Goal: Task Accomplishment & Management: Use online tool/utility

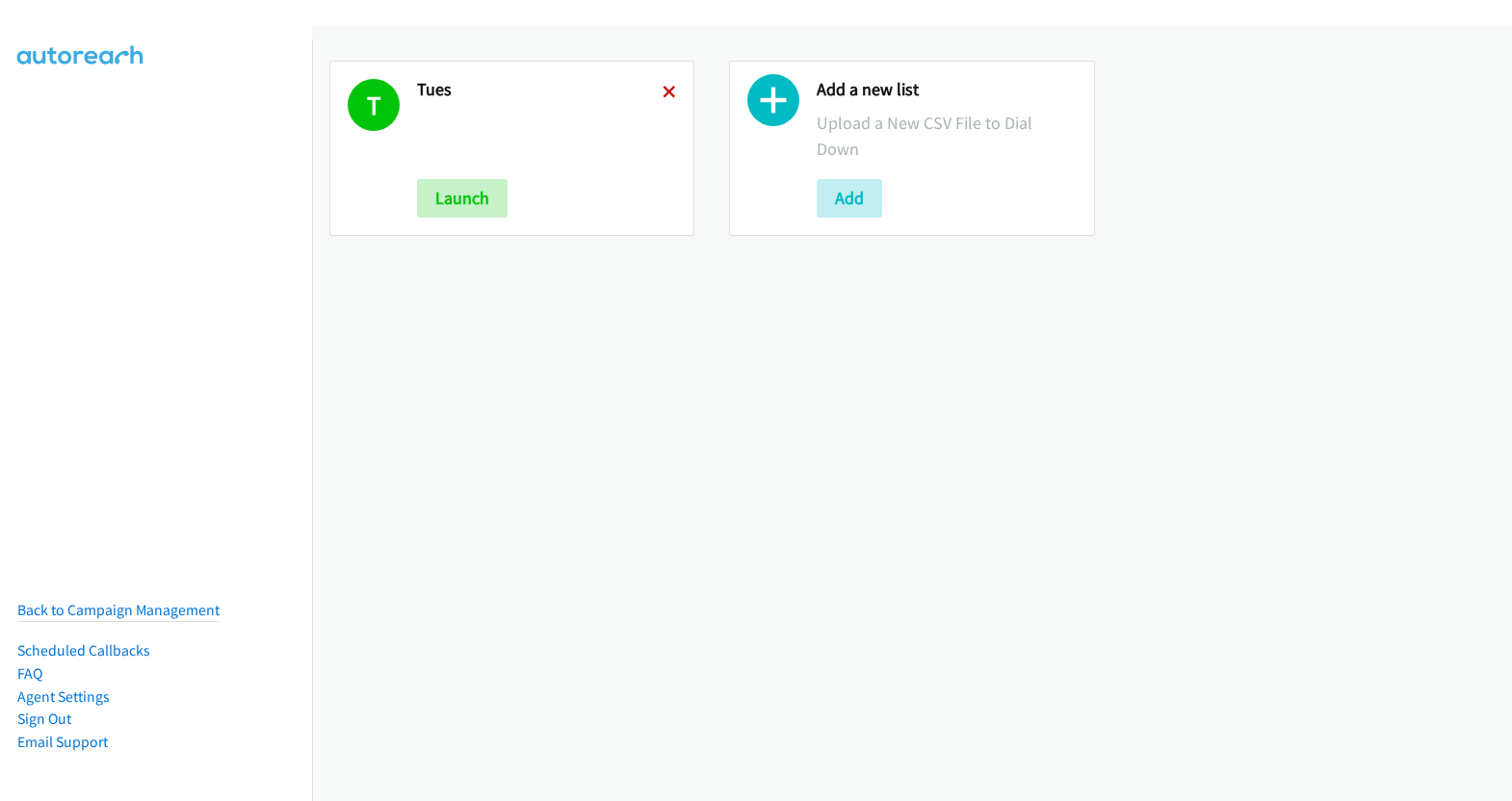
click at [663, 90] on icon at bounding box center [669, 94] width 14 height 14
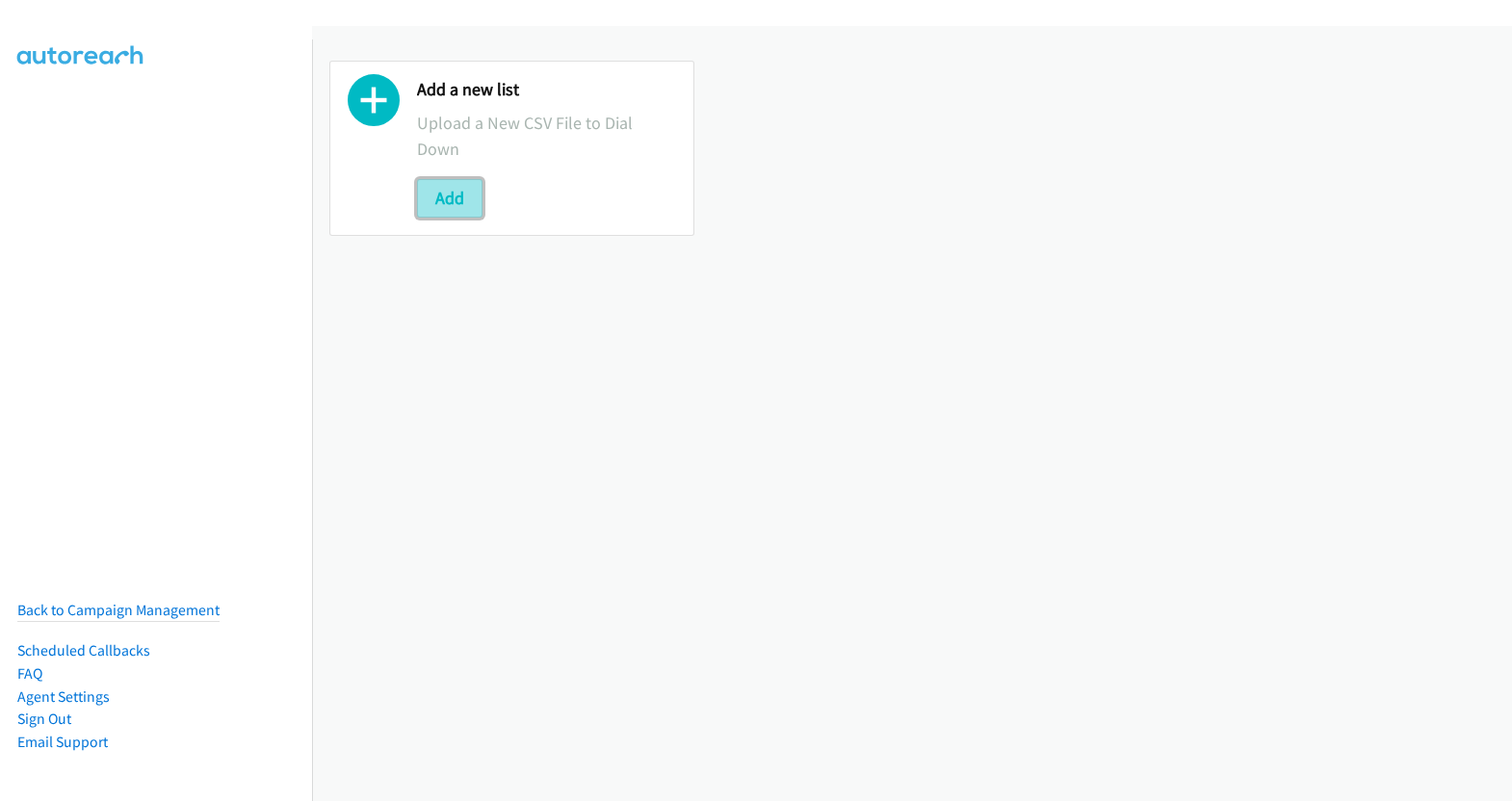
click at [460, 195] on button "Add" at bounding box center [450, 198] width 65 height 39
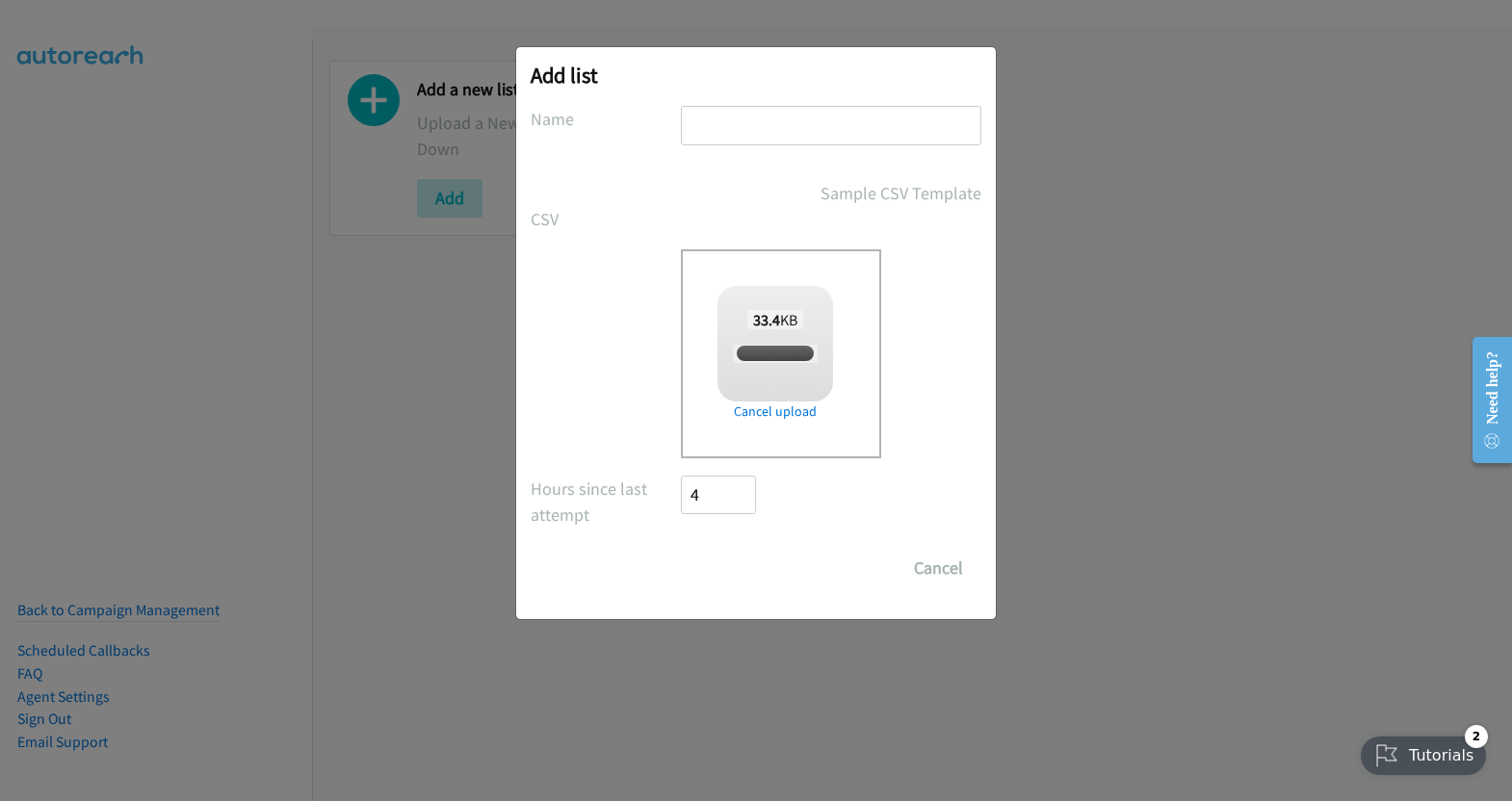
checkbox input "true"
click at [799, 128] on input "text" at bounding box center [831, 126] width 301 height 40
type input "wed"
click at [749, 558] on input "Save List" at bounding box center [731, 568] width 101 height 39
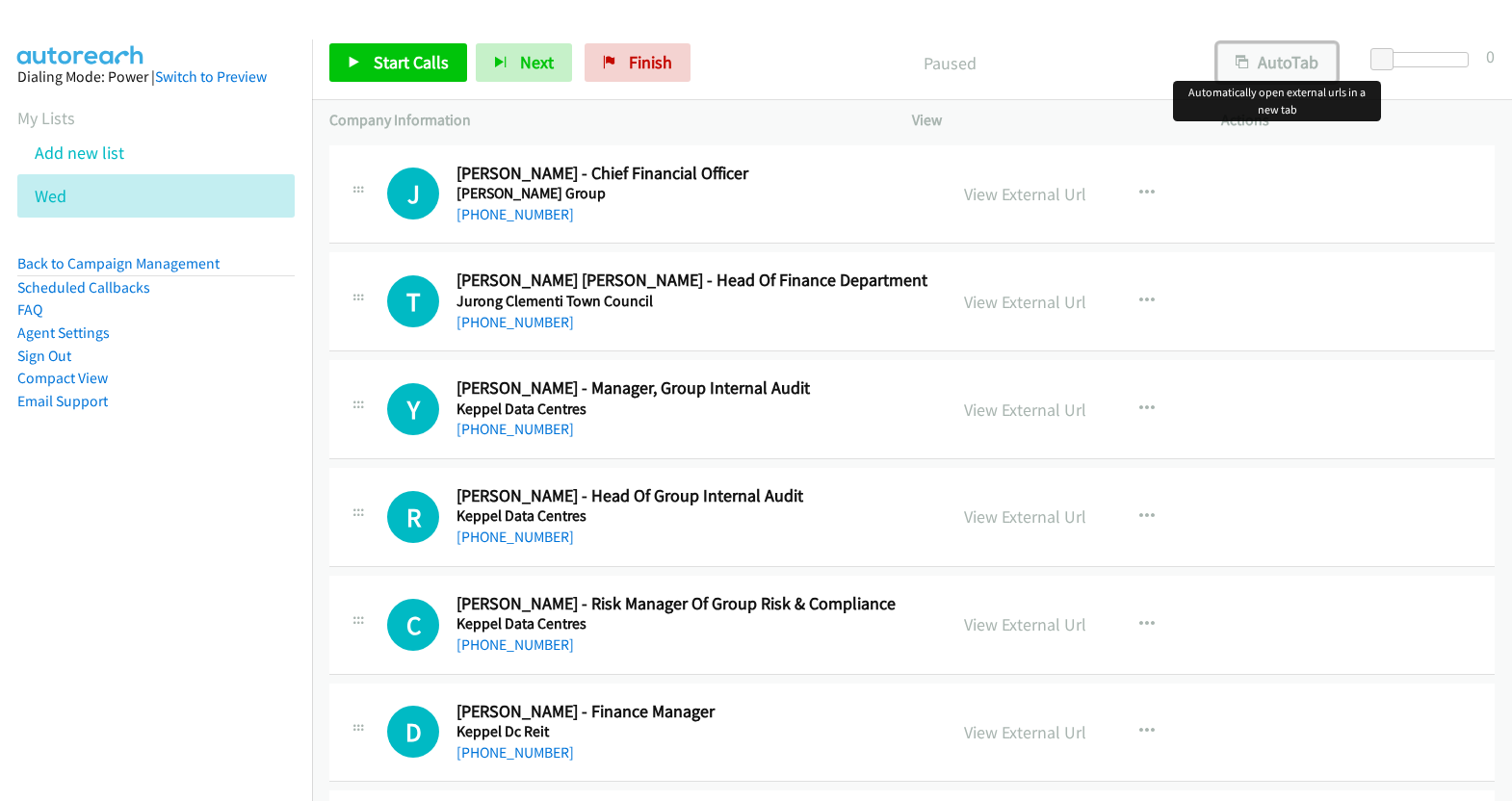
drag, startPoint x: 1294, startPoint y: 68, endPoint x: 1336, endPoint y: 62, distance: 42.4
click at [1295, 68] on button "AutoTab" at bounding box center [1277, 62] width 120 height 39
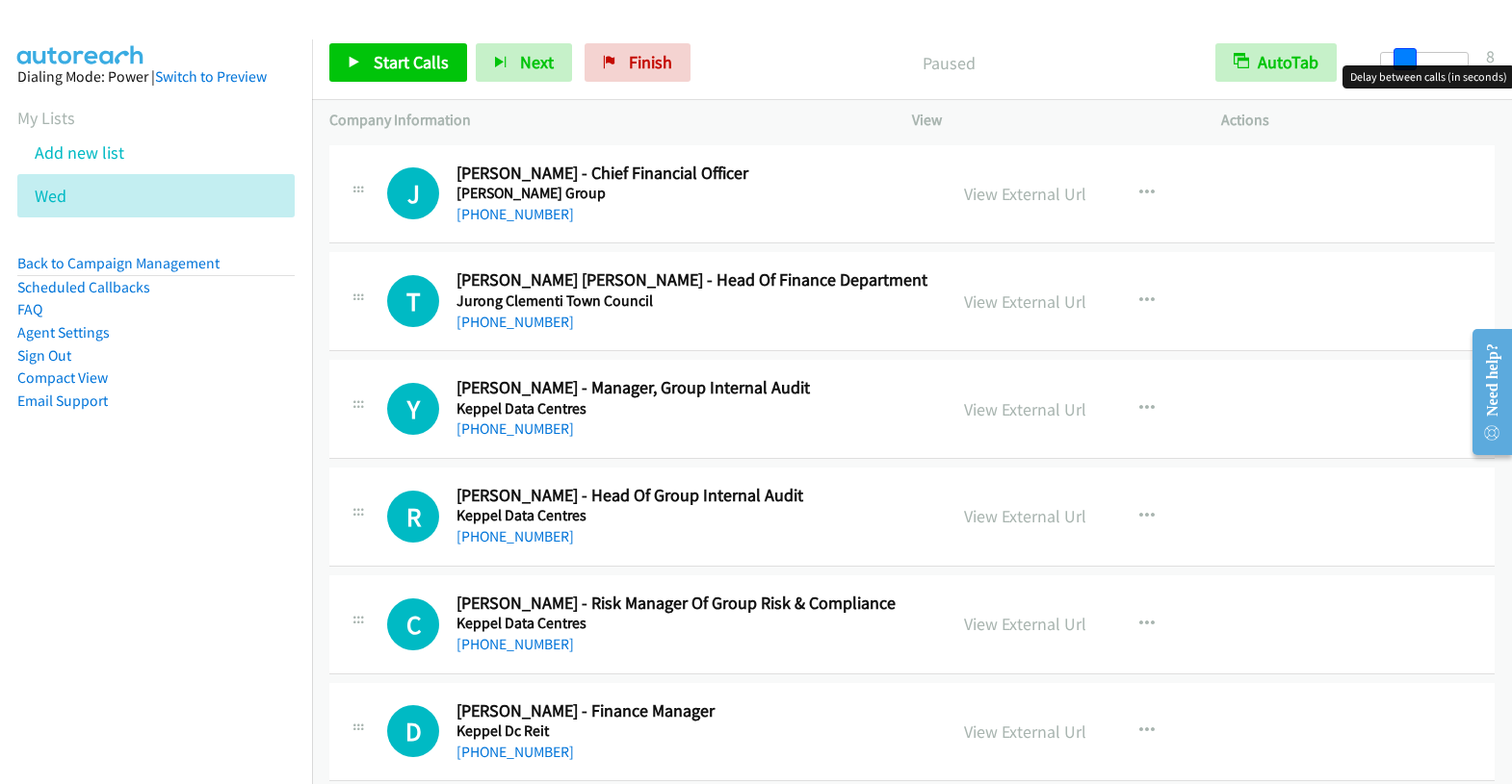
drag, startPoint x: 1386, startPoint y: 59, endPoint x: 1409, endPoint y: 63, distance: 23.3
click at [1409, 63] on span at bounding box center [1404, 59] width 23 height 23
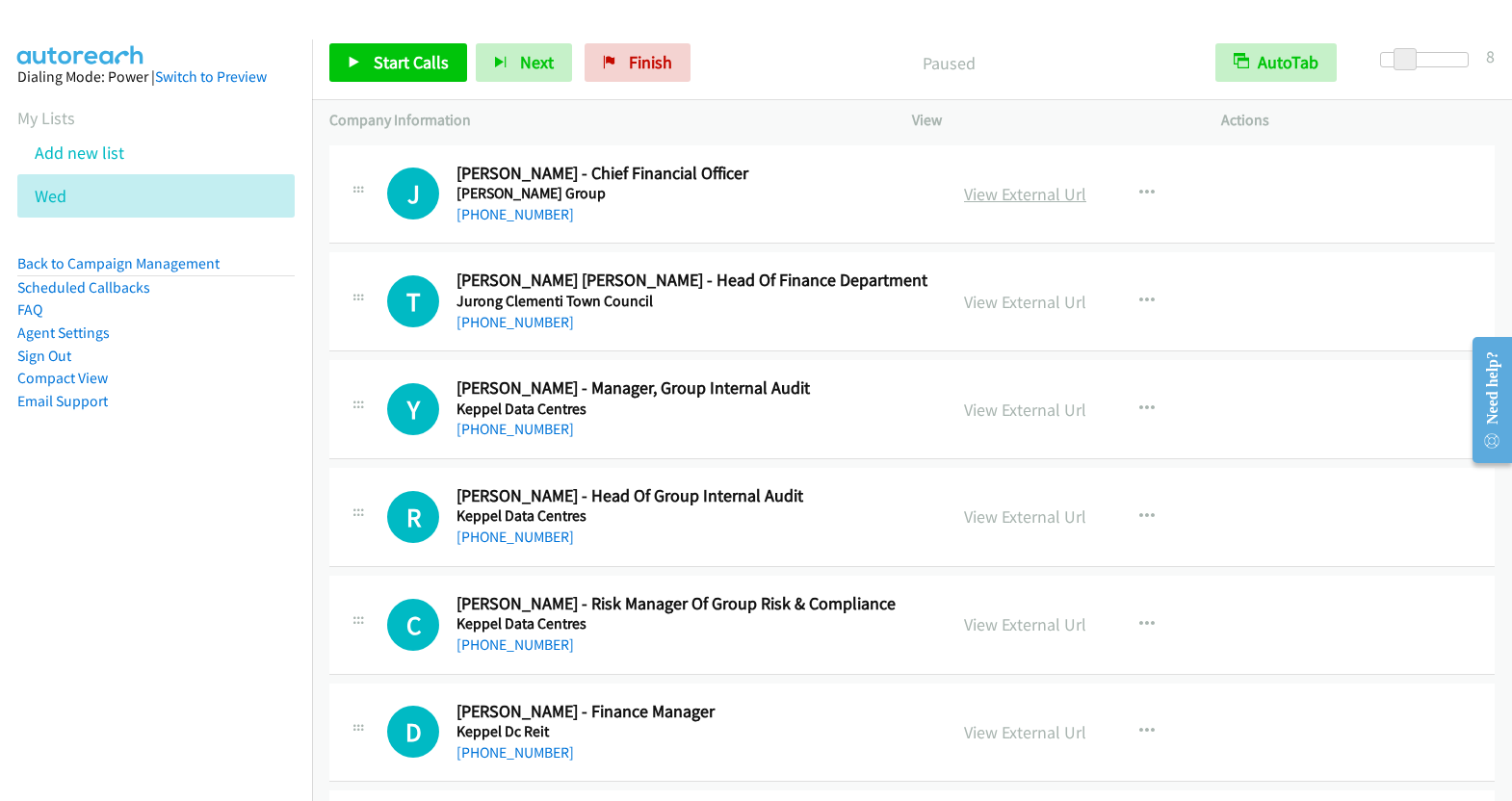
click at [1008, 204] on link "View External Url" at bounding box center [1025, 194] width 123 height 22
click at [401, 74] on link "Start Calls" at bounding box center [398, 62] width 137 height 39
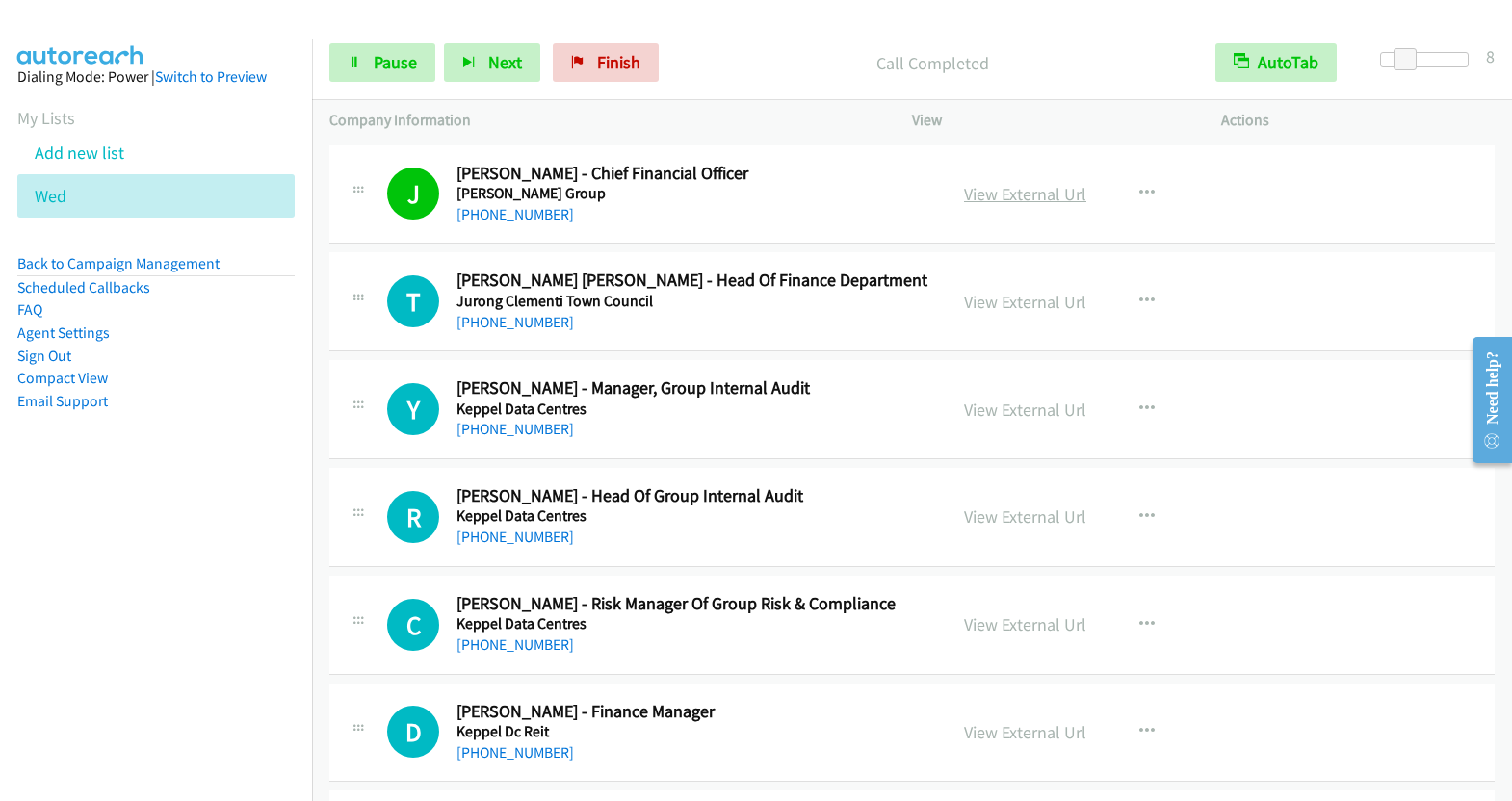
click at [1035, 190] on link "View External Url" at bounding box center [1025, 194] width 123 height 22
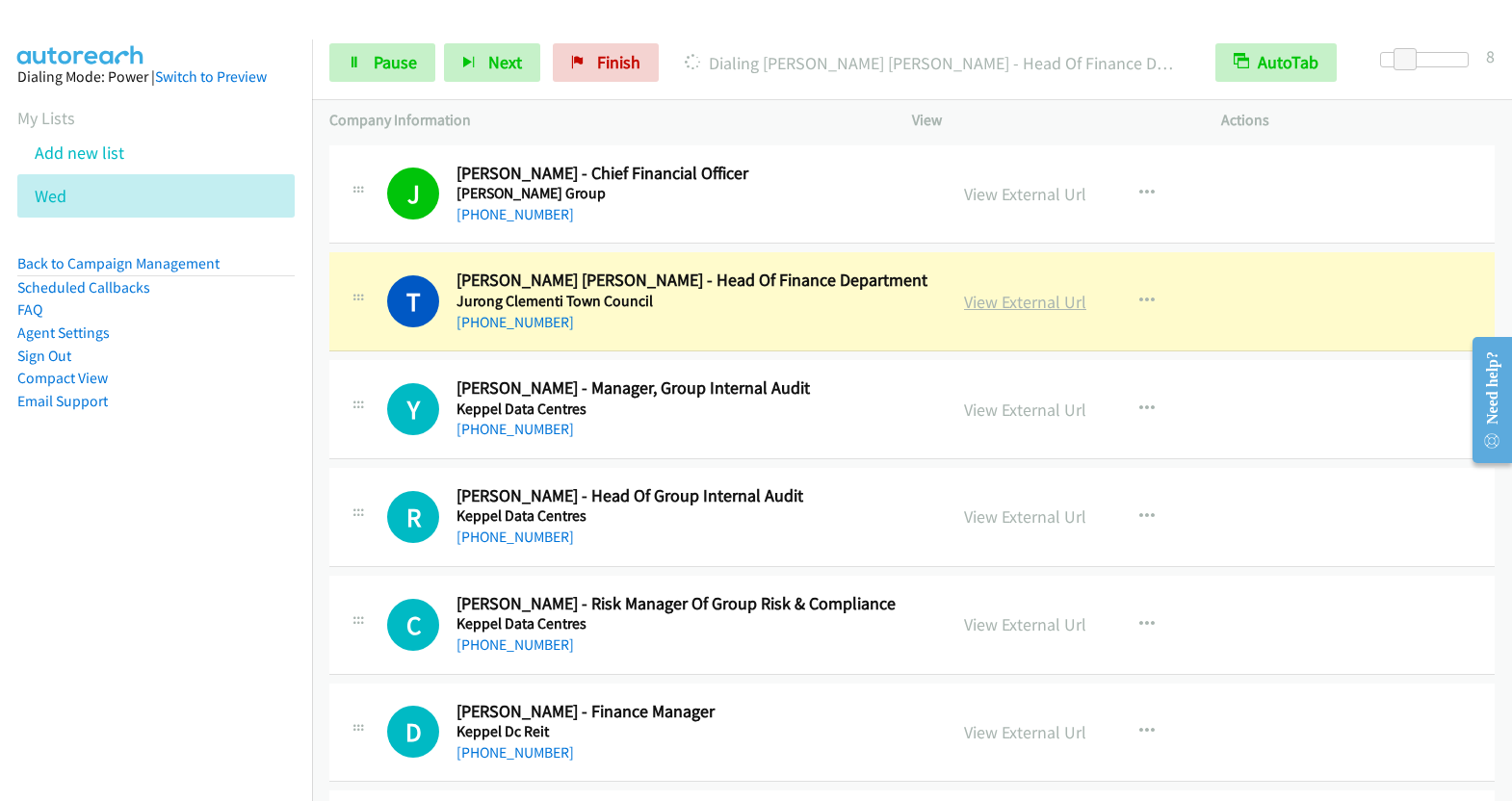
click at [1054, 297] on link "View External Url" at bounding box center [1025, 302] width 123 height 22
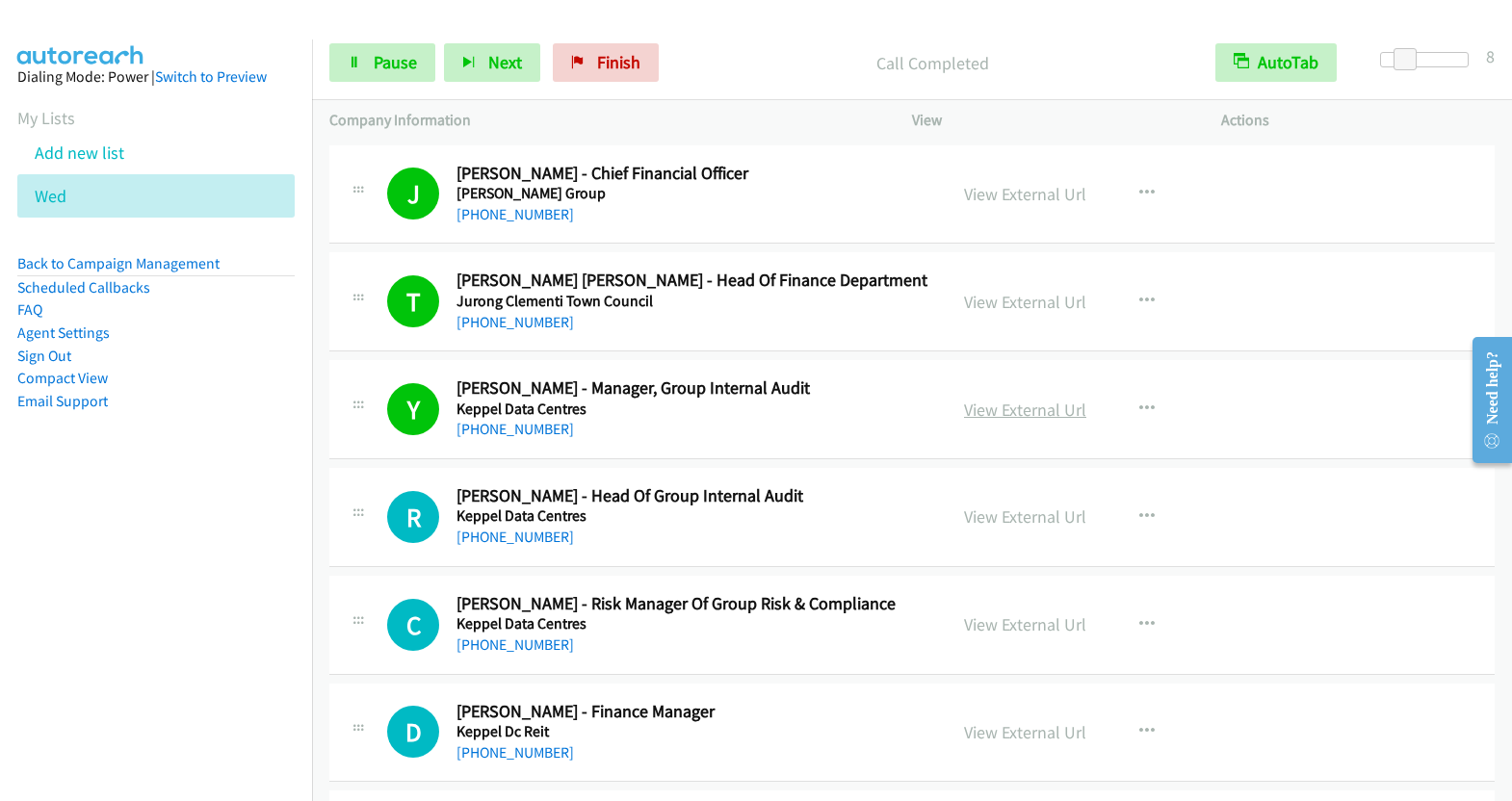
click at [1046, 406] on link "View External Url" at bounding box center [1025, 409] width 123 height 22
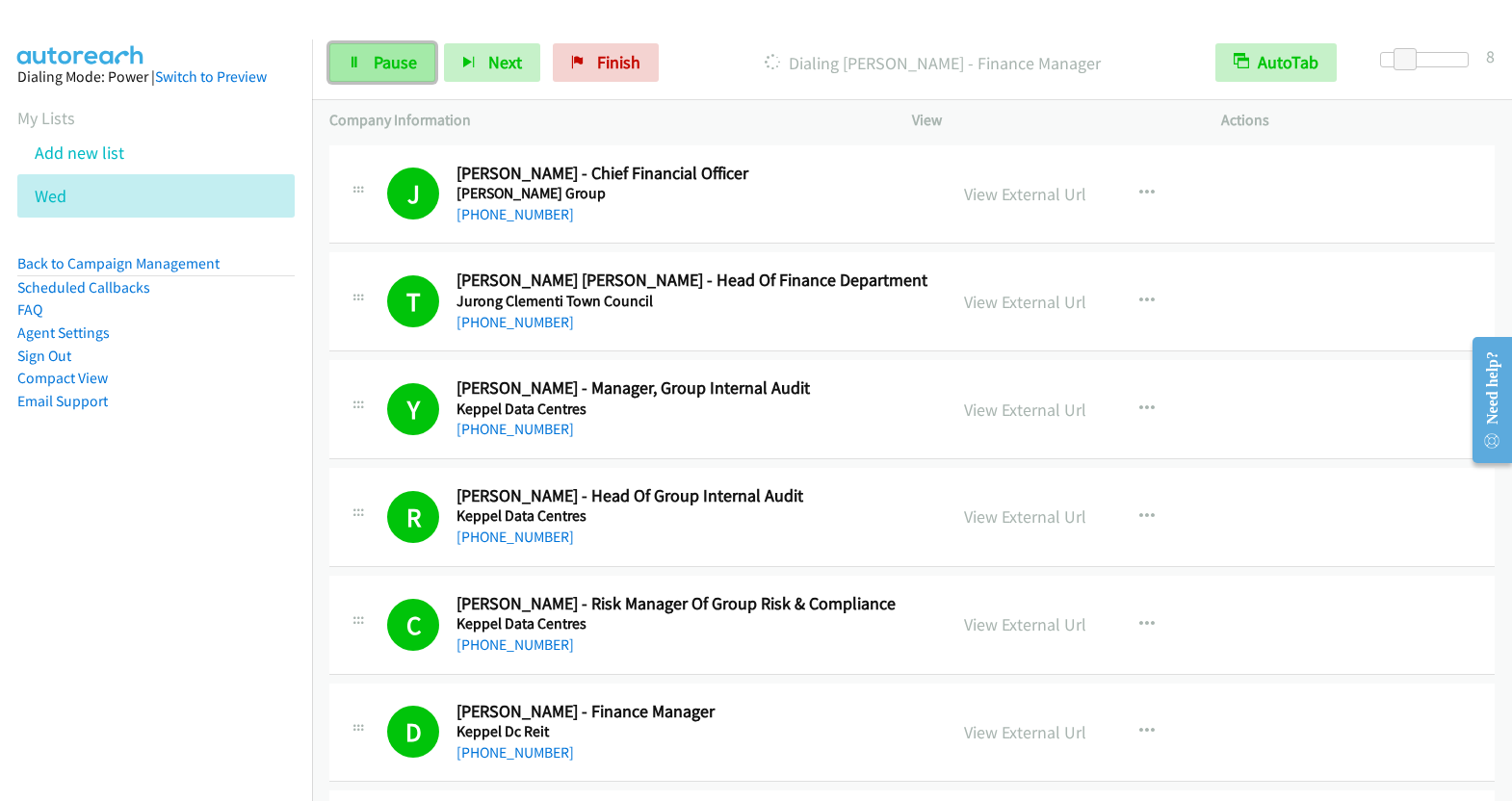
click at [383, 53] on span "Pause" at bounding box center [396, 62] width 44 height 22
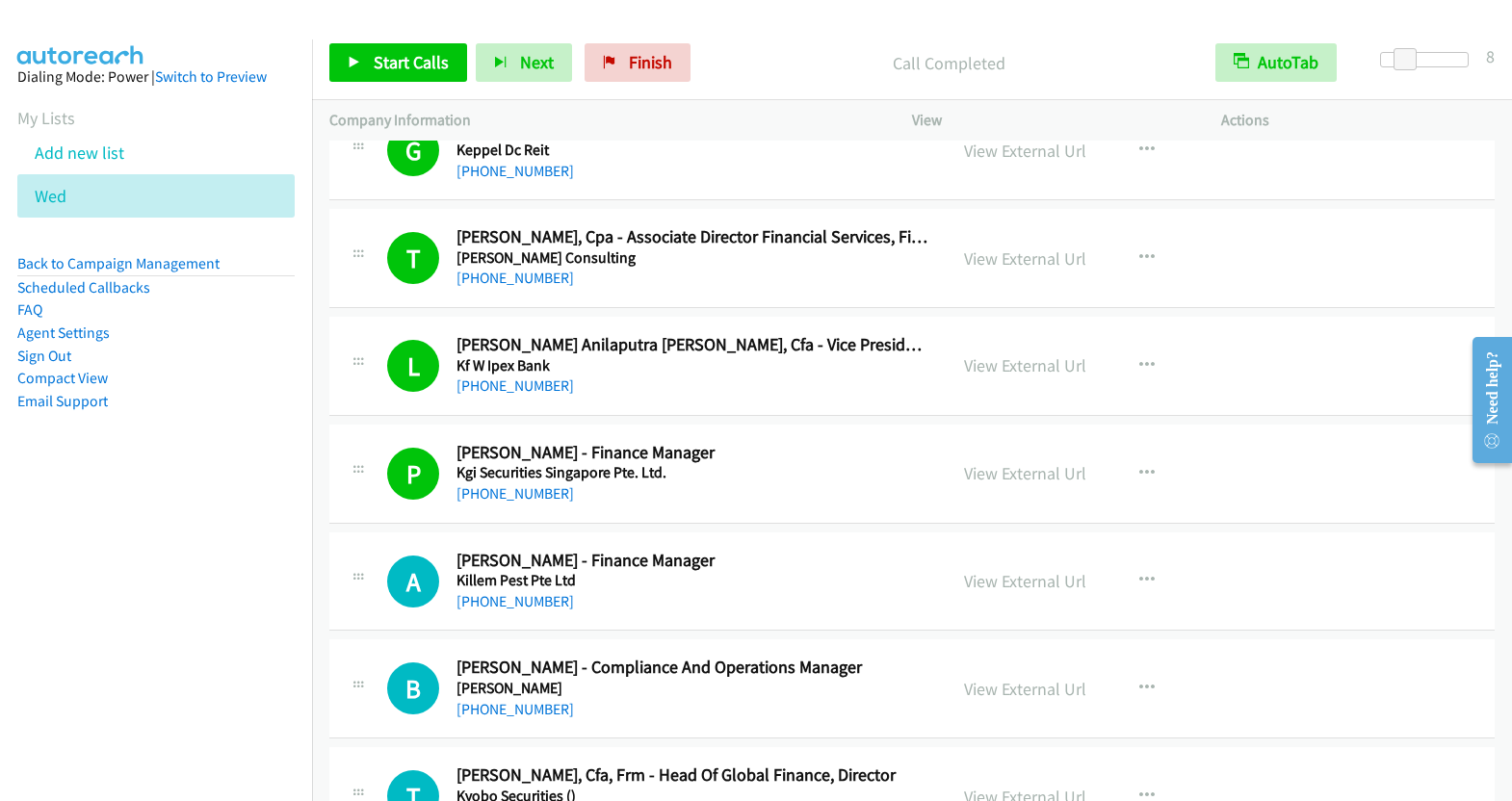
scroll to position [821, 0]
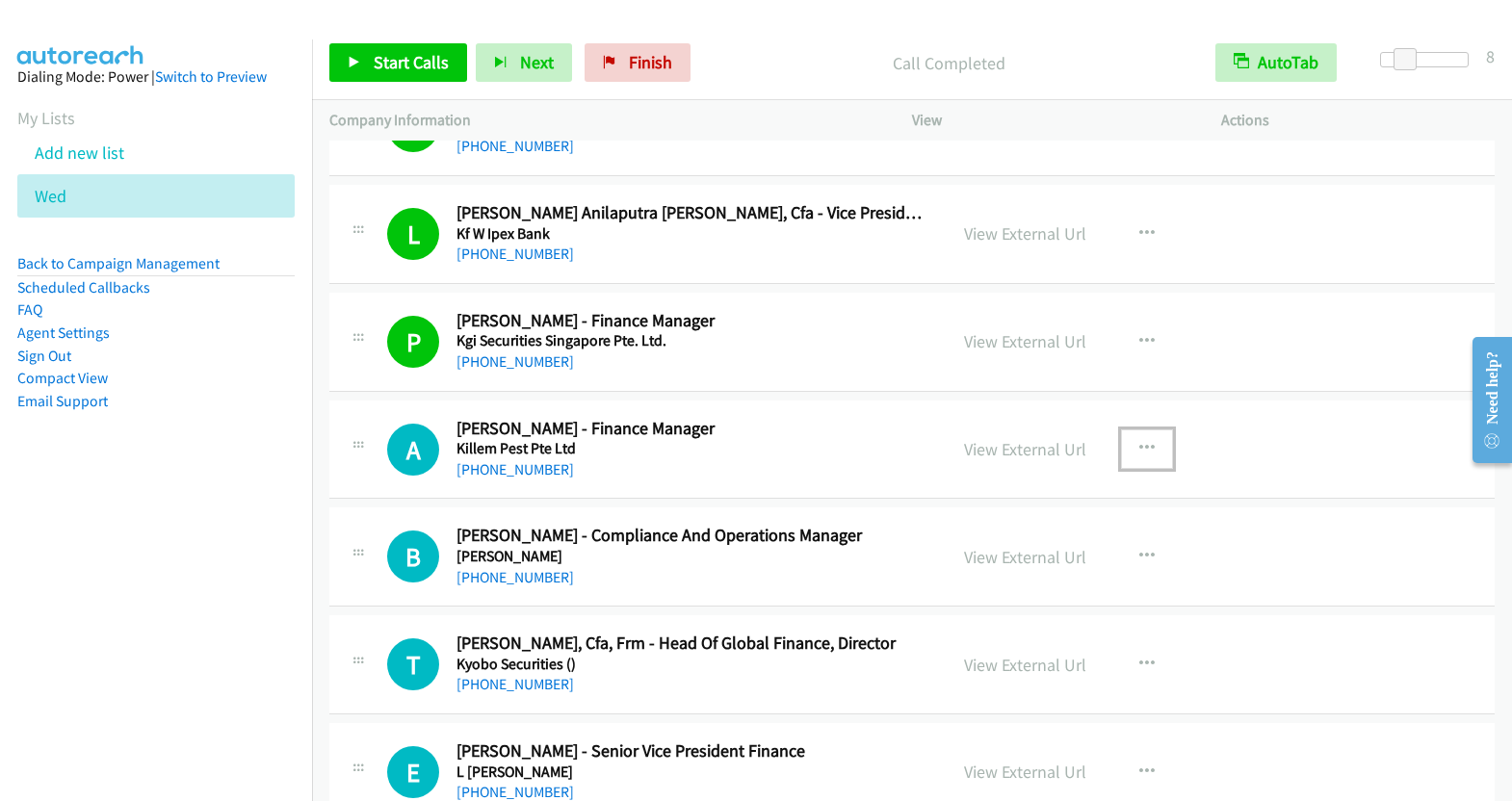
click at [1139, 448] on icon "button" at bounding box center [1147, 449] width 16 height 16
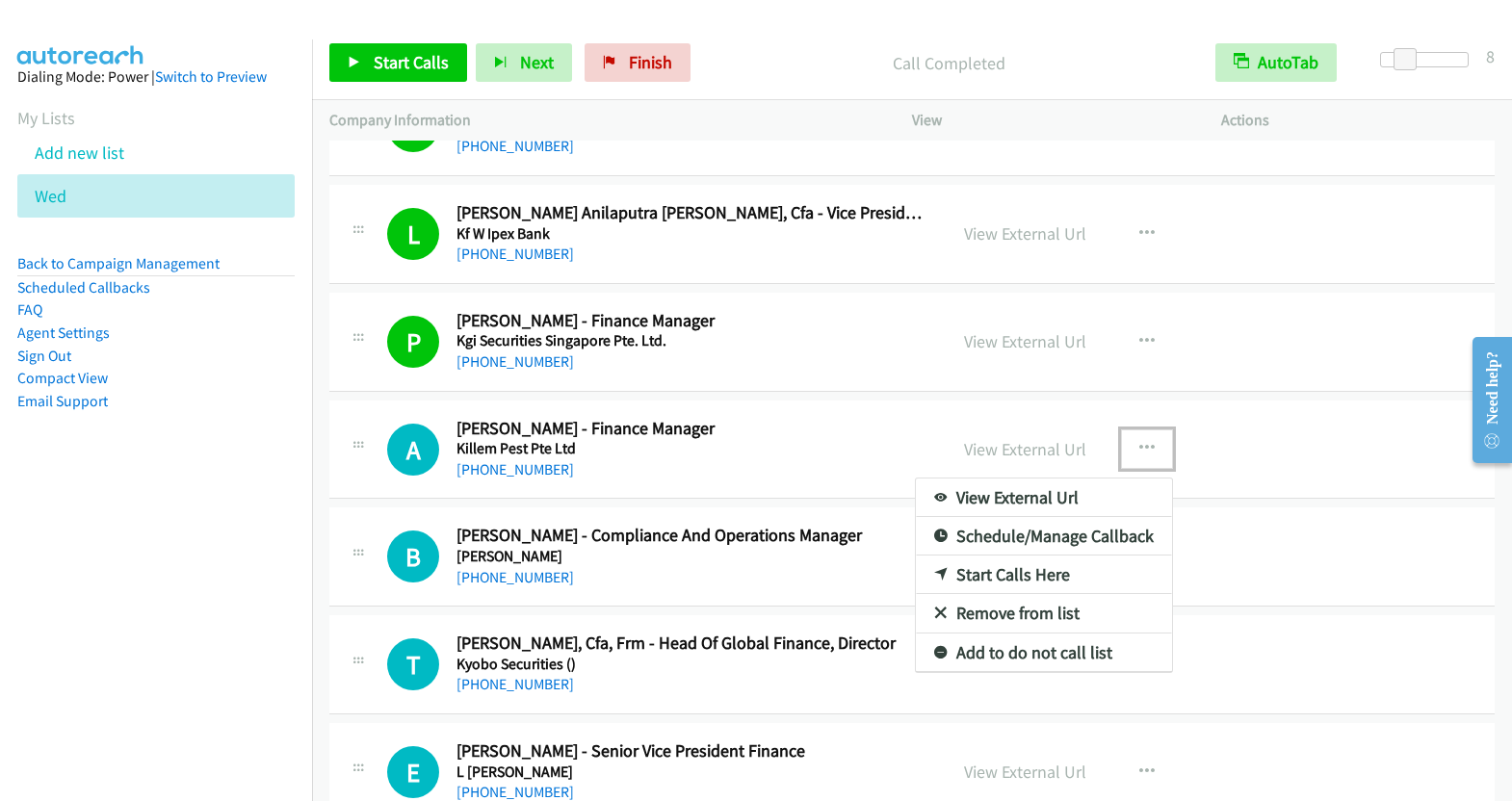
click at [1015, 570] on link "Start Calls Here" at bounding box center [1043, 575] width 256 height 39
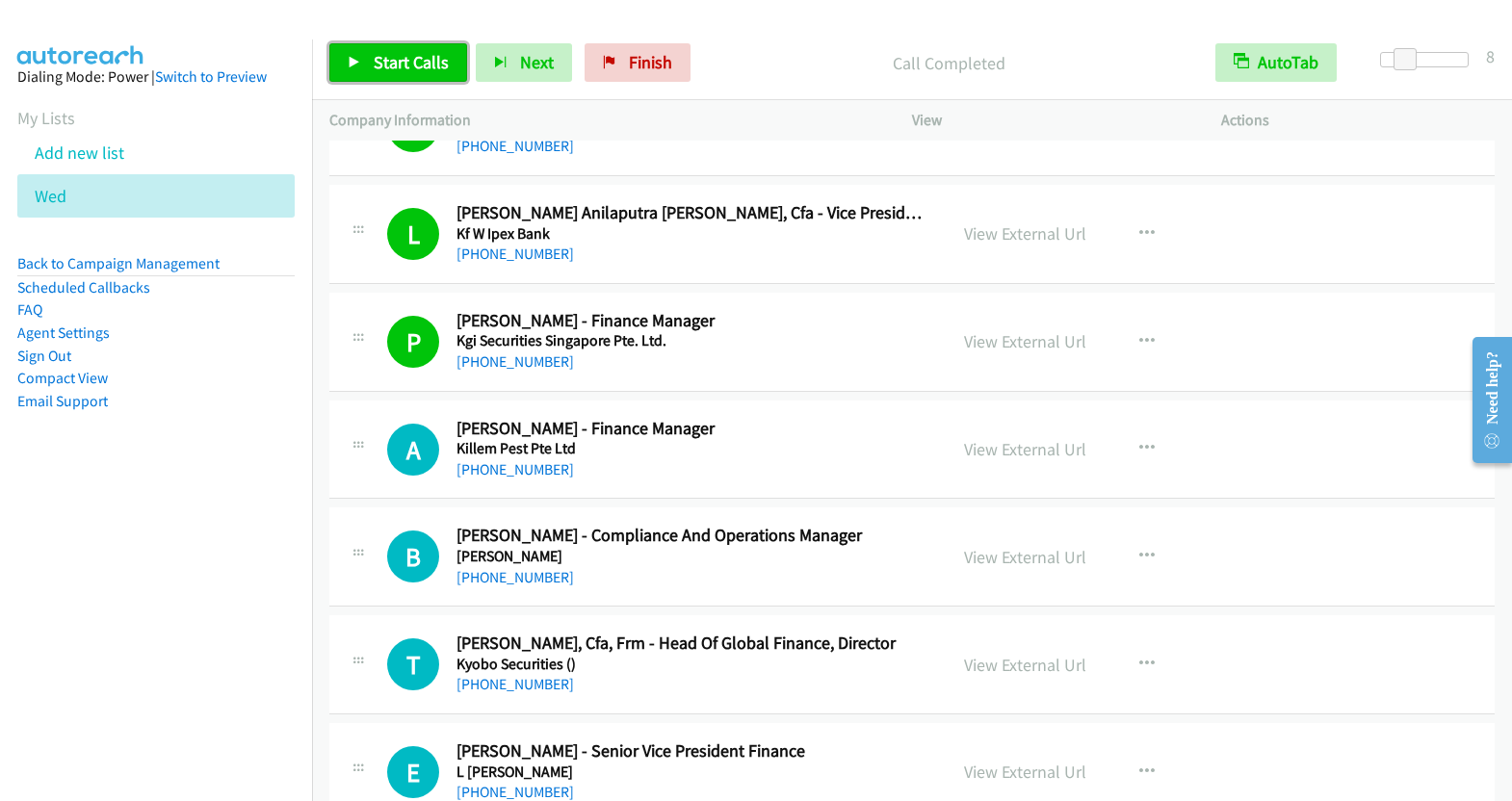
click at [400, 67] on span "Start Calls" at bounding box center [411, 62] width 75 height 22
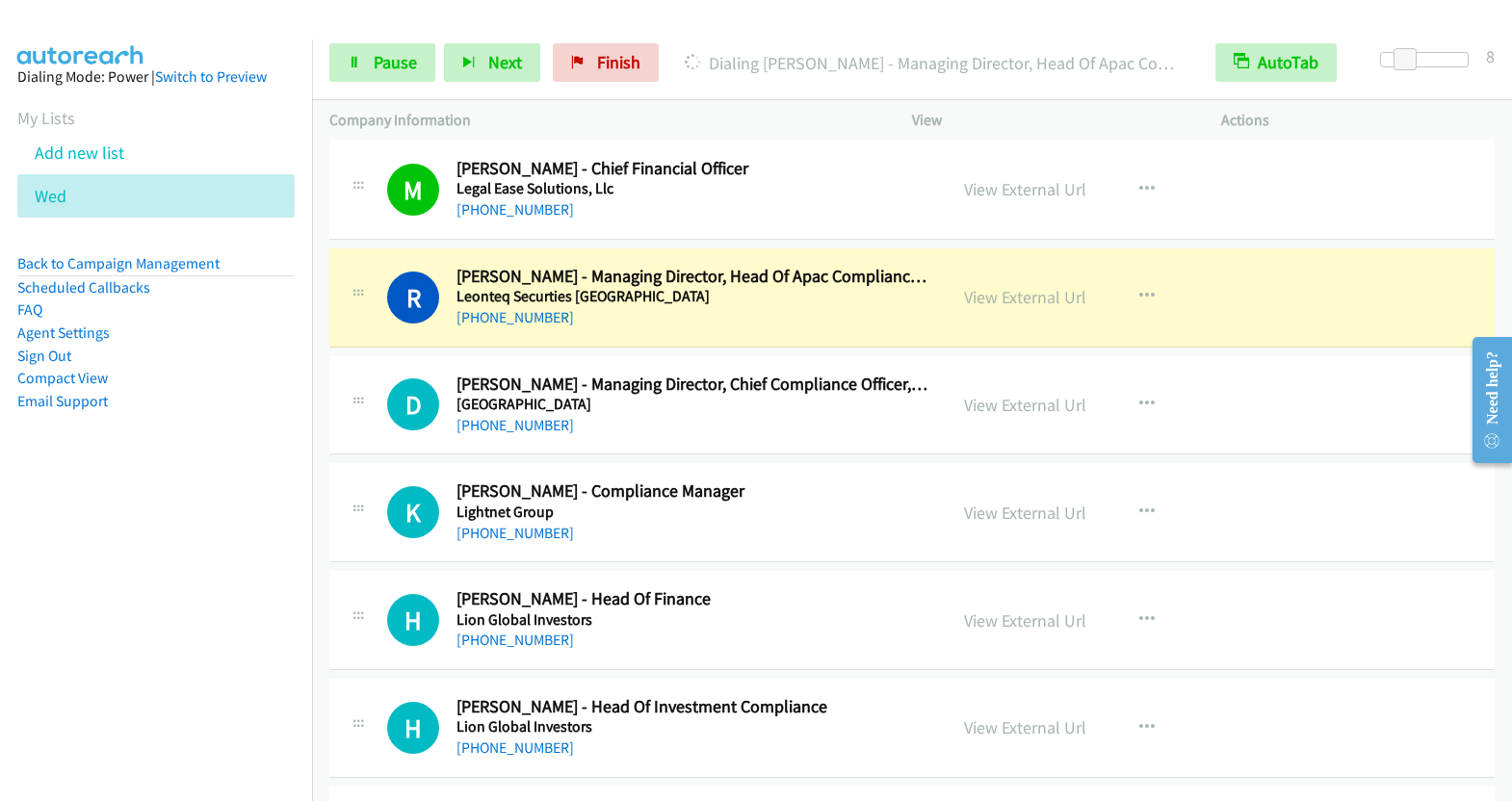
scroll to position [1514, 0]
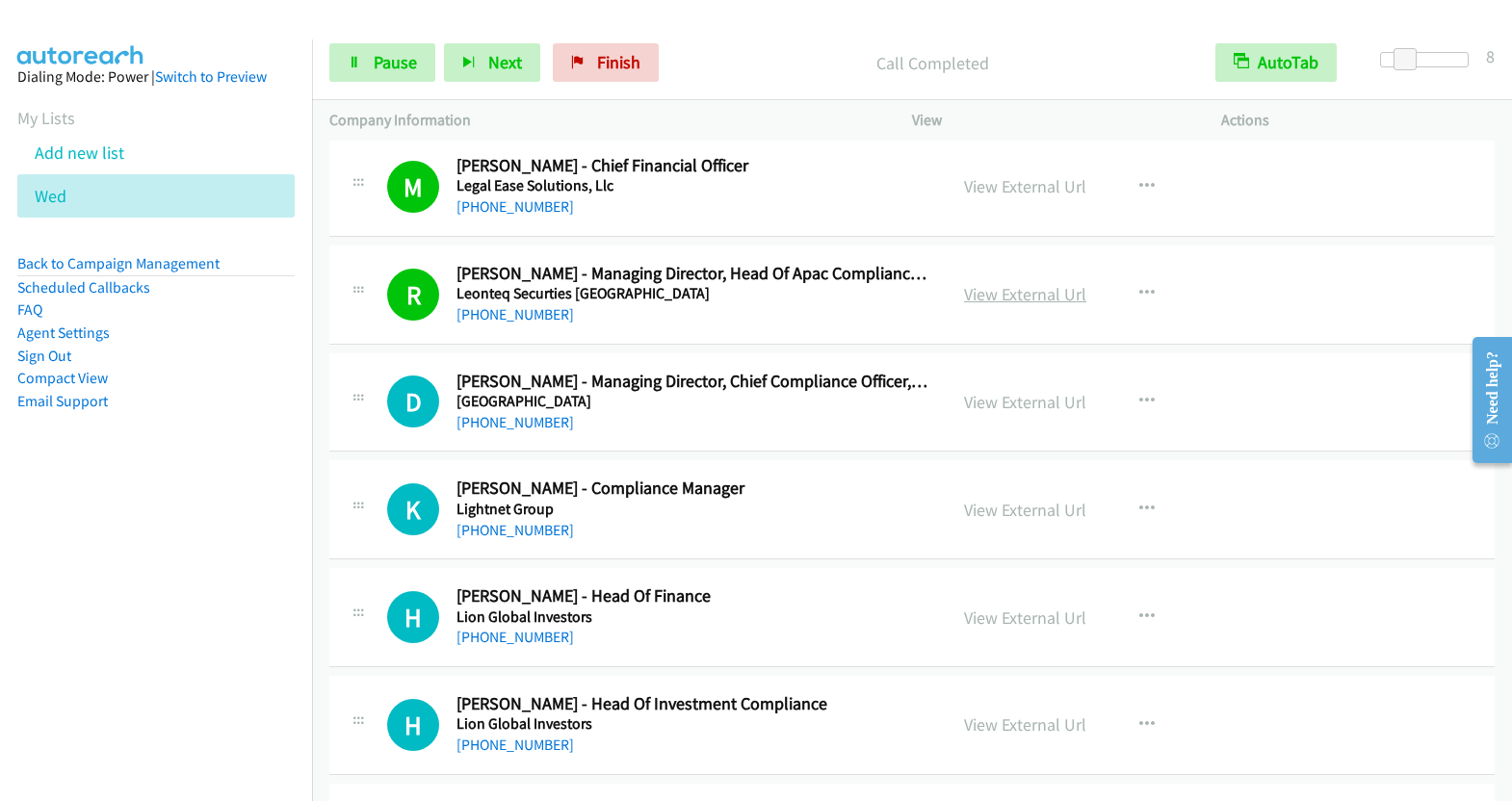
click at [1009, 294] on link "View External Url" at bounding box center [1025, 294] width 123 height 22
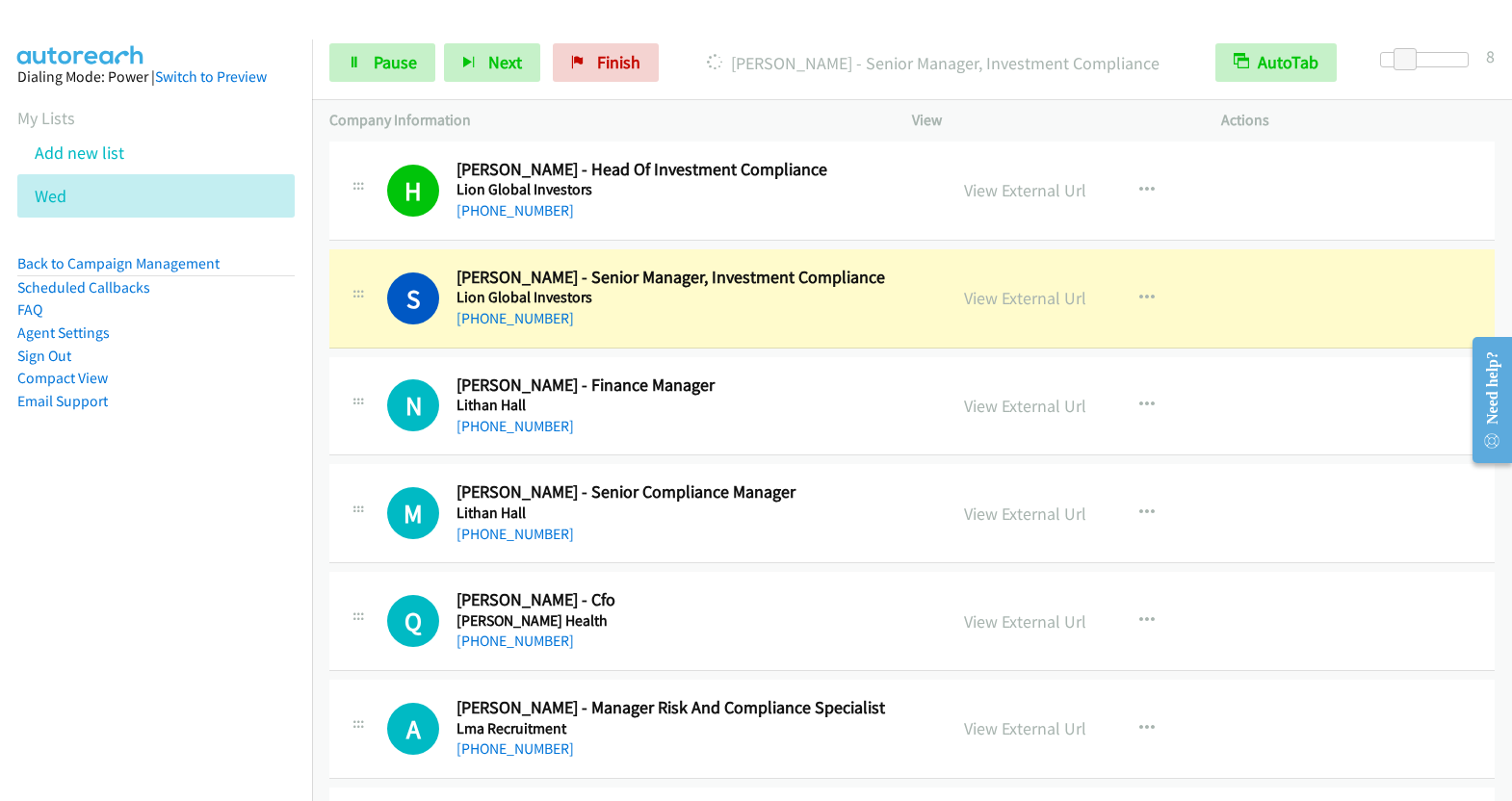
scroll to position [2038, 0]
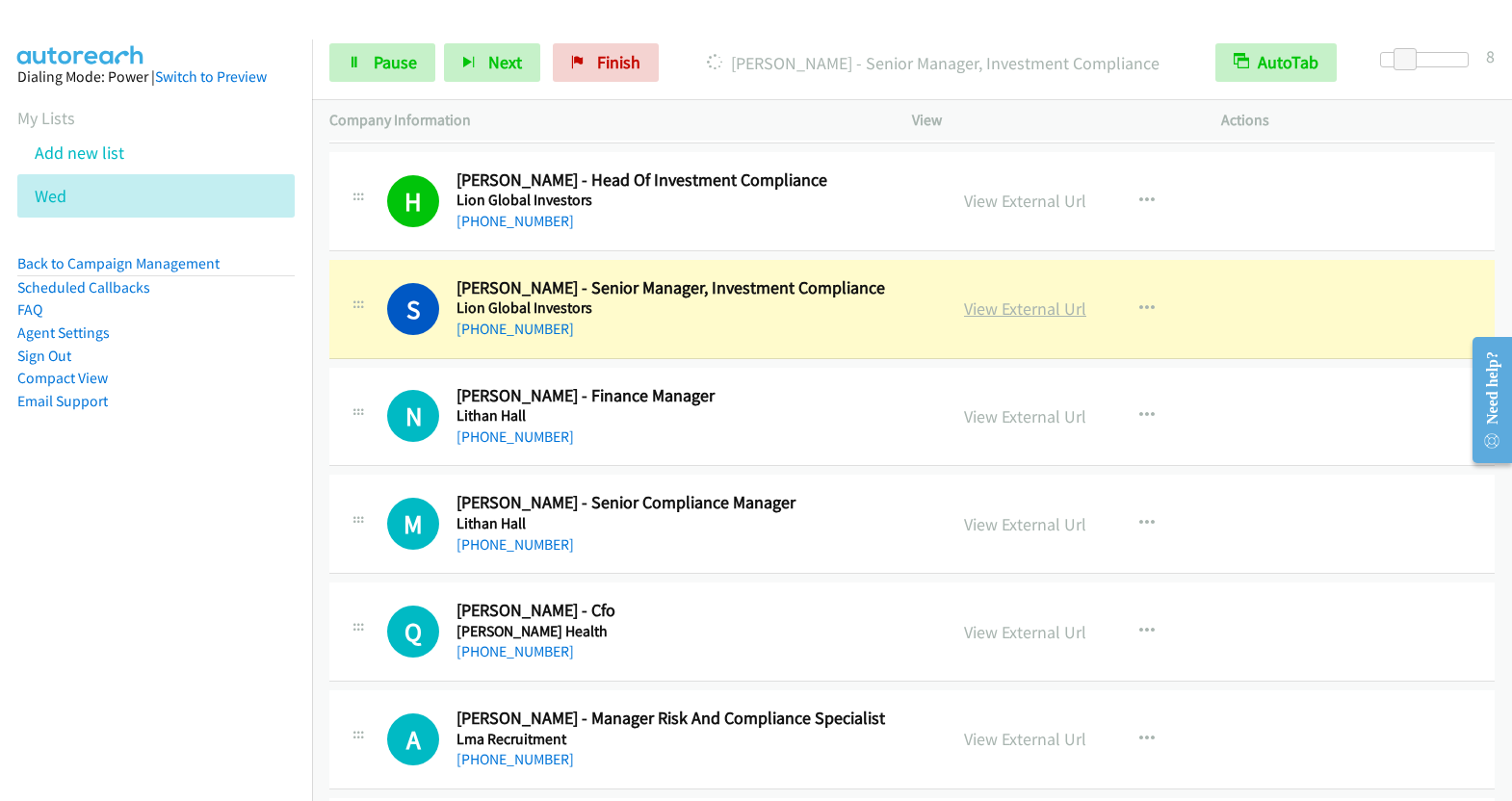
click at [1027, 302] on link "View External Url" at bounding box center [1025, 309] width 123 height 22
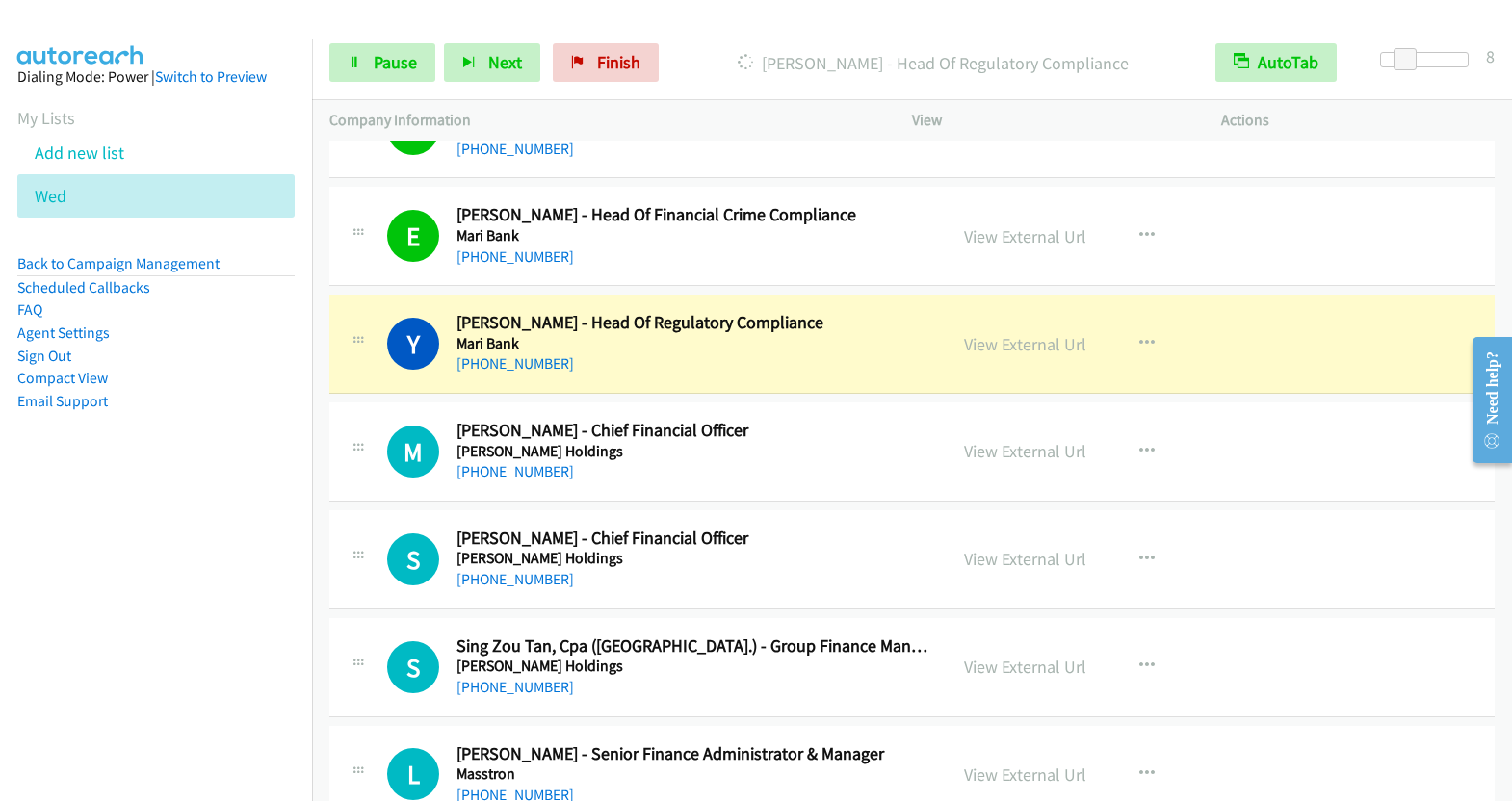
scroll to position [2869, 0]
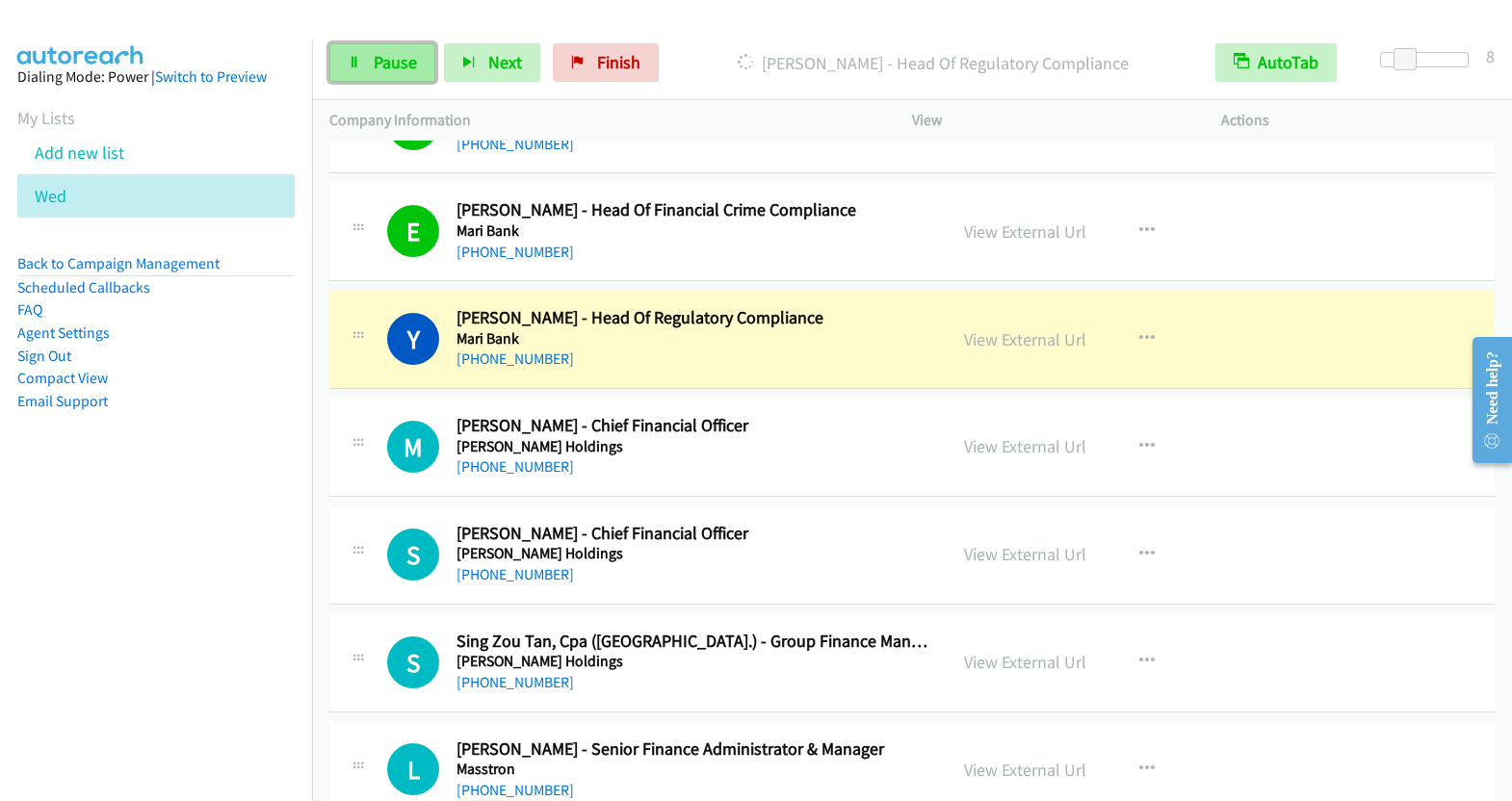
click at [397, 72] on span "Pause" at bounding box center [396, 62] width 44 height 22
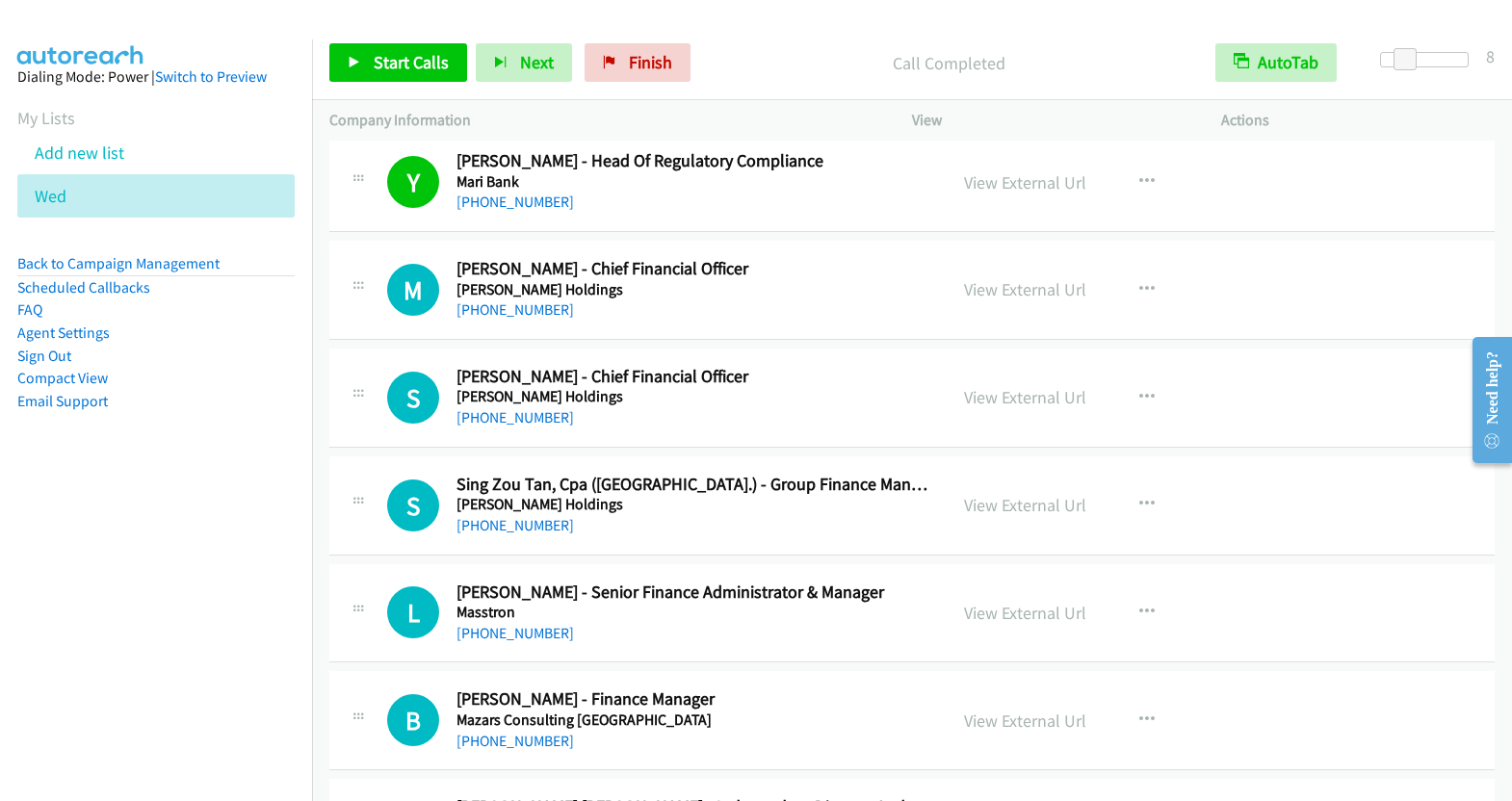
scroll to position [3046, 0]
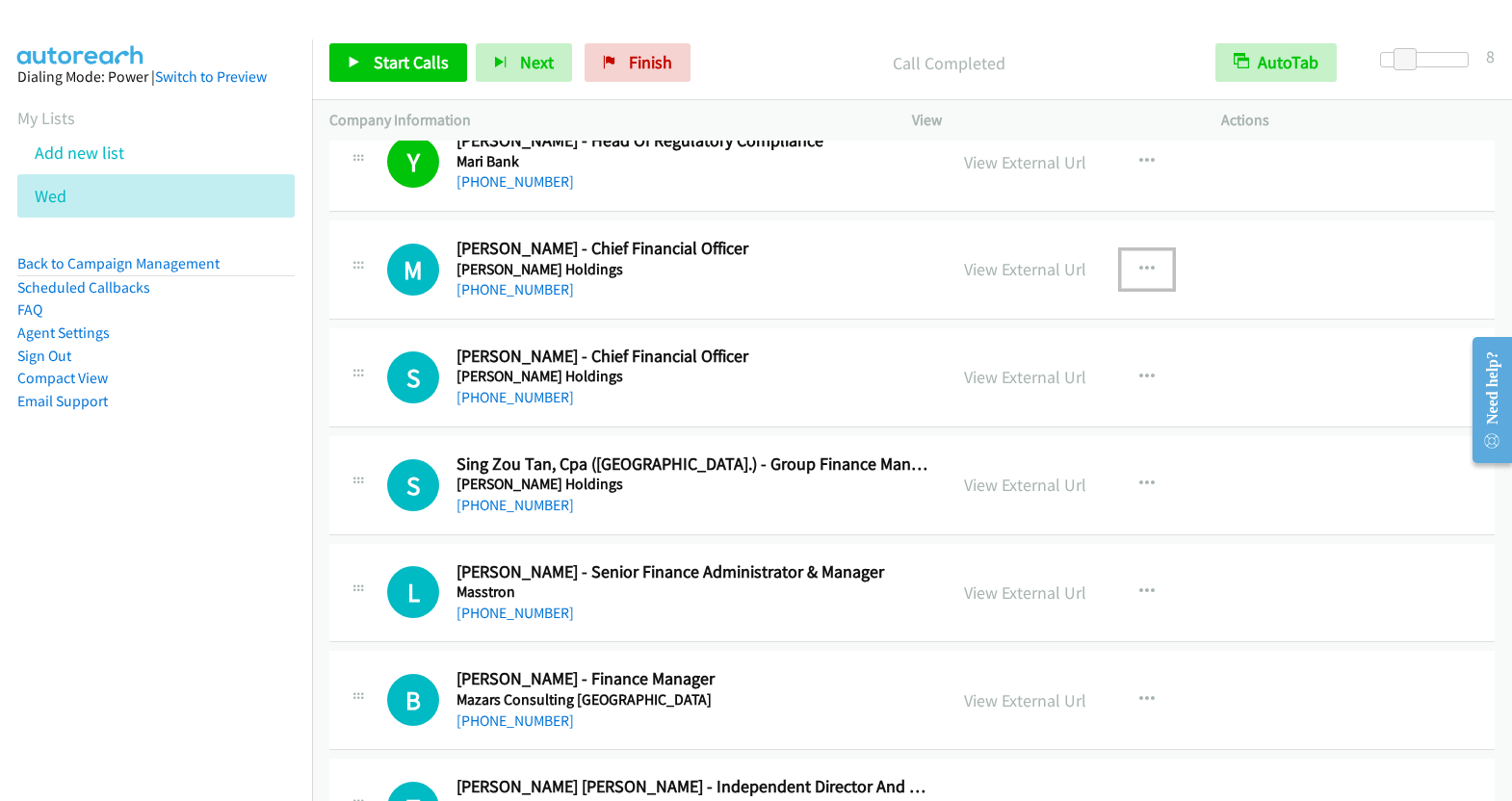
click at [1142, 262] on icon "button" at bounding box center [1147, 270] width 16 height 16
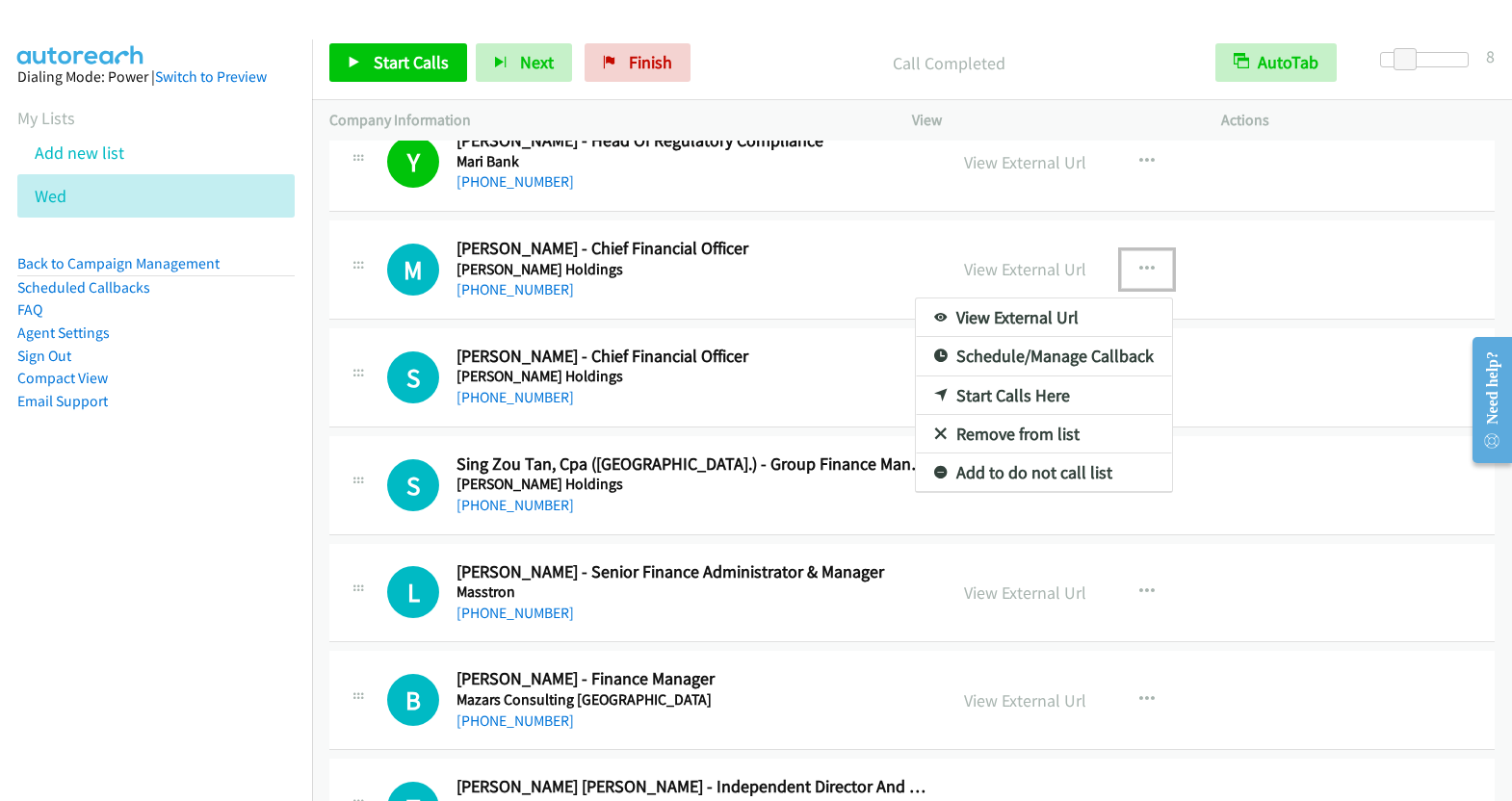
click at [1027, 383] on link "Start Calls Here" at bounding box center [1043, 396] width 256 height 39
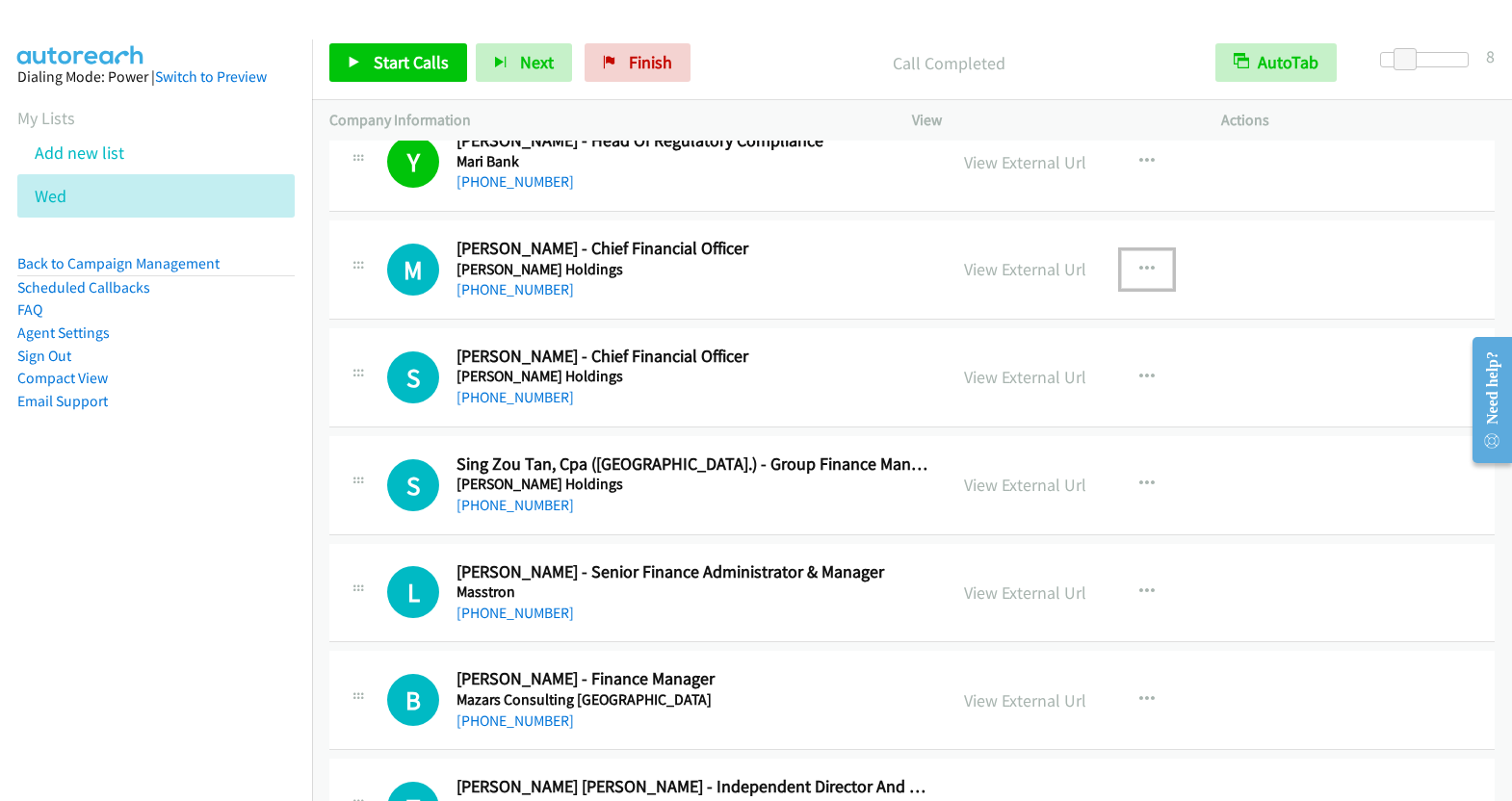
click at [1139, 262] on icon "button" at bounding box center [1147, 270] width 16 height 16
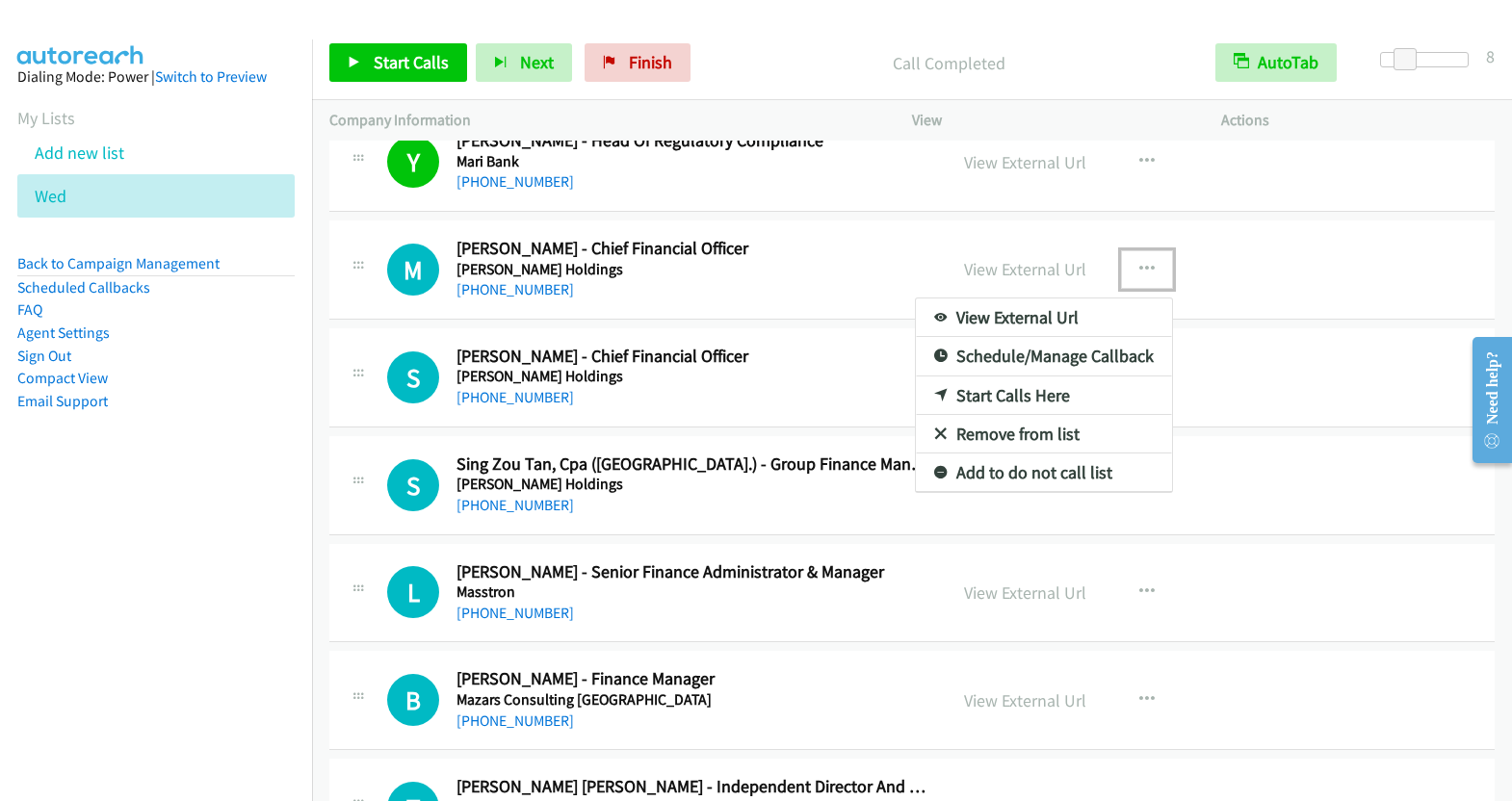
click at [1025, 379] on link "Start Calls Here" at bounding box center [1043, 396] width 256 height 39
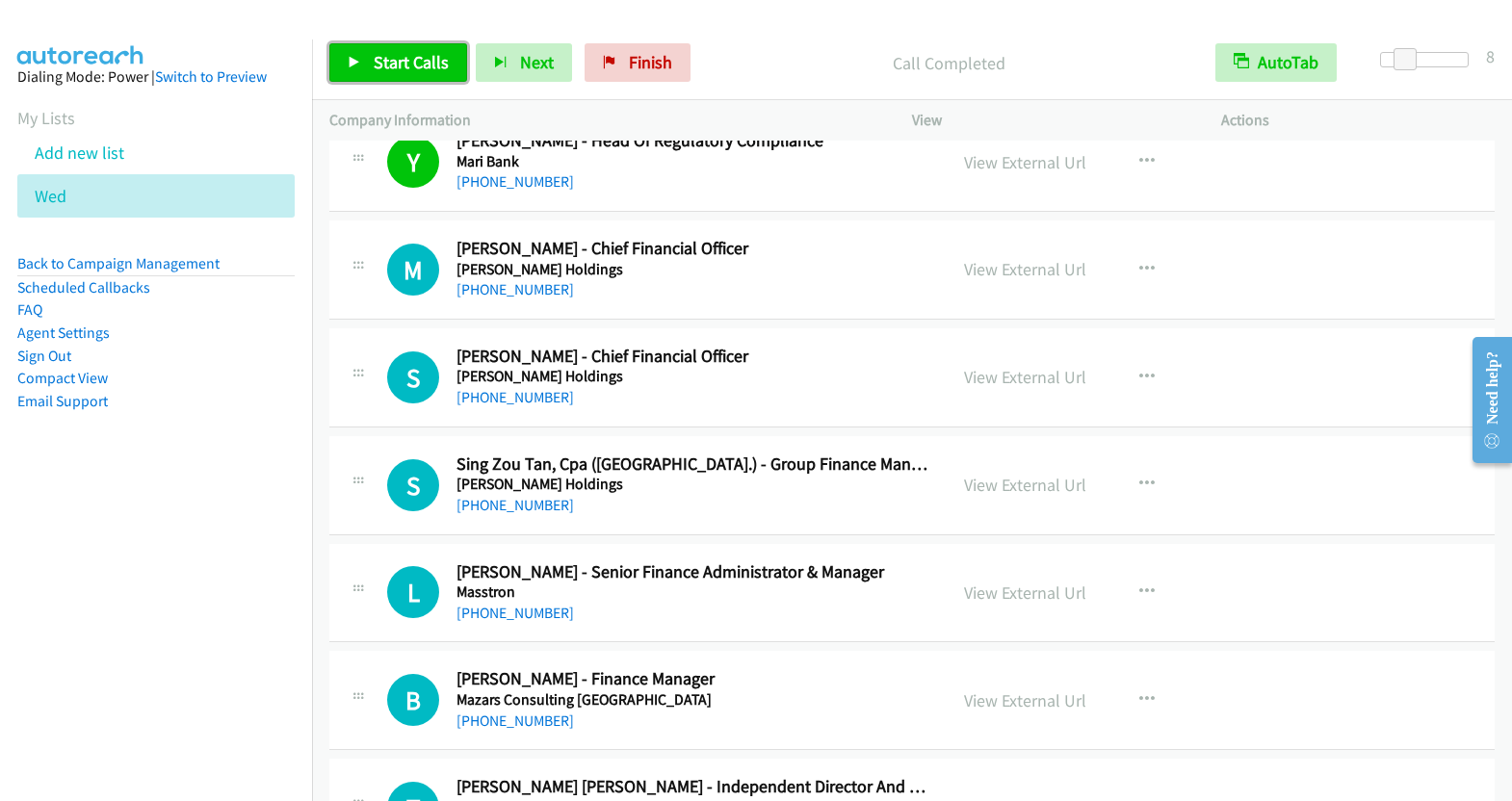
click at [412, 64] on span "Start Calls" at bounding box center [411, 62] width 75 height 22
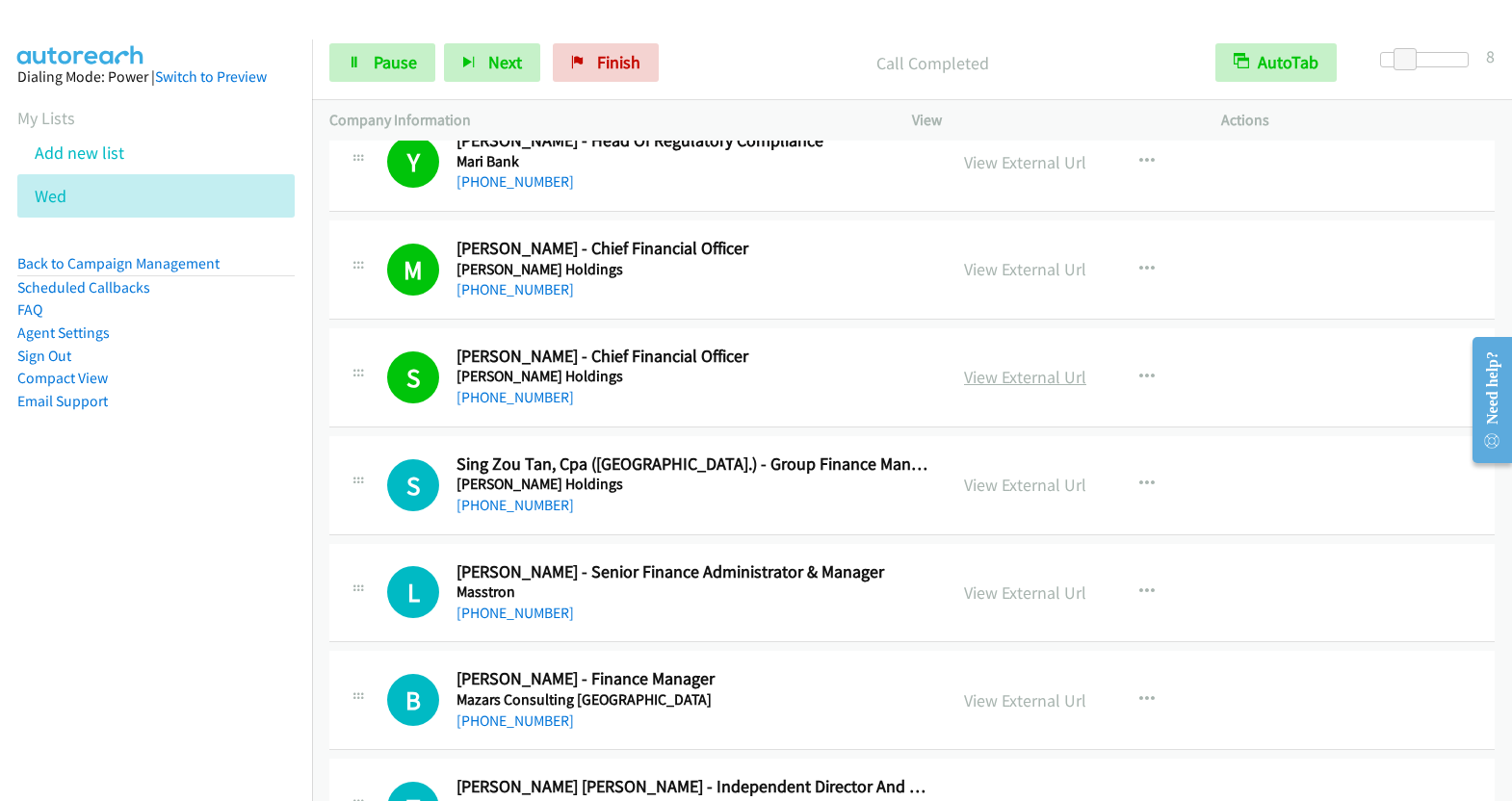
click at [996, 366] on link "View External Url" at bounding box center [1025, 377] width 123 height 22
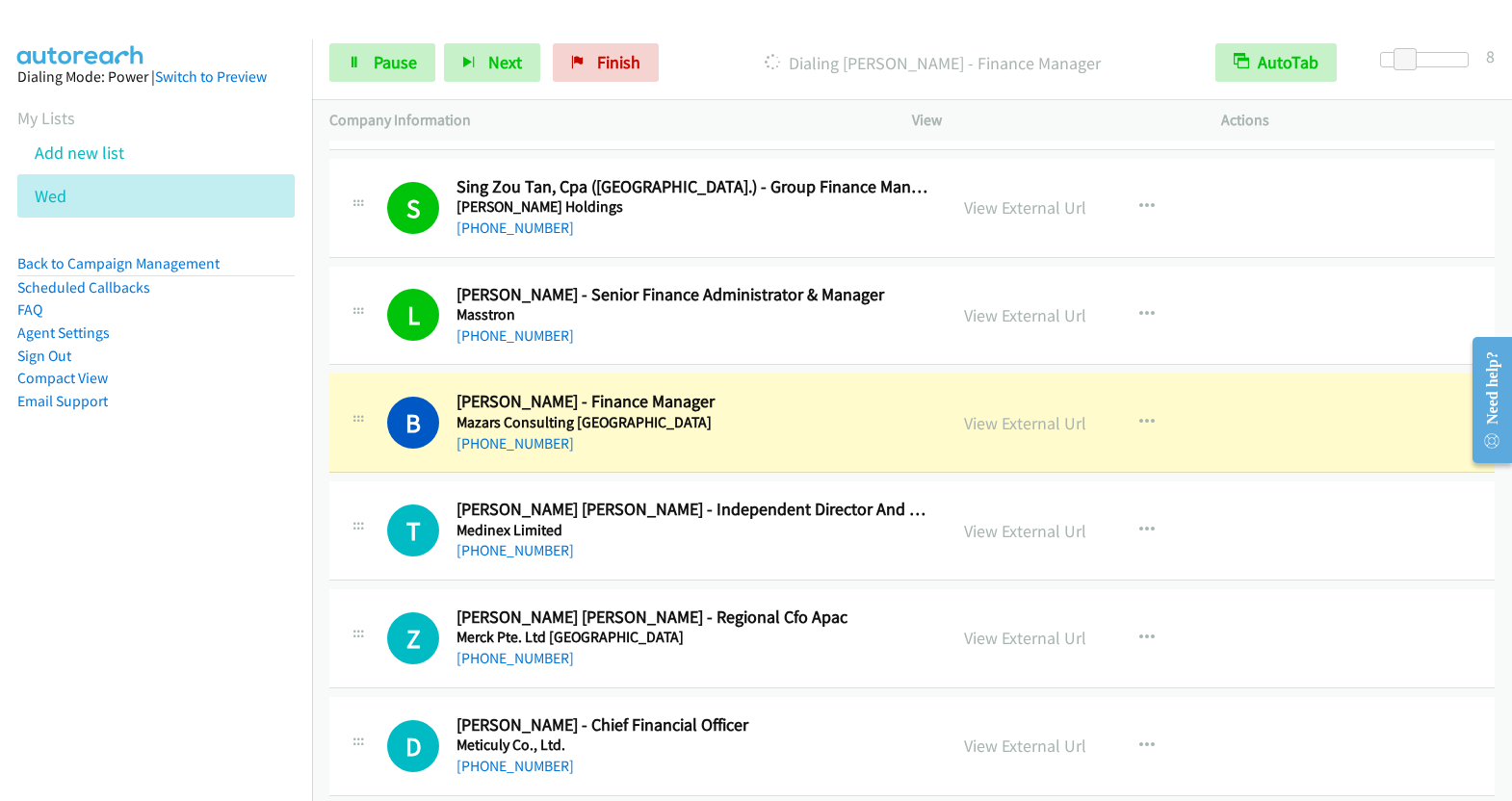
scroll to position [3360, 0]
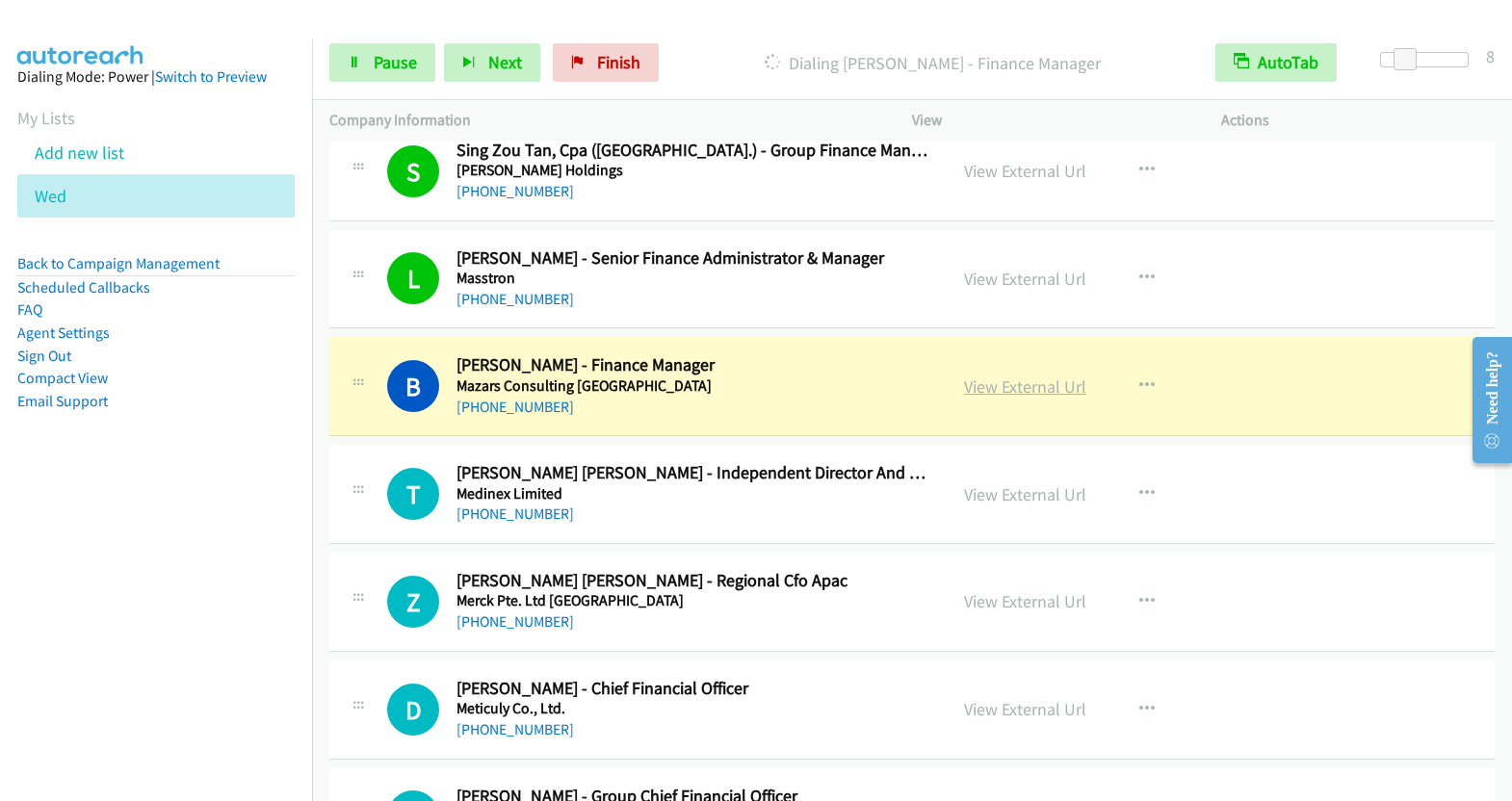
click at [1035, 376] on link "View External Url" at bounding box center [1025, 387] width 123 height 22
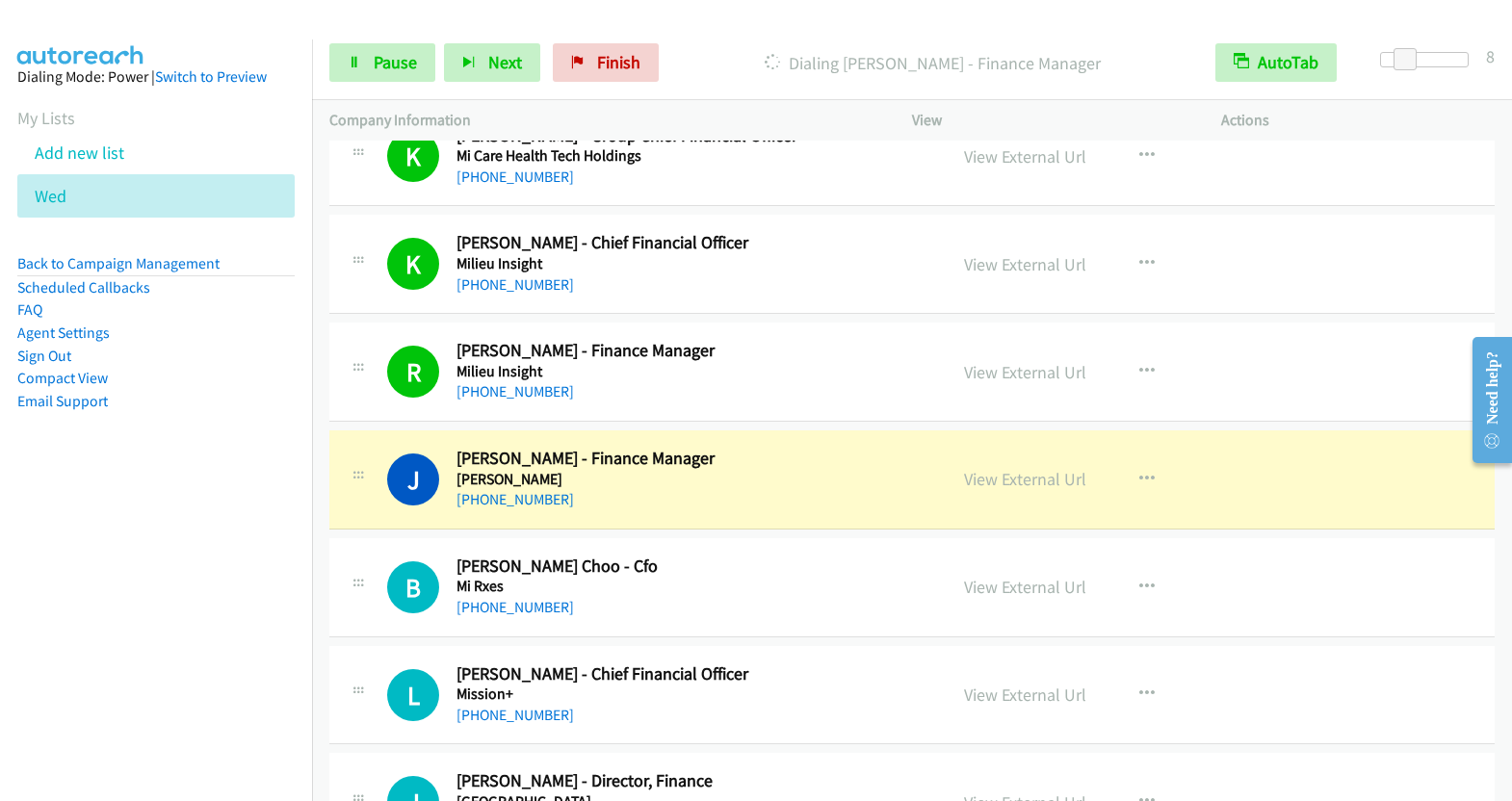
scroll to position [4031, 0]
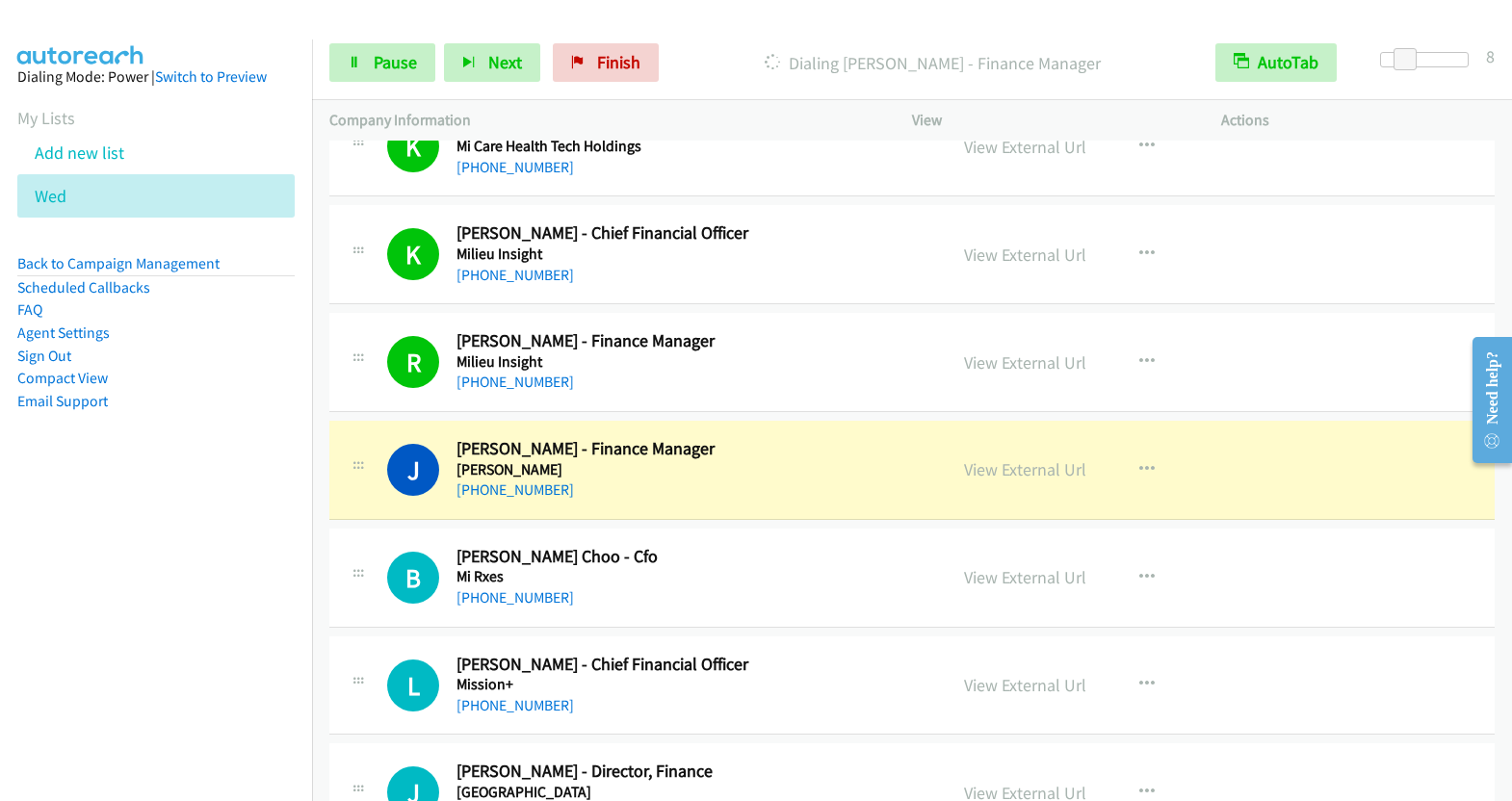
drag, startPoint x: 1045, startPoint y: 453, endPoint x: 1047, endPoint y: 464, distance: 11.2
click at [1023, 458] on link "View External Url" at bounding box center [1025, 469] width 123 height 22
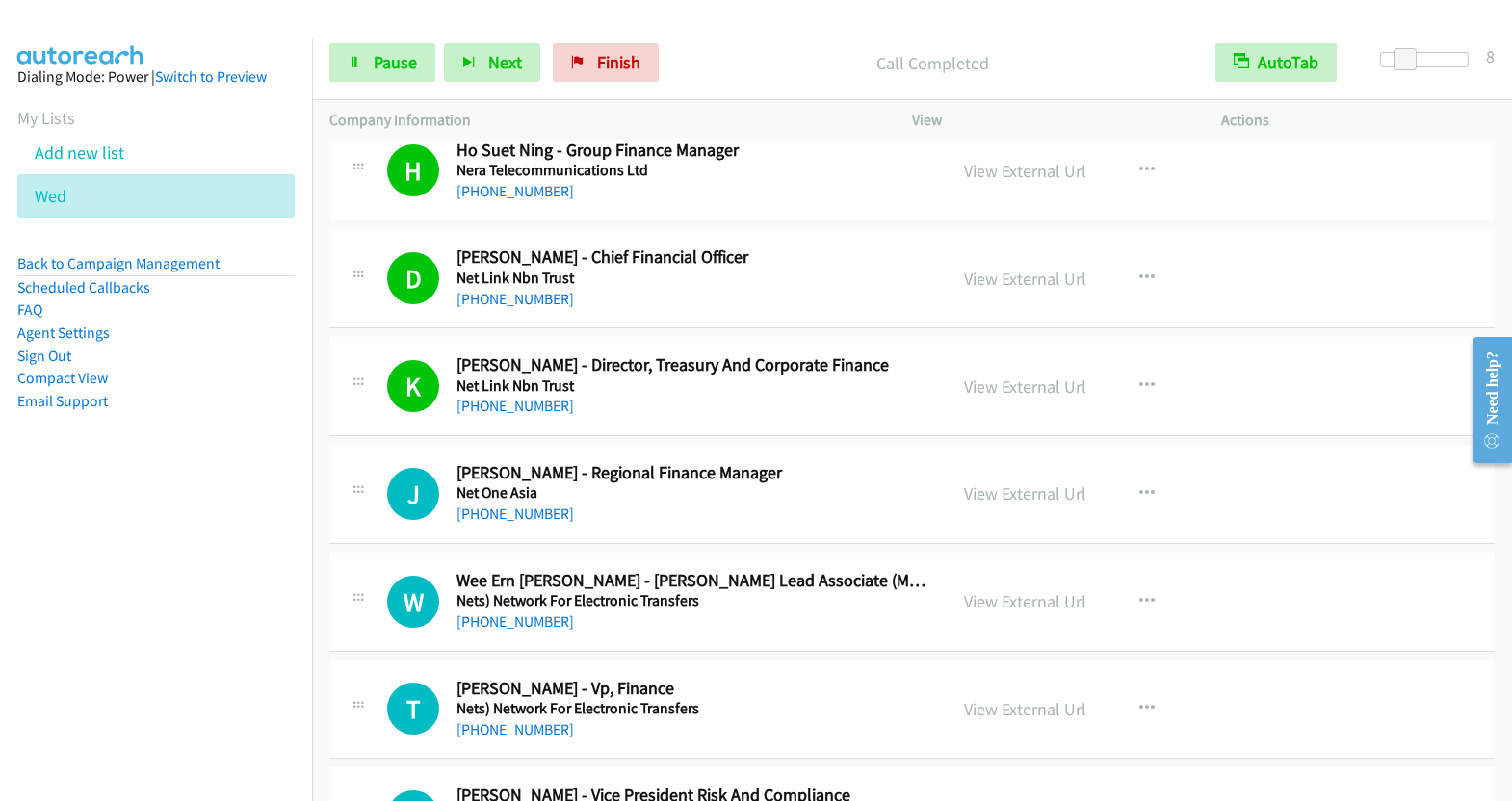
scroll to position [5223, 0]
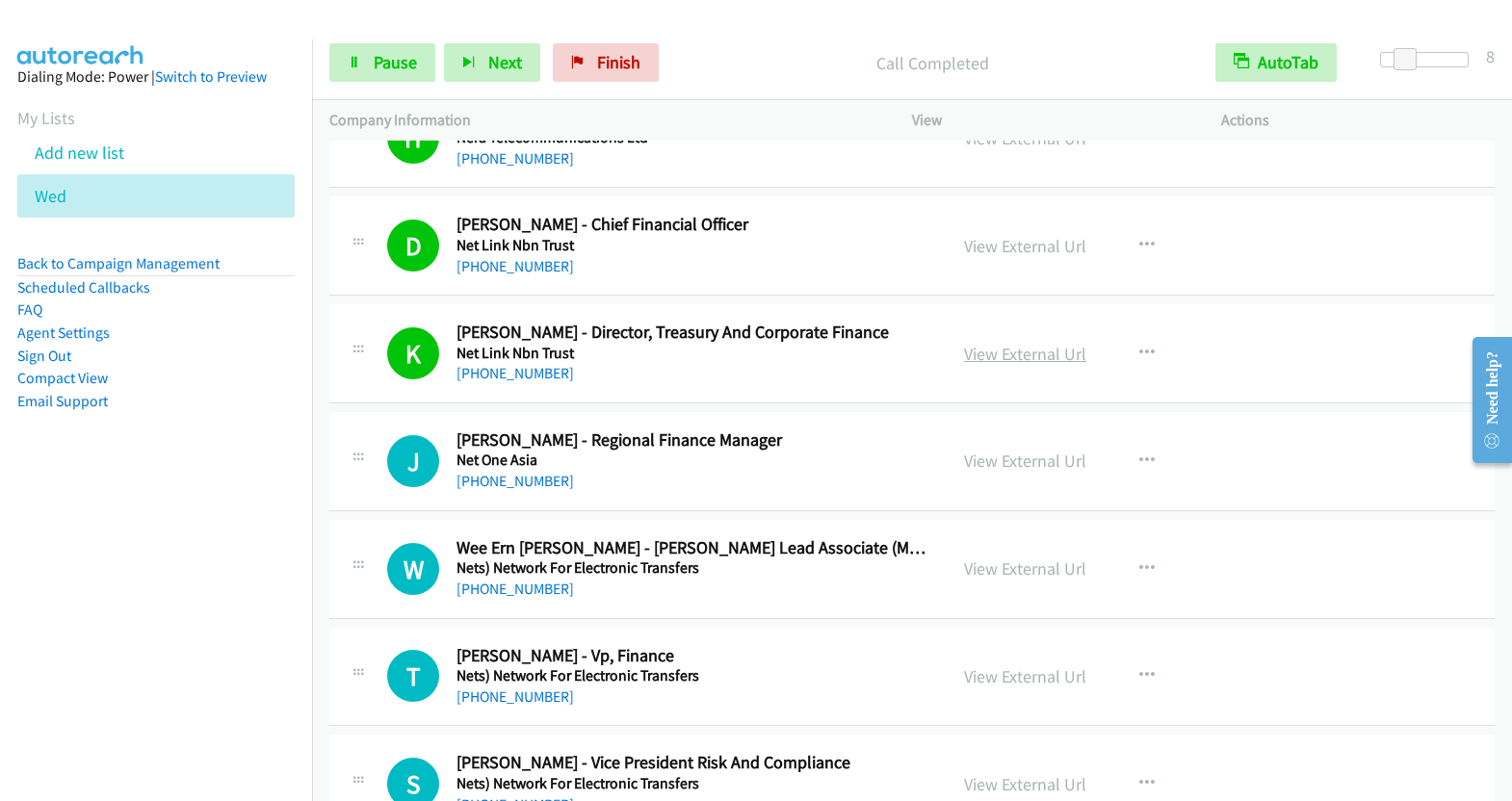
click at [1002, 343] on link "View External Url" at bounding box center [1025, 354] width 123 height 22
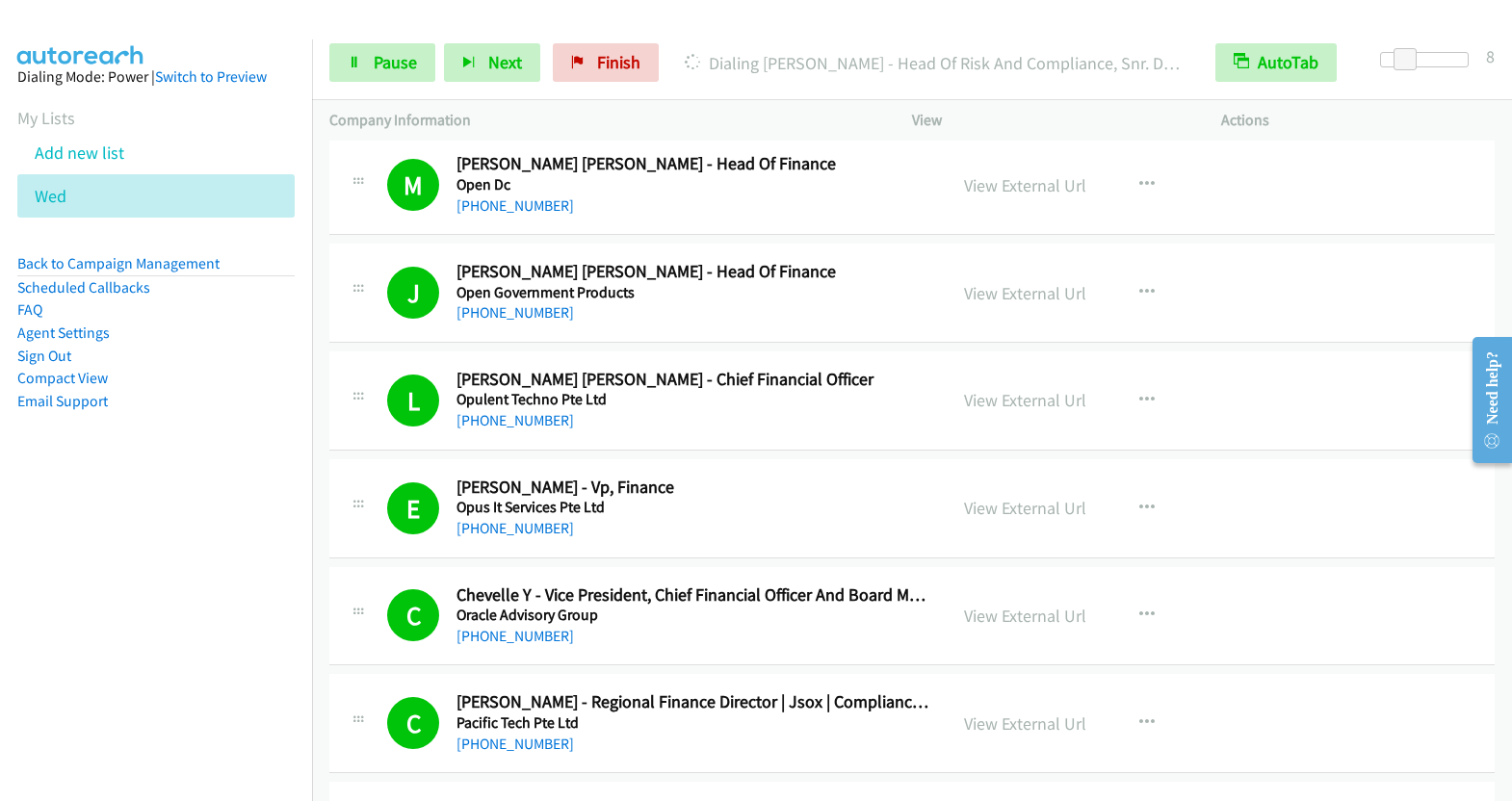
scroll to position [7713, 0]
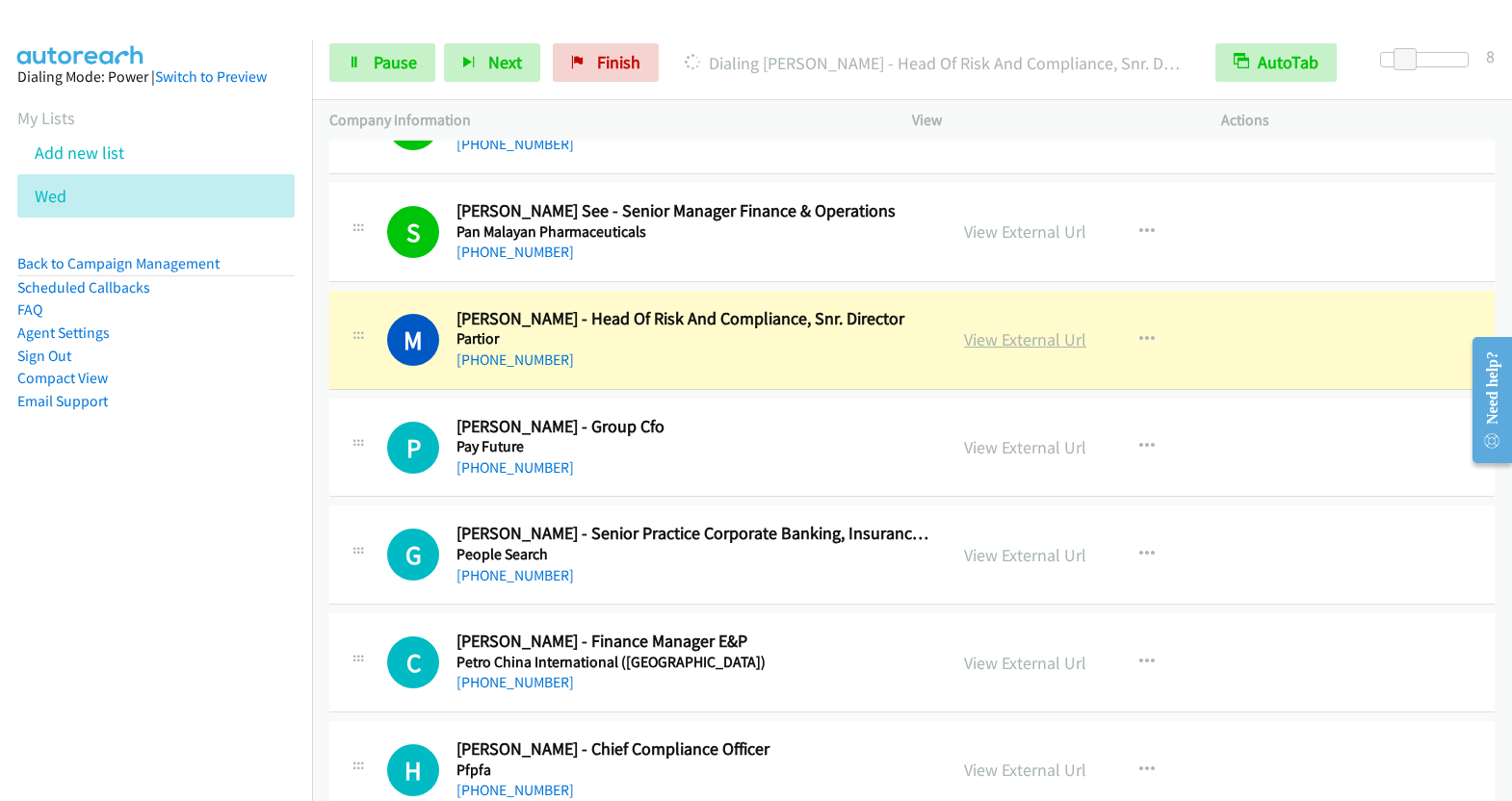
click at [1015, 328] on link "View External Url" at bounding box center [1025, 339] width 123 height 22
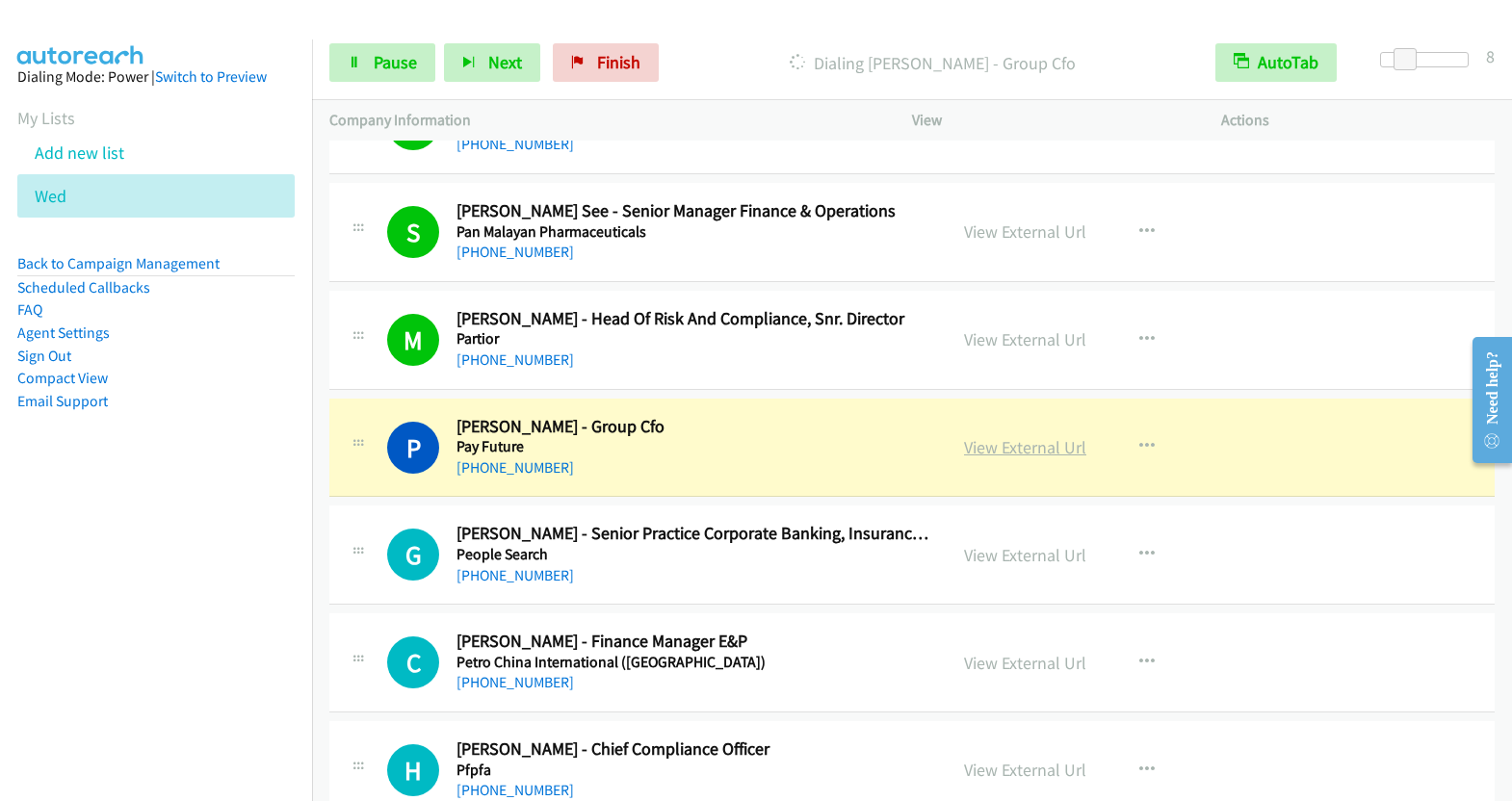
click at [1033, 436] on link "View External Url" at bounding box center [1025, 447] width 123 height 22
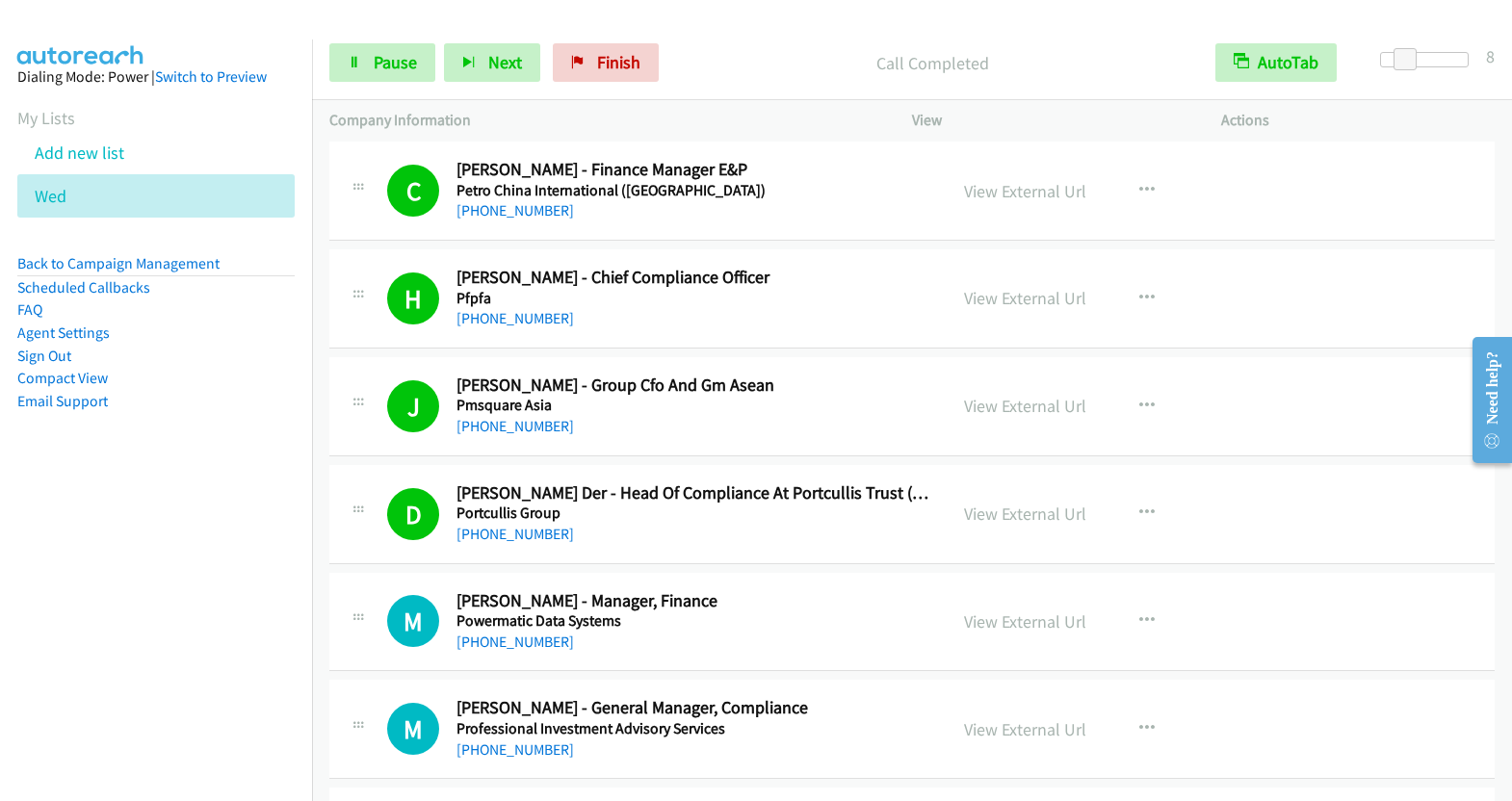
scroll to position [8370, 0]
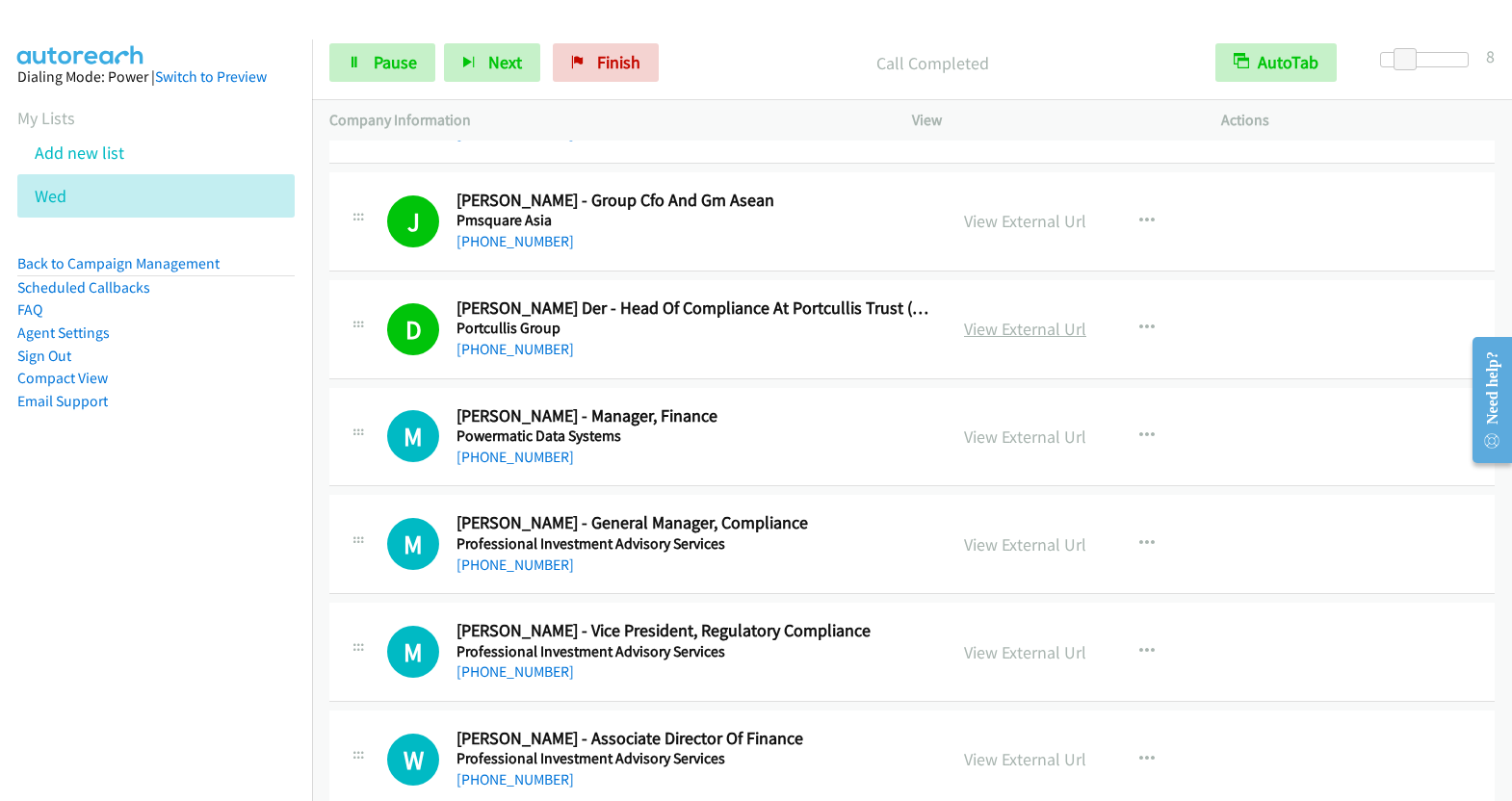
click at [1011, 317] on link "View External Url" at bounding box center [1025, 328] width 123 height 22
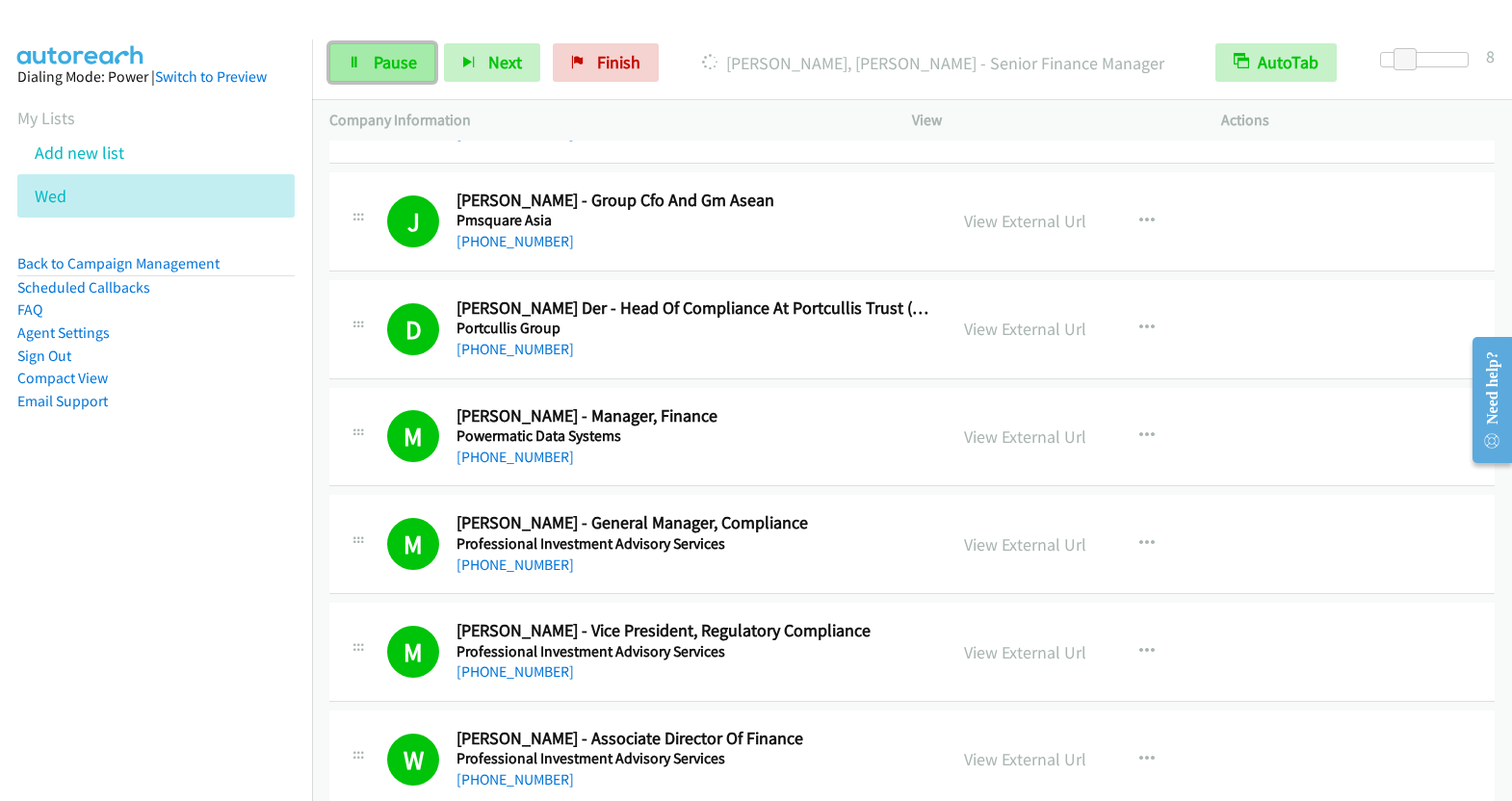
click at [374, 54] on span "Pause" at bounding box center [396, 62] width 44 height 22
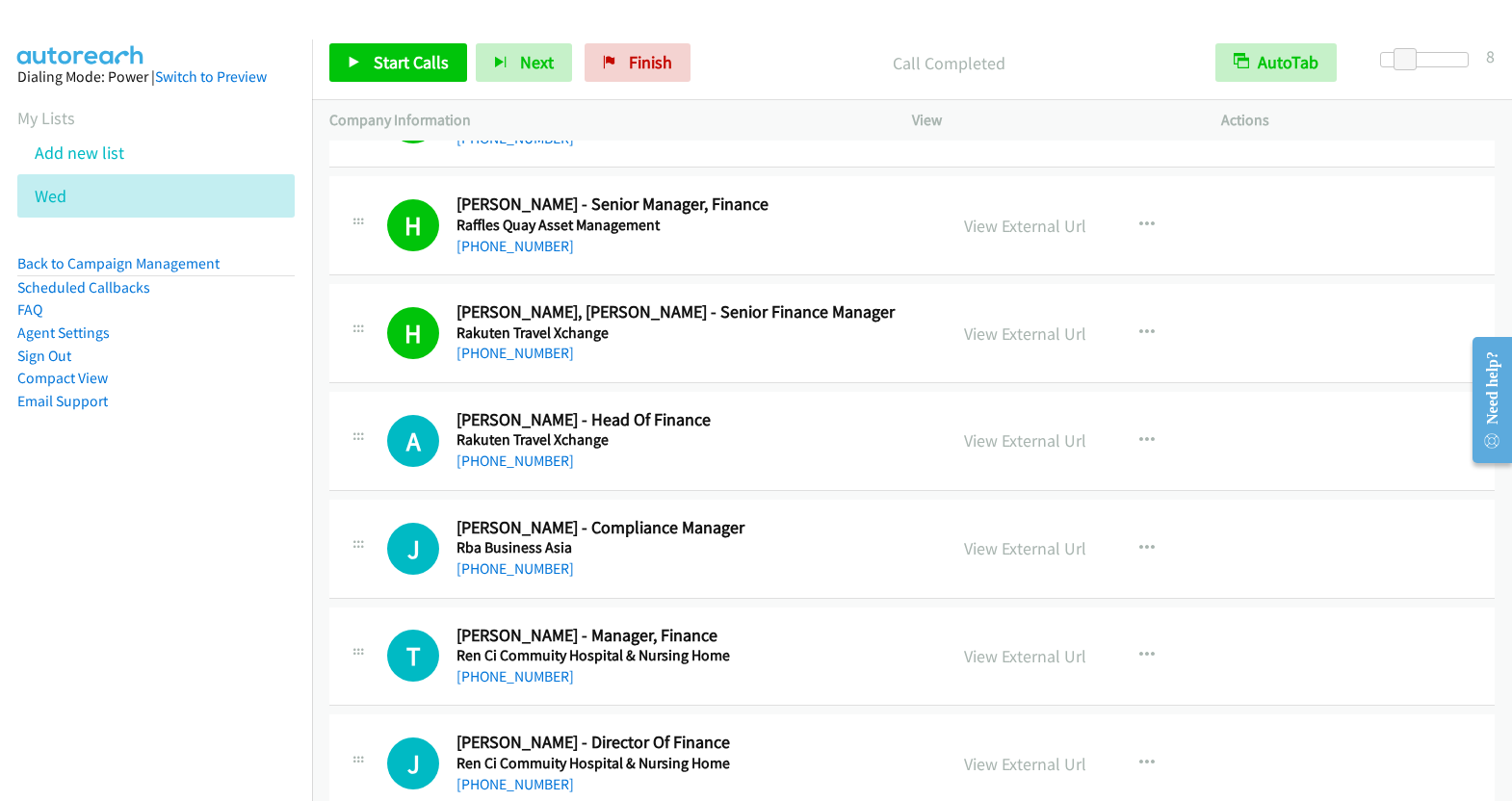
scroll to position [10469, 0]
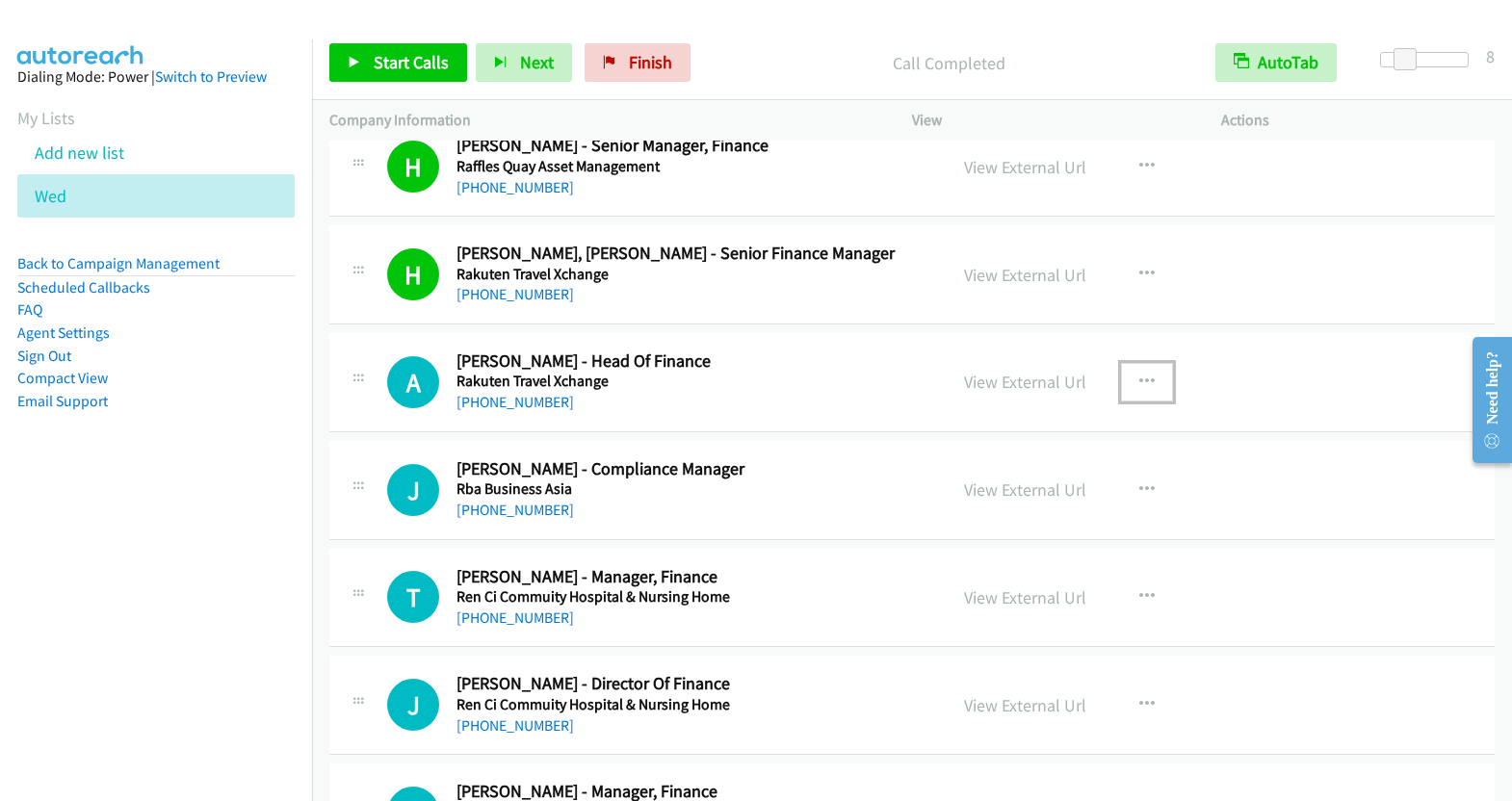
click at [1139, 375] on icon "button" at bounding box center [1147, 383] width 16 height 16
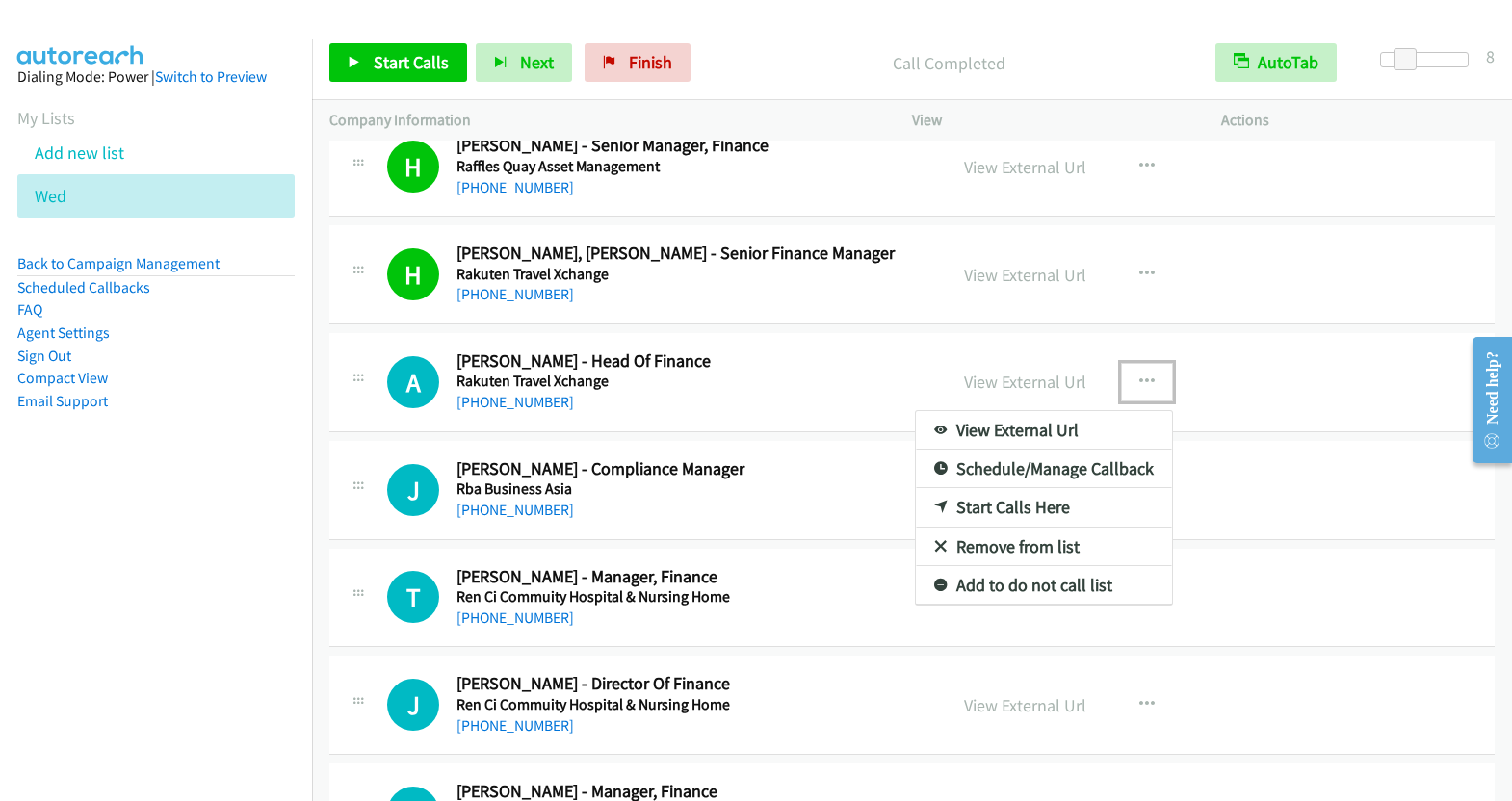
click at [1035, 489] on link "Start Calls Here" at bounding box center [1043, 507] width 256 height 39
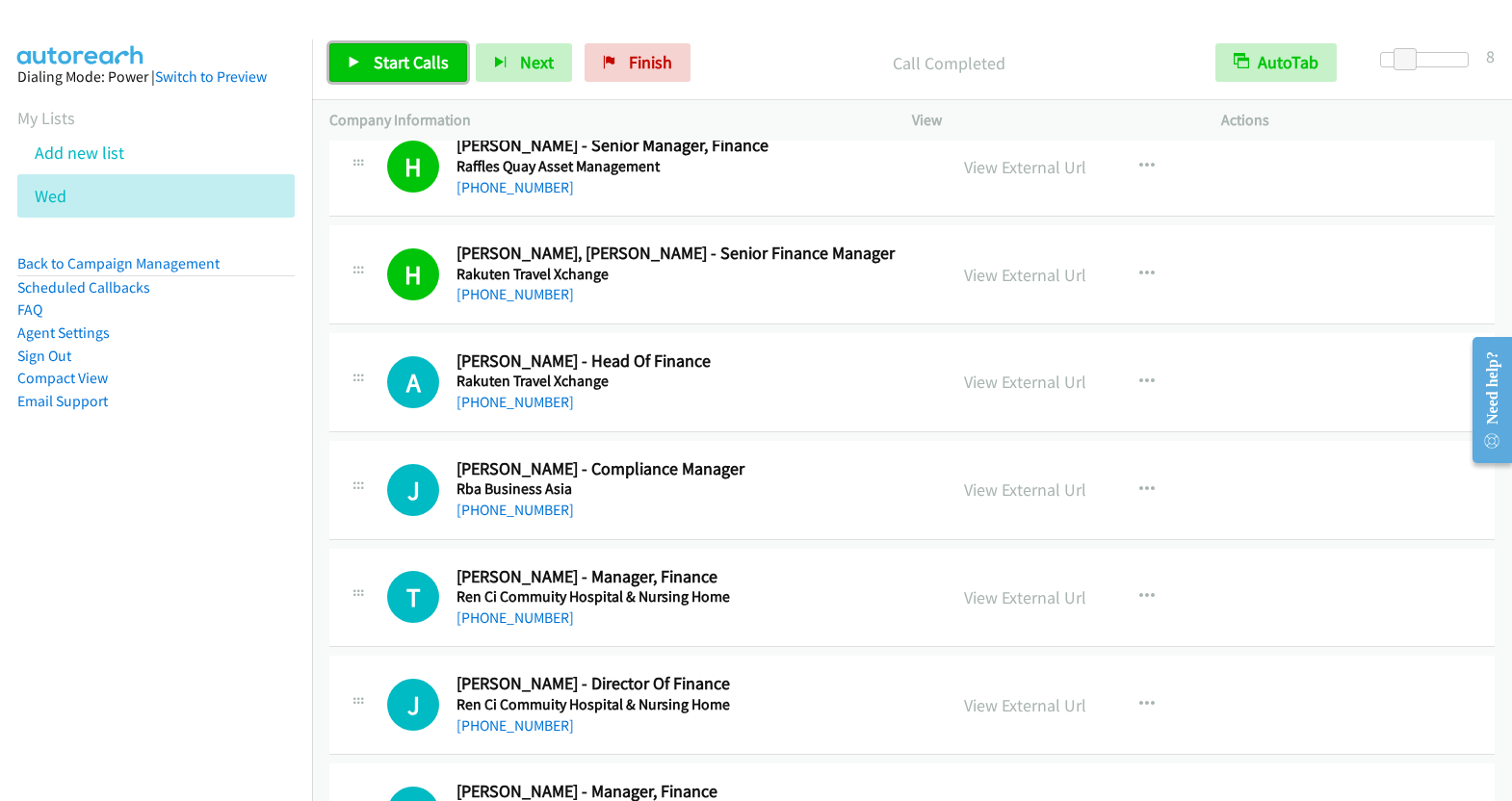
click at [375, 58] on span "Start Calls" at bounding box center [411, 62] width 75 height 22
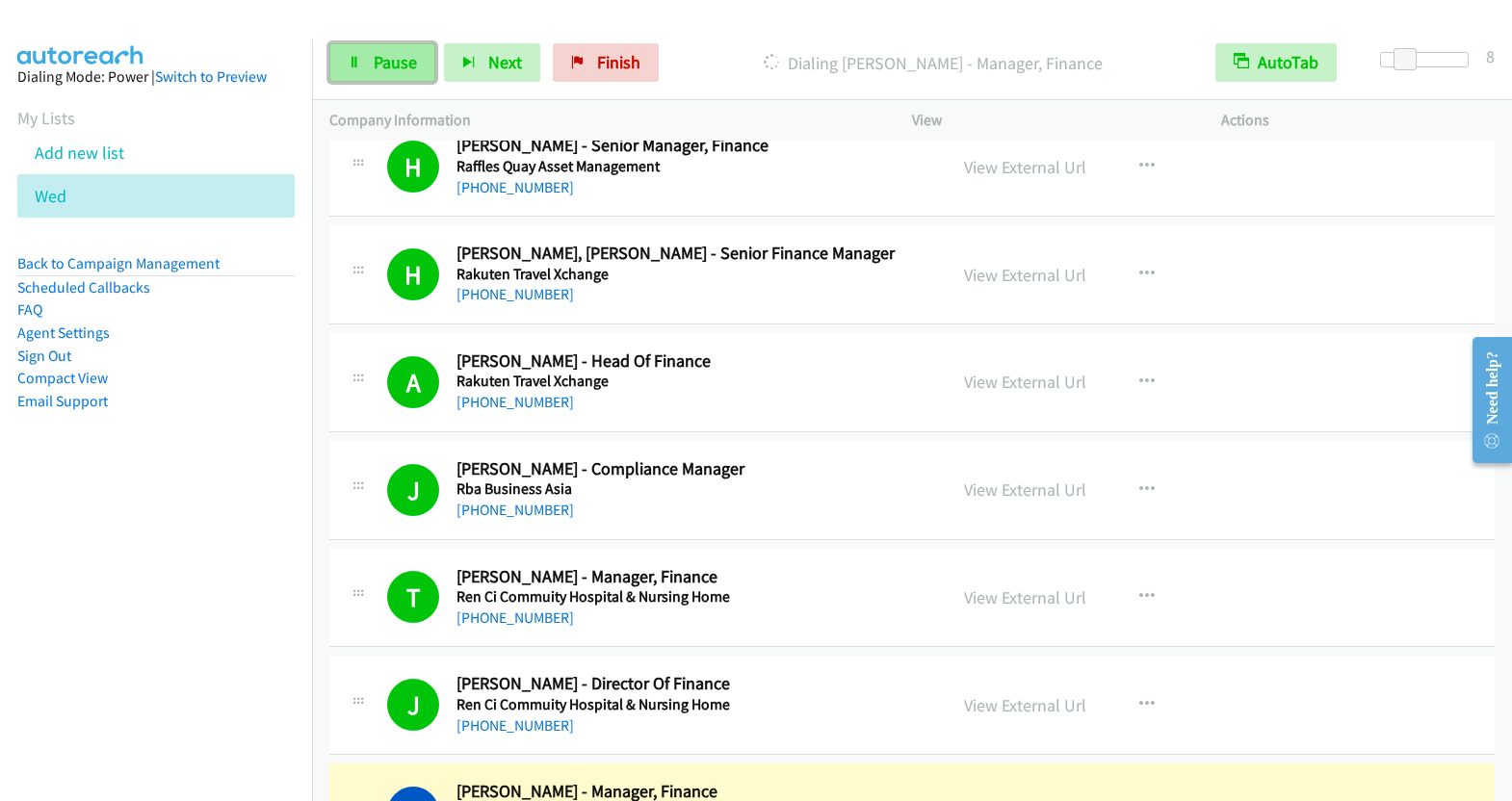
click at [406, 54] on span "Pause" at bounding box center [396, 62] width 44 height 22
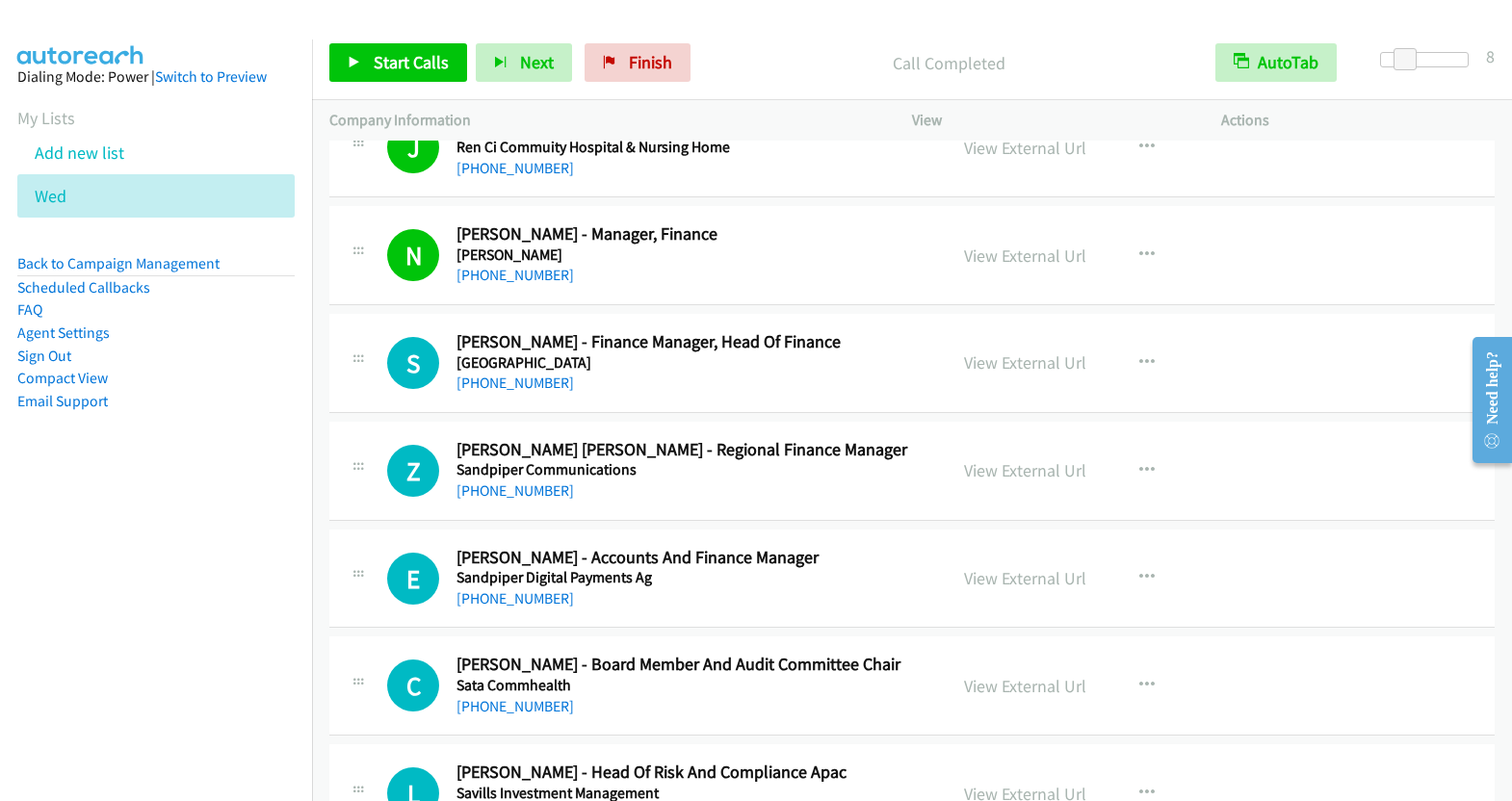
scroll to position [11096, 0]
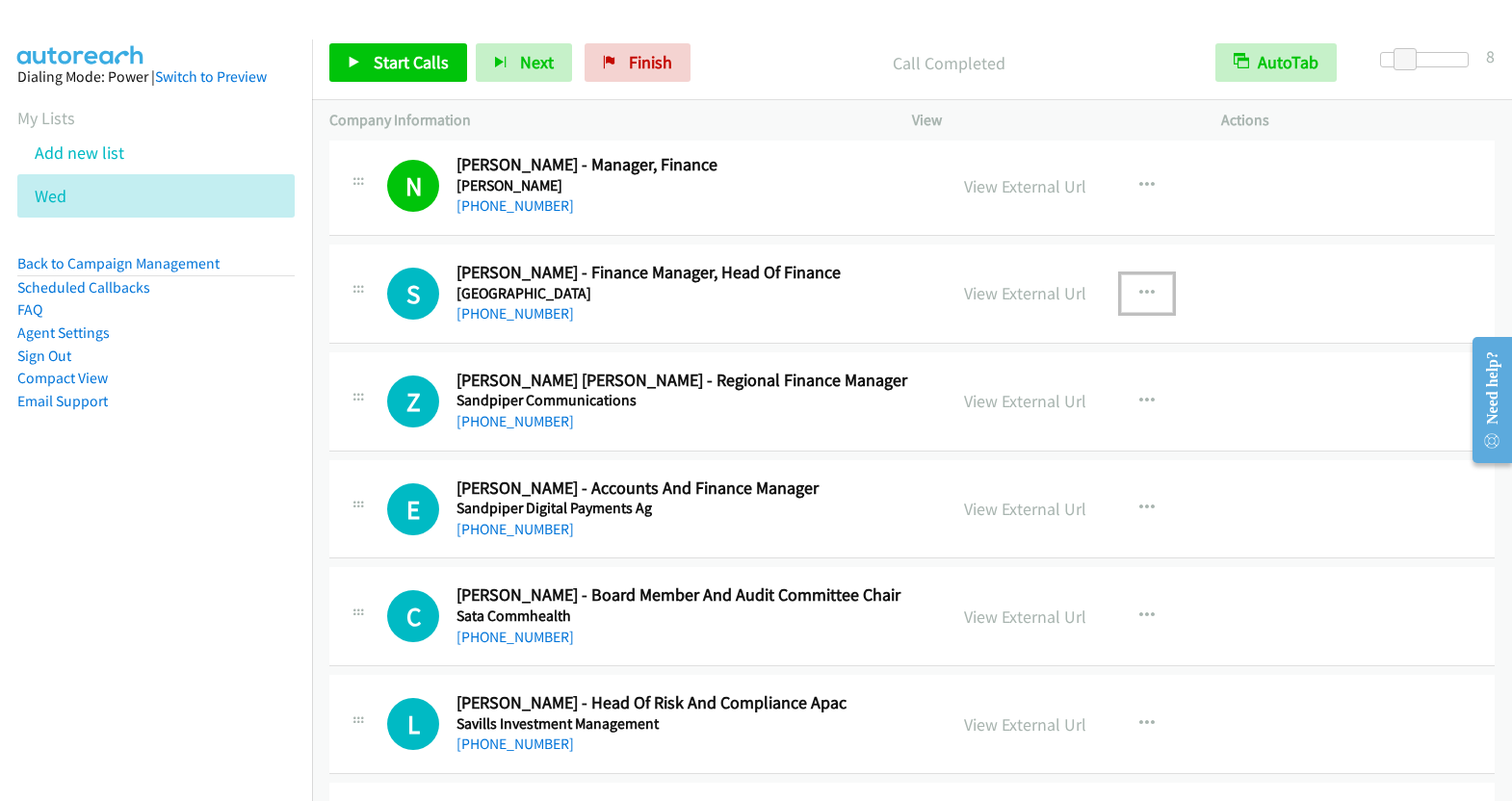
click at [1139, 286] on icon "button" at bounding box center [1147, 294] width 16 height 16
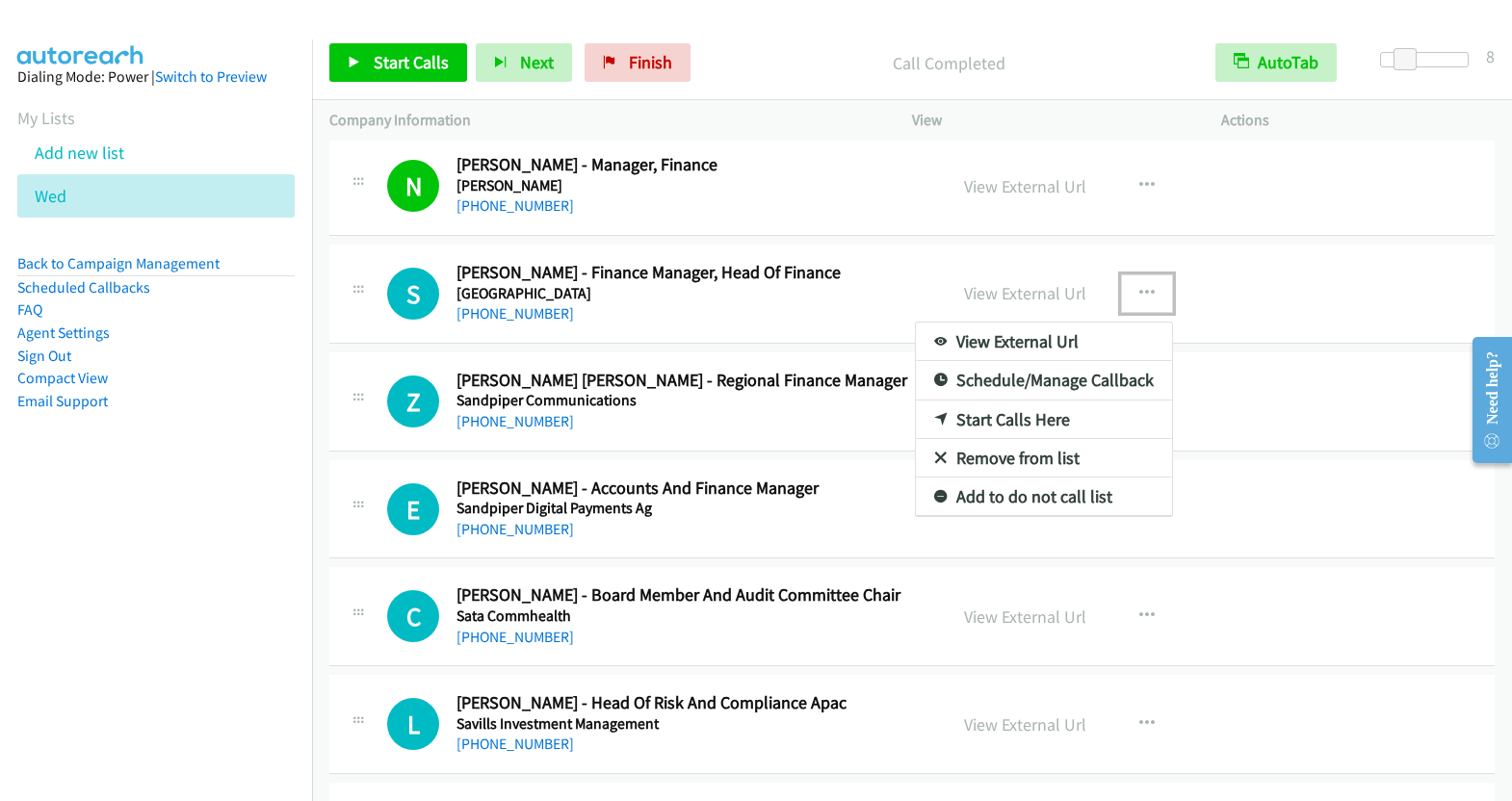
click at [1049, 400] on link "Start Calls Here" at bounding box center [1043, 419] width 256 height 39
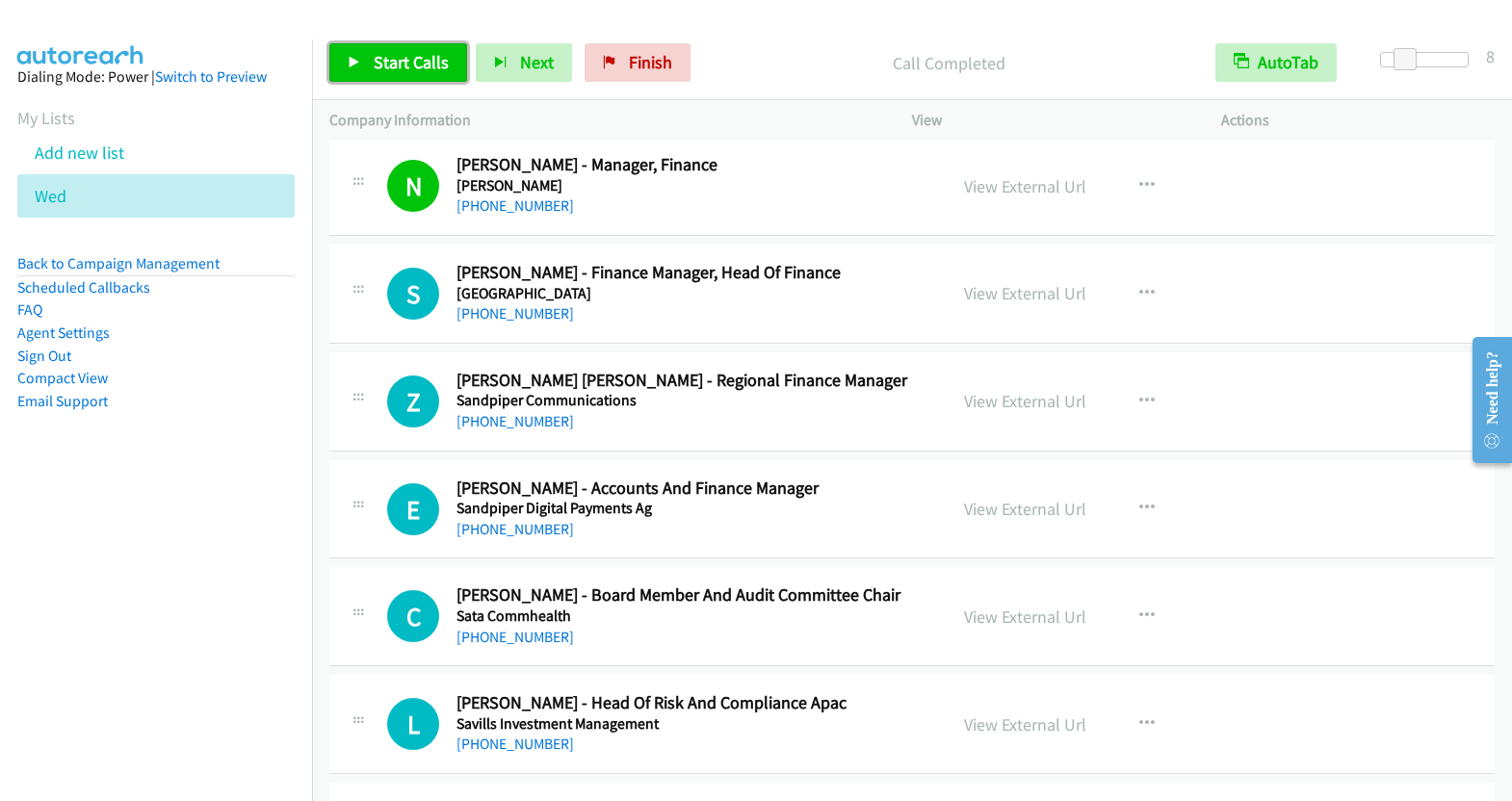
click at [422, 69] on span "Start Calls" at bounding box center [411, 62] width 75 height 22
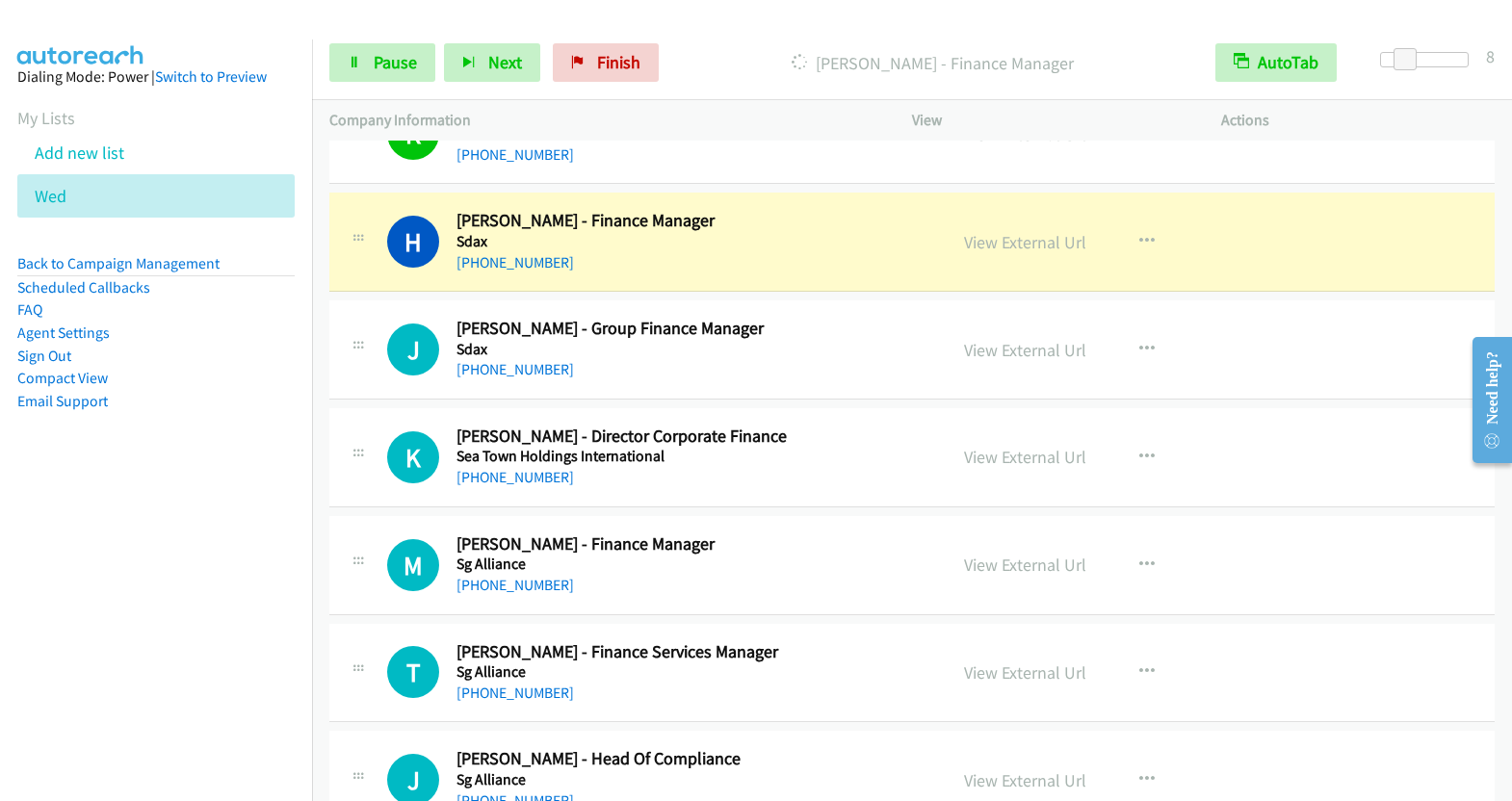
scroll to position [12118, 0]
click at [996, 230] on link "View External Url" at bounding box center [1025, 241] width 123 height 22
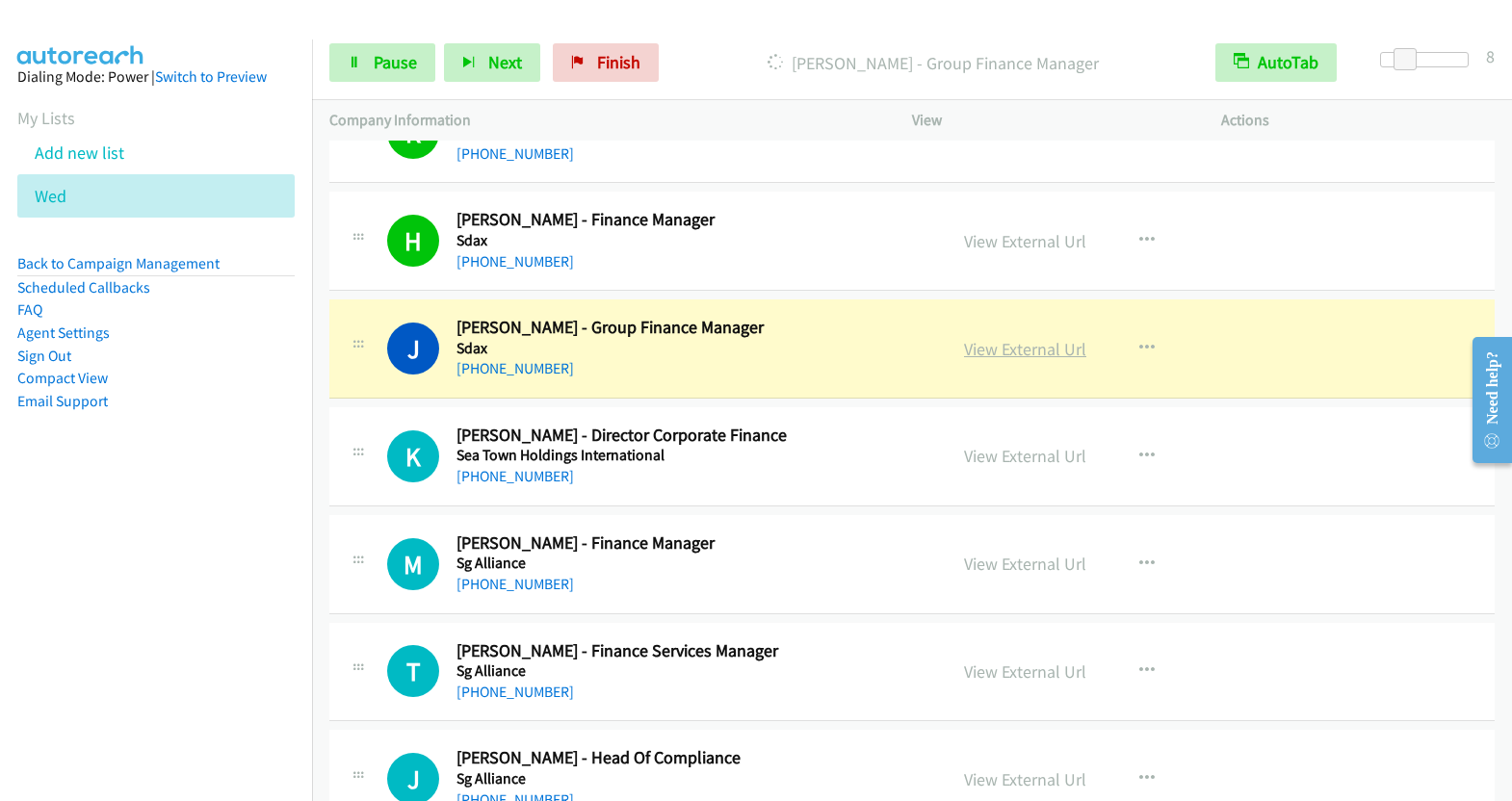
click at [1036, 338] on link "View External Url" at bounding box center [1025, 349] width 123 height 22
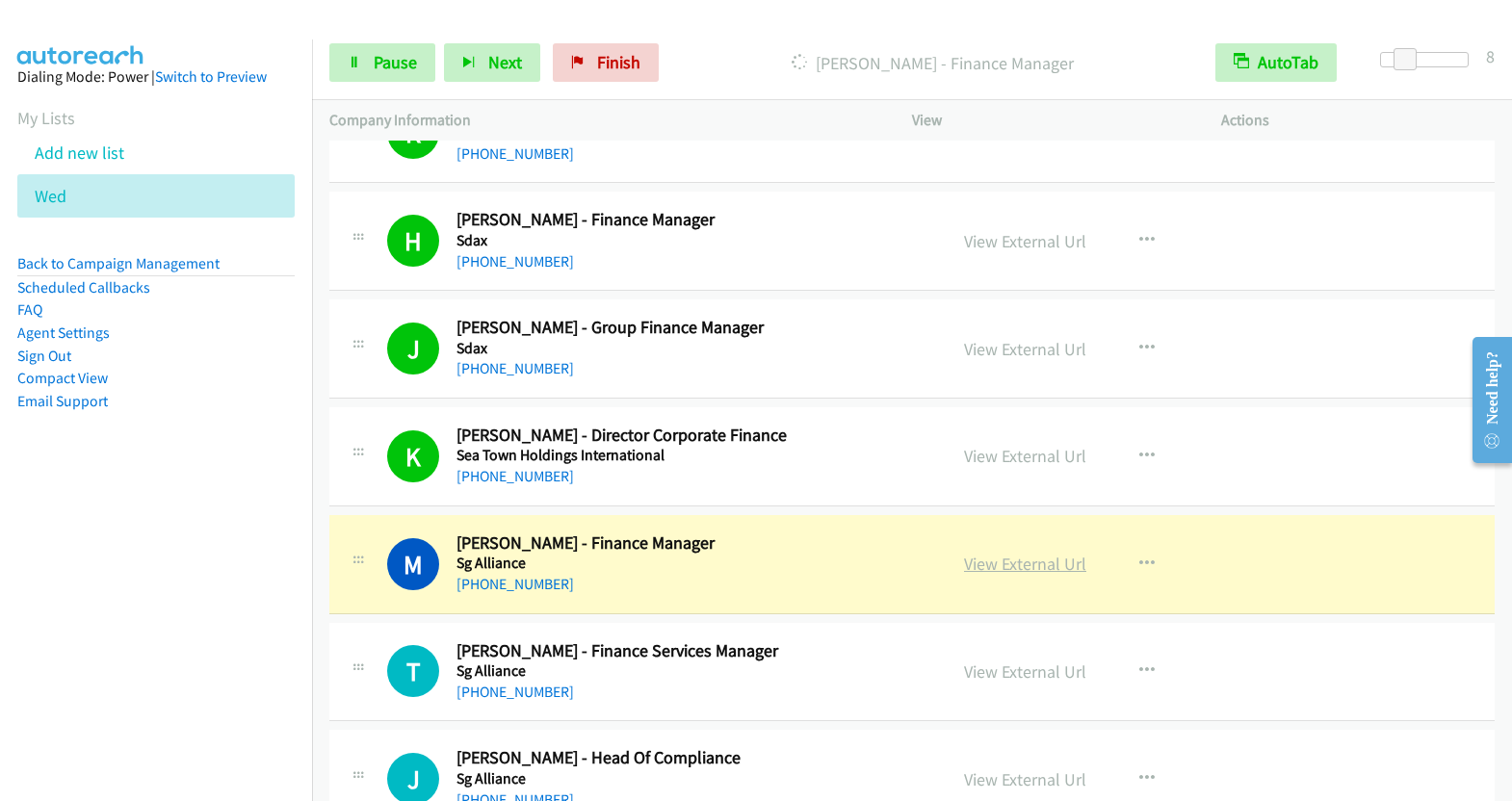
click at [1030, 553] on link "View External Url" at bounding box center [1025, 564] width 123 height 22
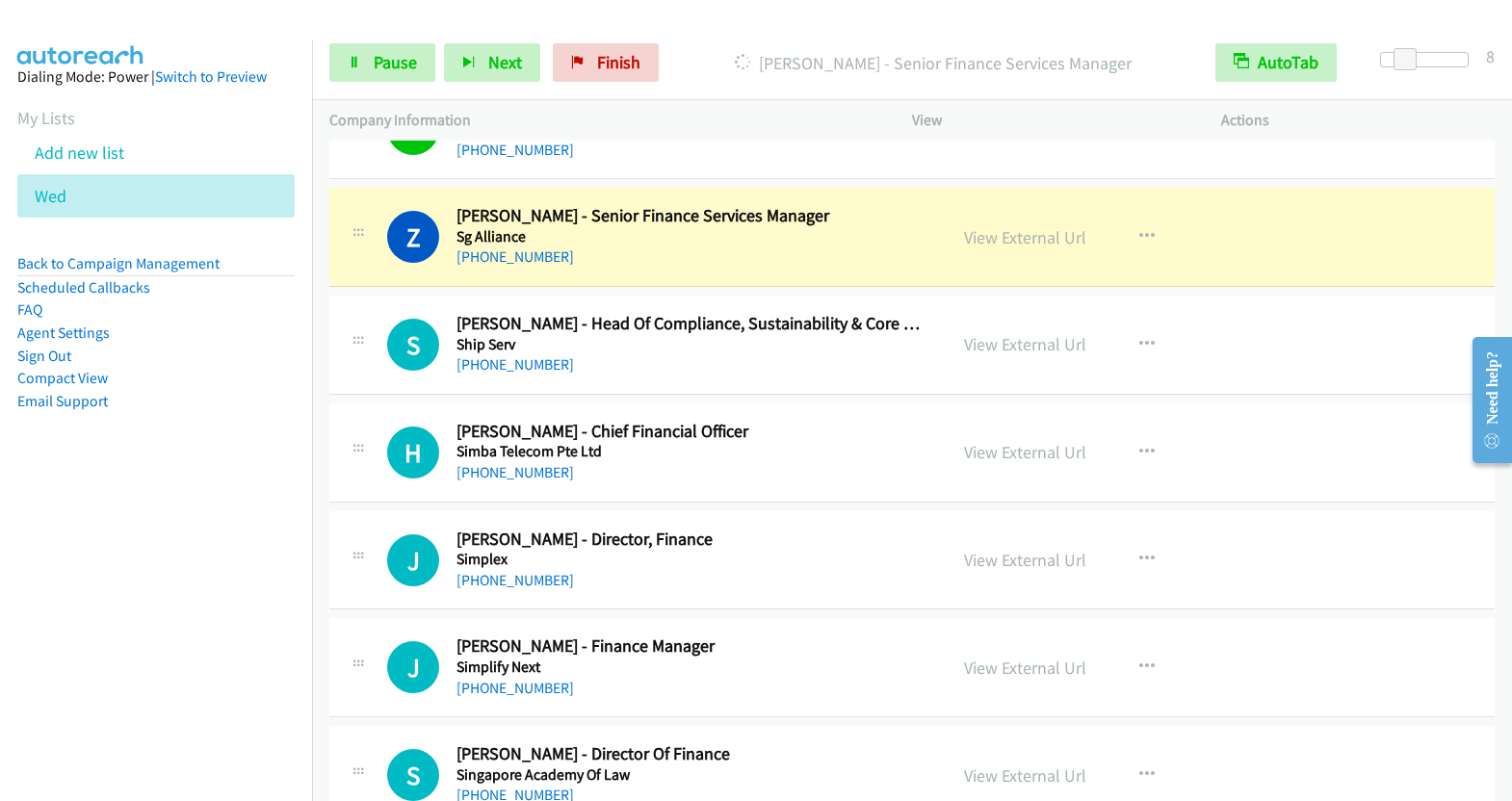
scroll to position [12643, 0]
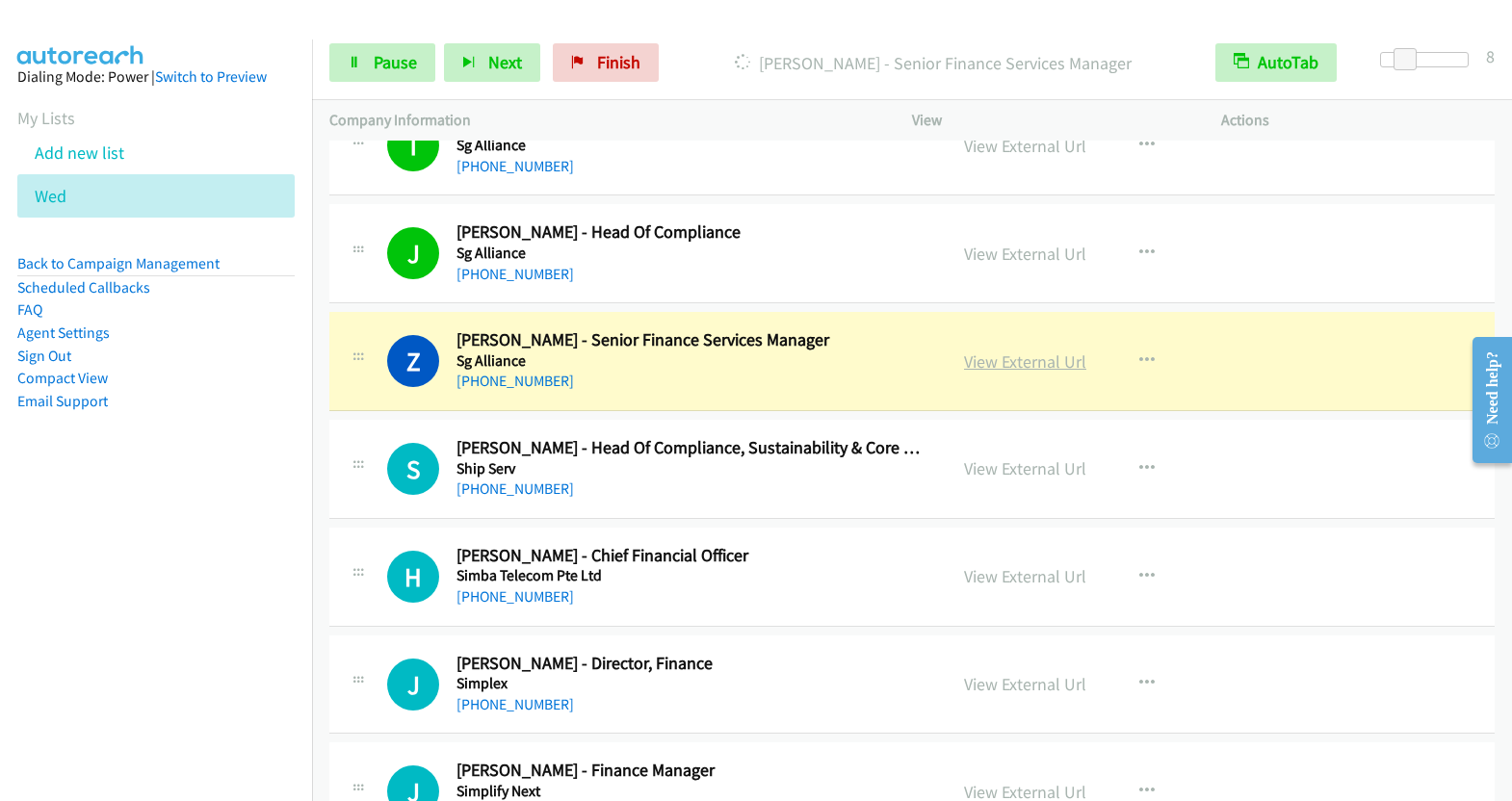
click at [1021, 350] on link "View External Url" at bounding box center [1025, 361] width 123 height 22
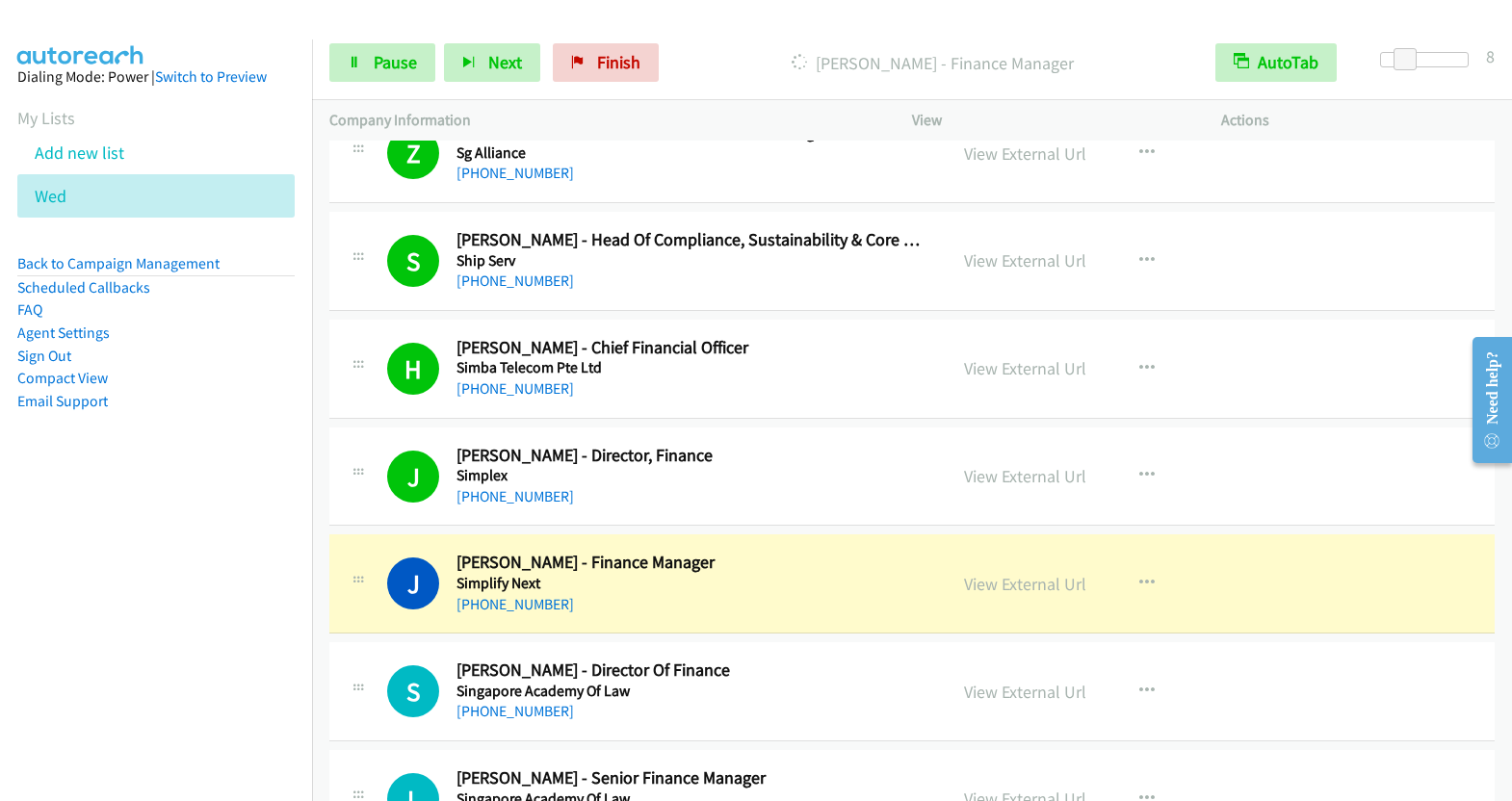
scroll to position [12916, 0]
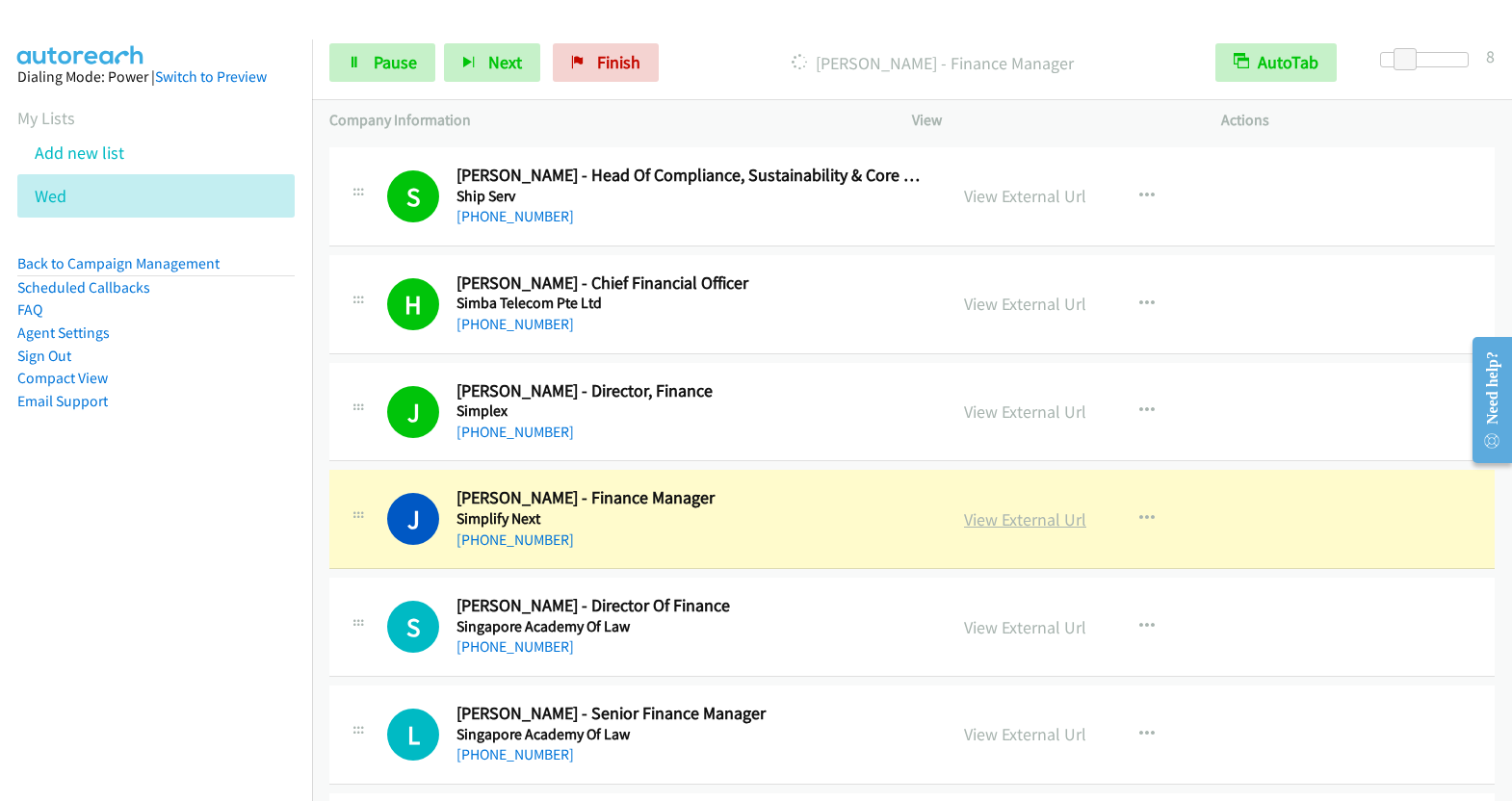
click at [1032, 508] on link "View External Url" at bounding box center [1025, 519] width 123 height 22
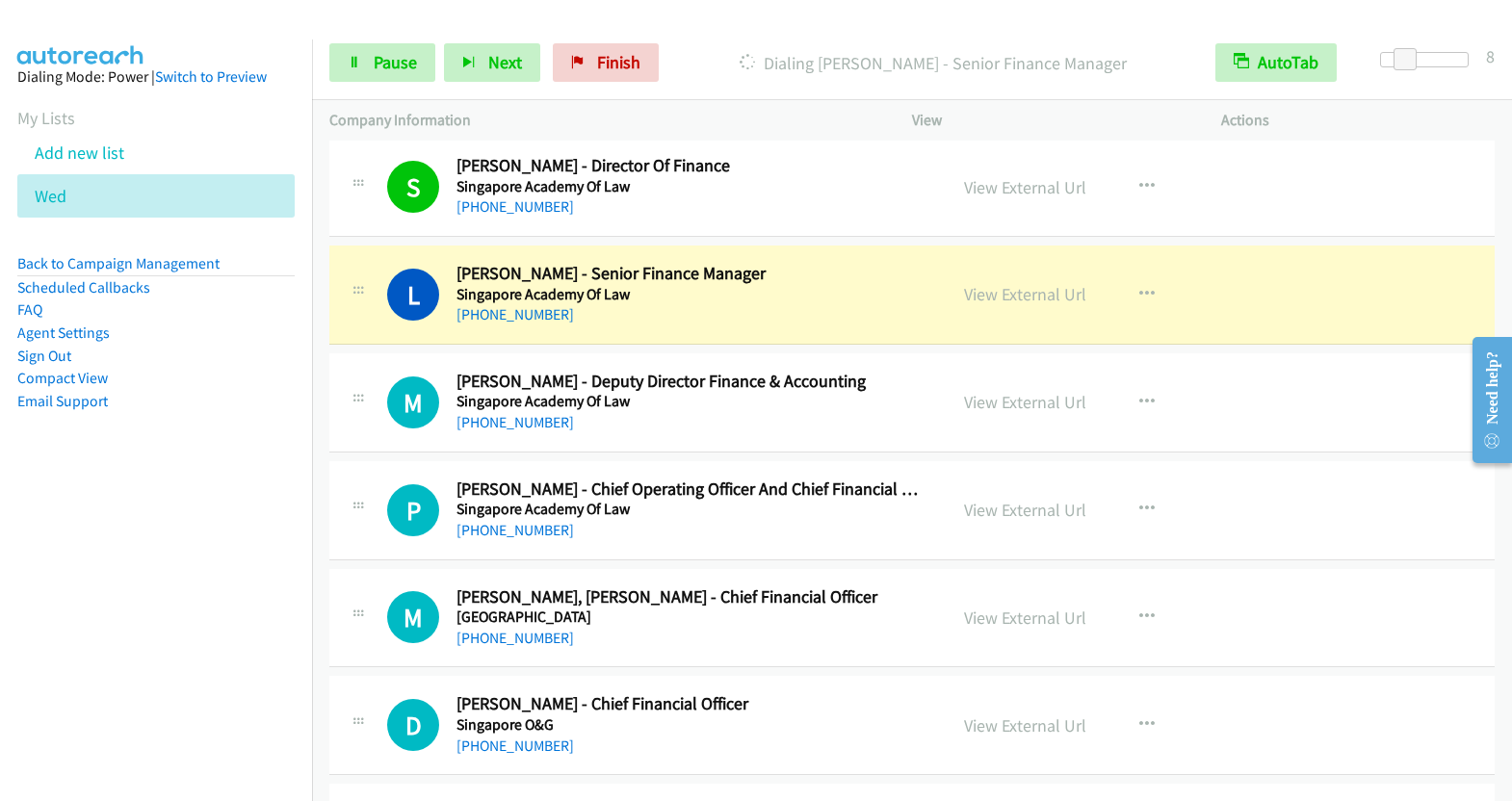
scroll to position [13357, 0]
click at [1035, 282] on link "View External Url" at bounding box center [1025, 293] width 123 height 22
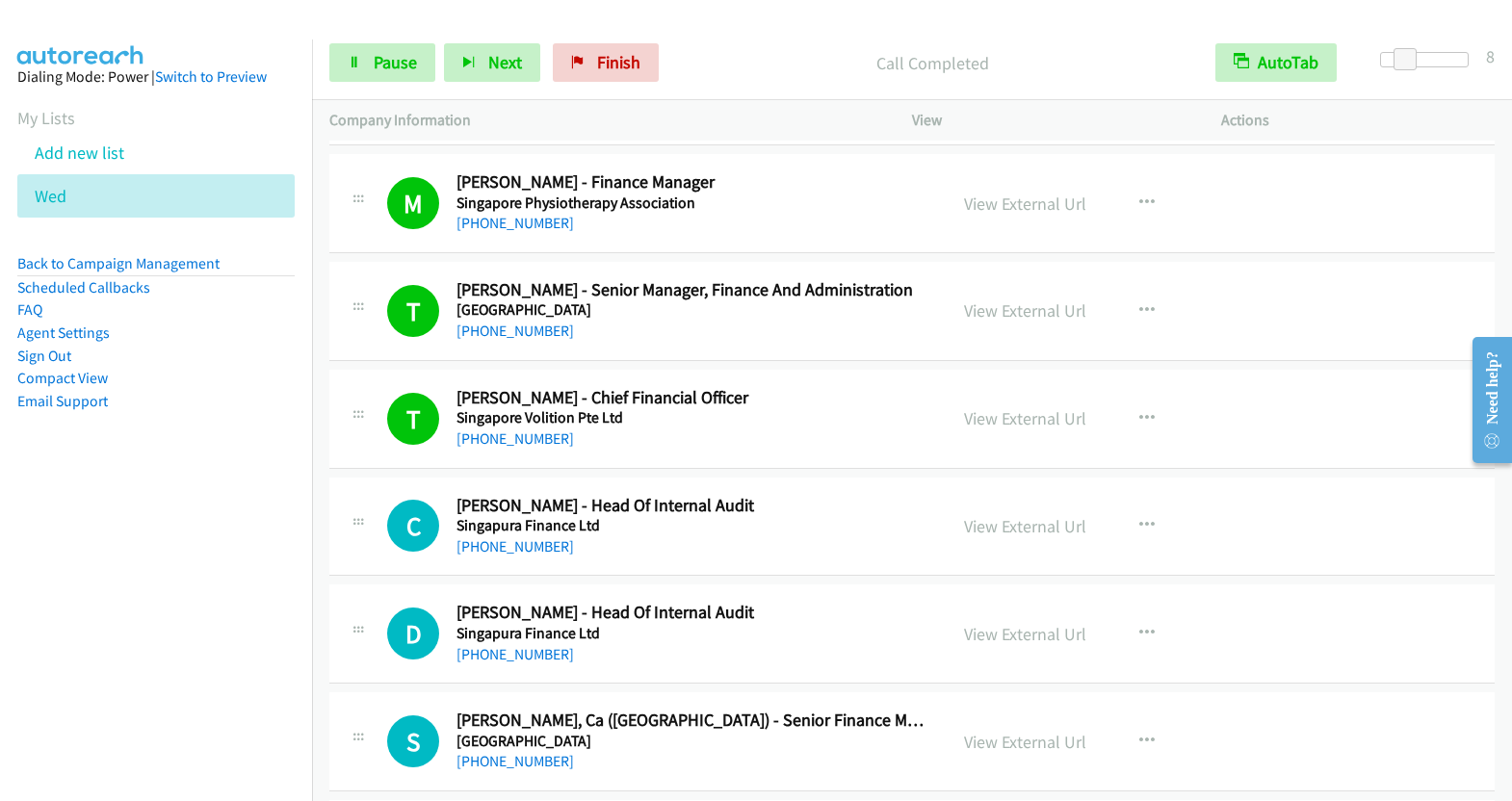
scroll to position [14017, 0]
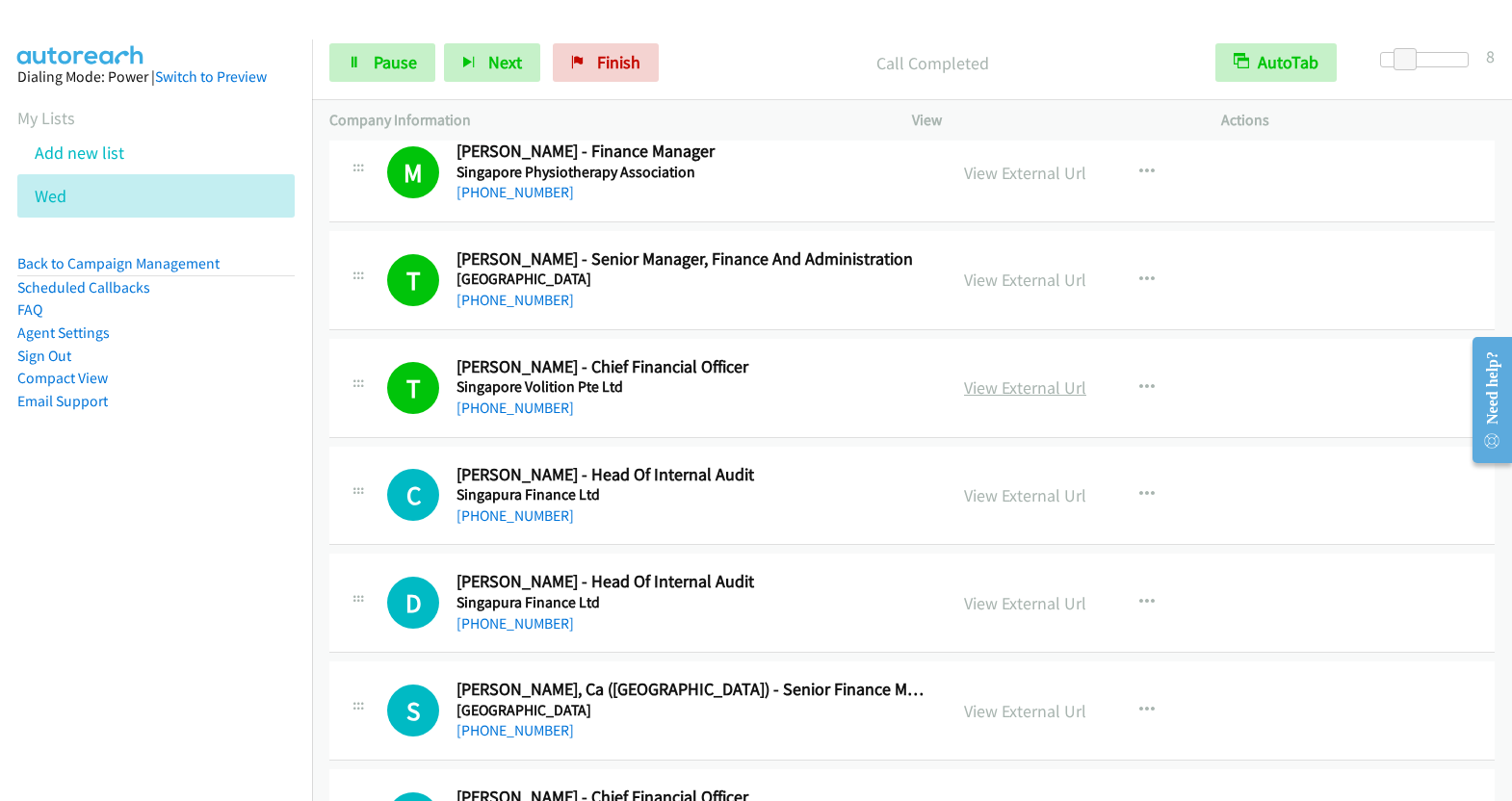
click at [1035, 377] on link "View External Url" at bounding box center [1025, 388] width 123 height 22
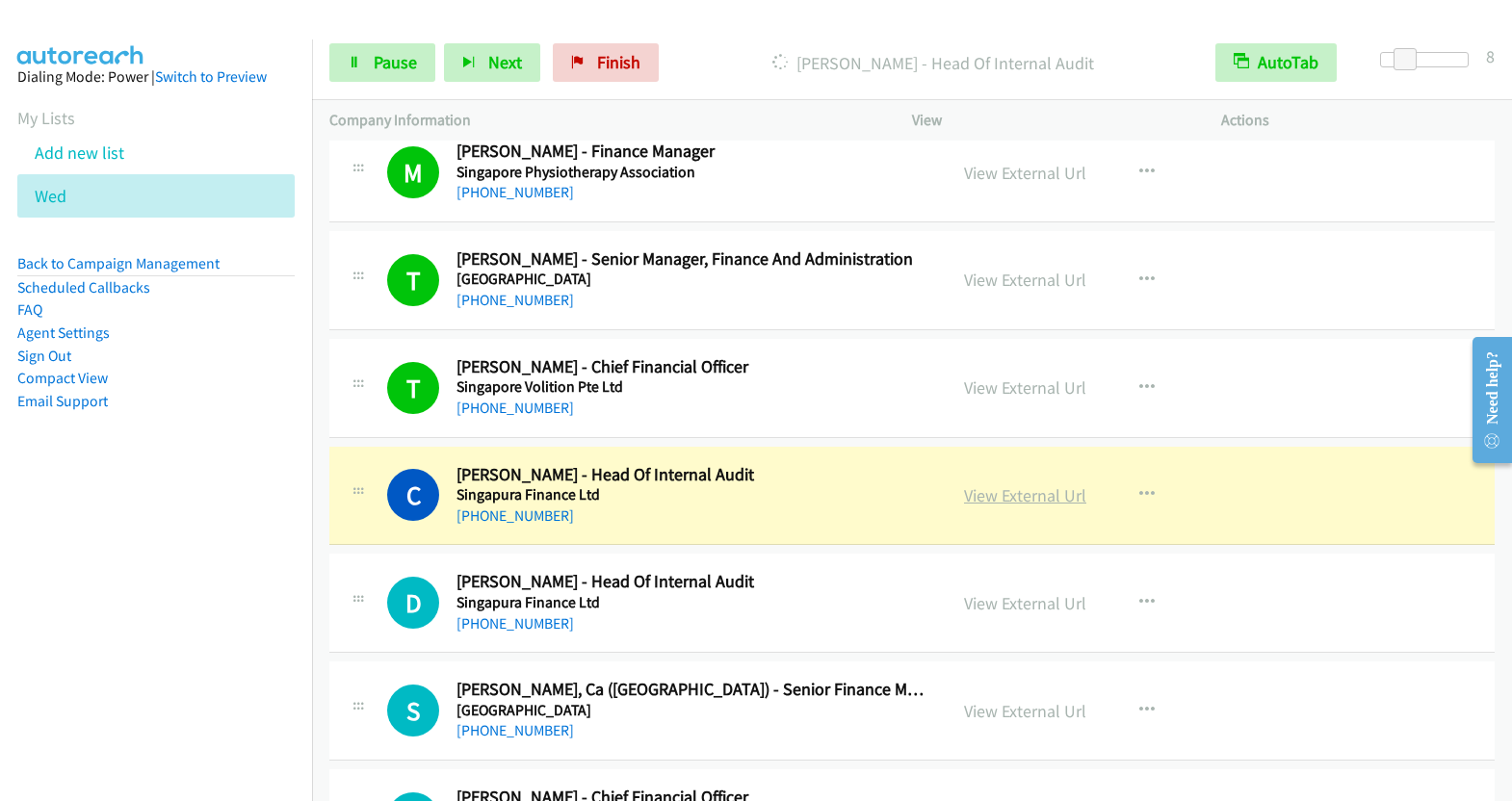
click at [1025, 485] on link "View External Url" at bounding box center [1025, 495] width 123 height 22
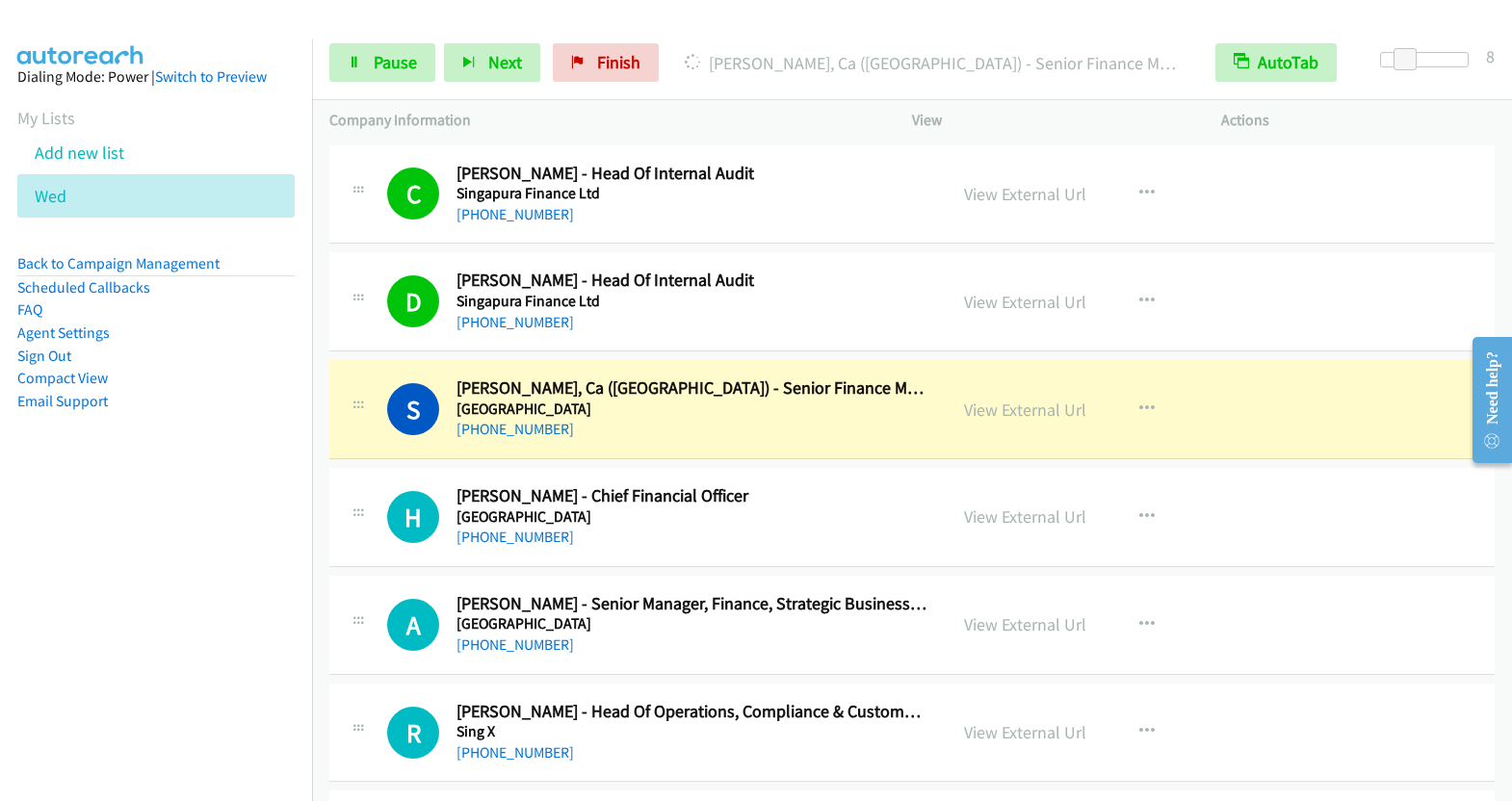
scroll to position [14346, 0]
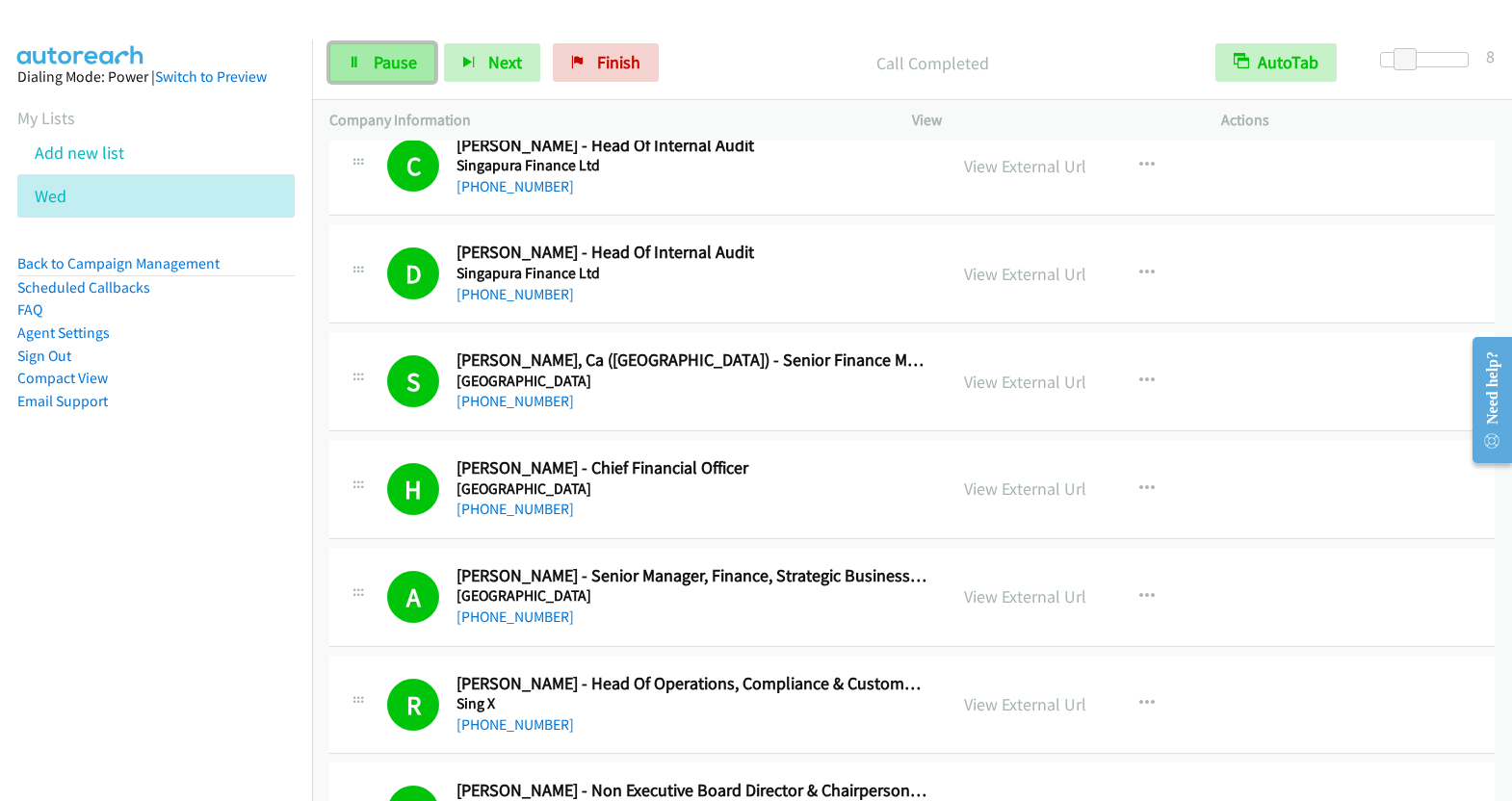
click at [387, 60] on span "Pause" at bounding box center [396, 62] width 44 height 22
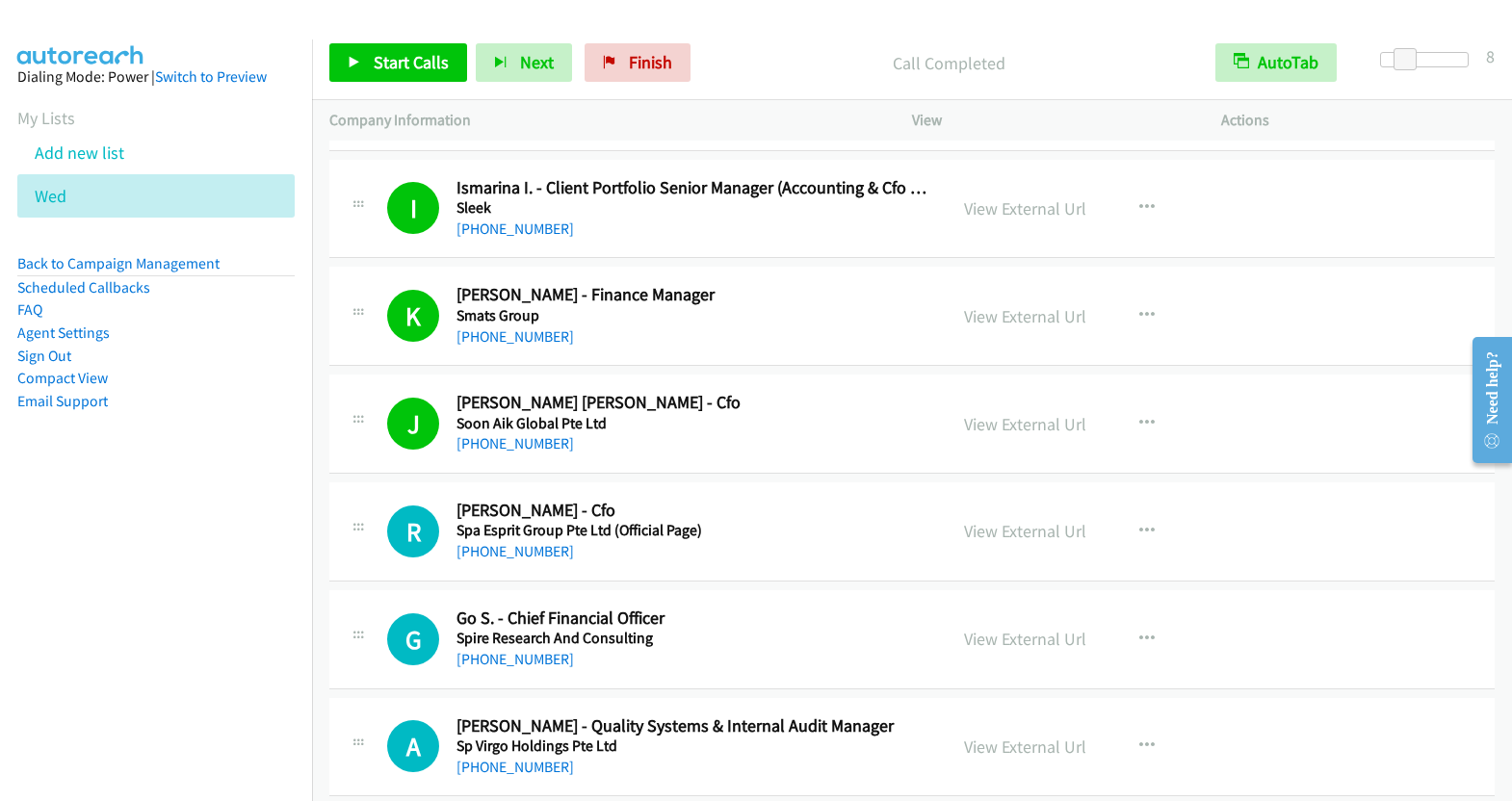
scroll to position [15498, 0]
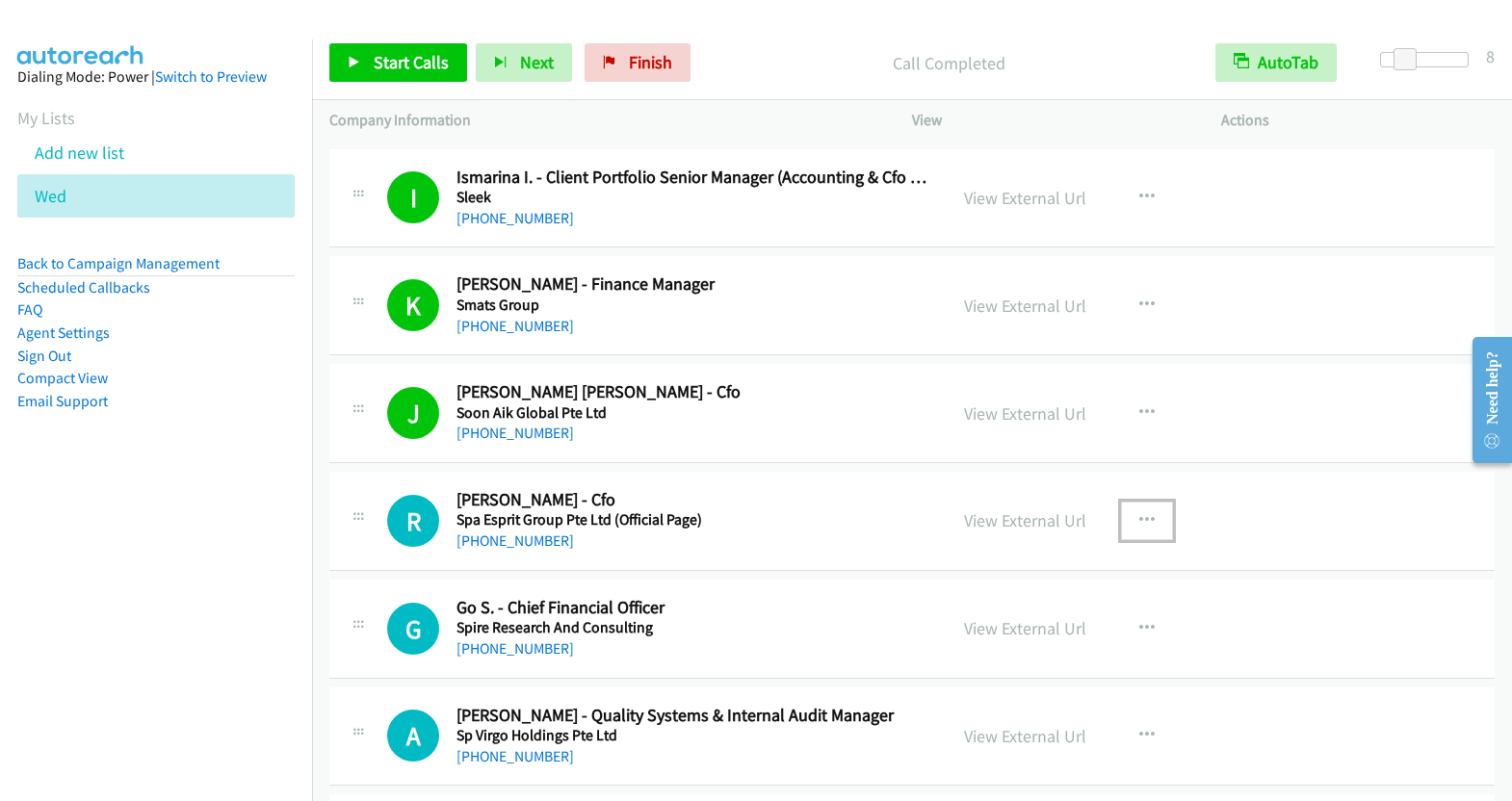
click at [1150, 501] on button "button" at bounding box center [1146, 520] width 52 height 39
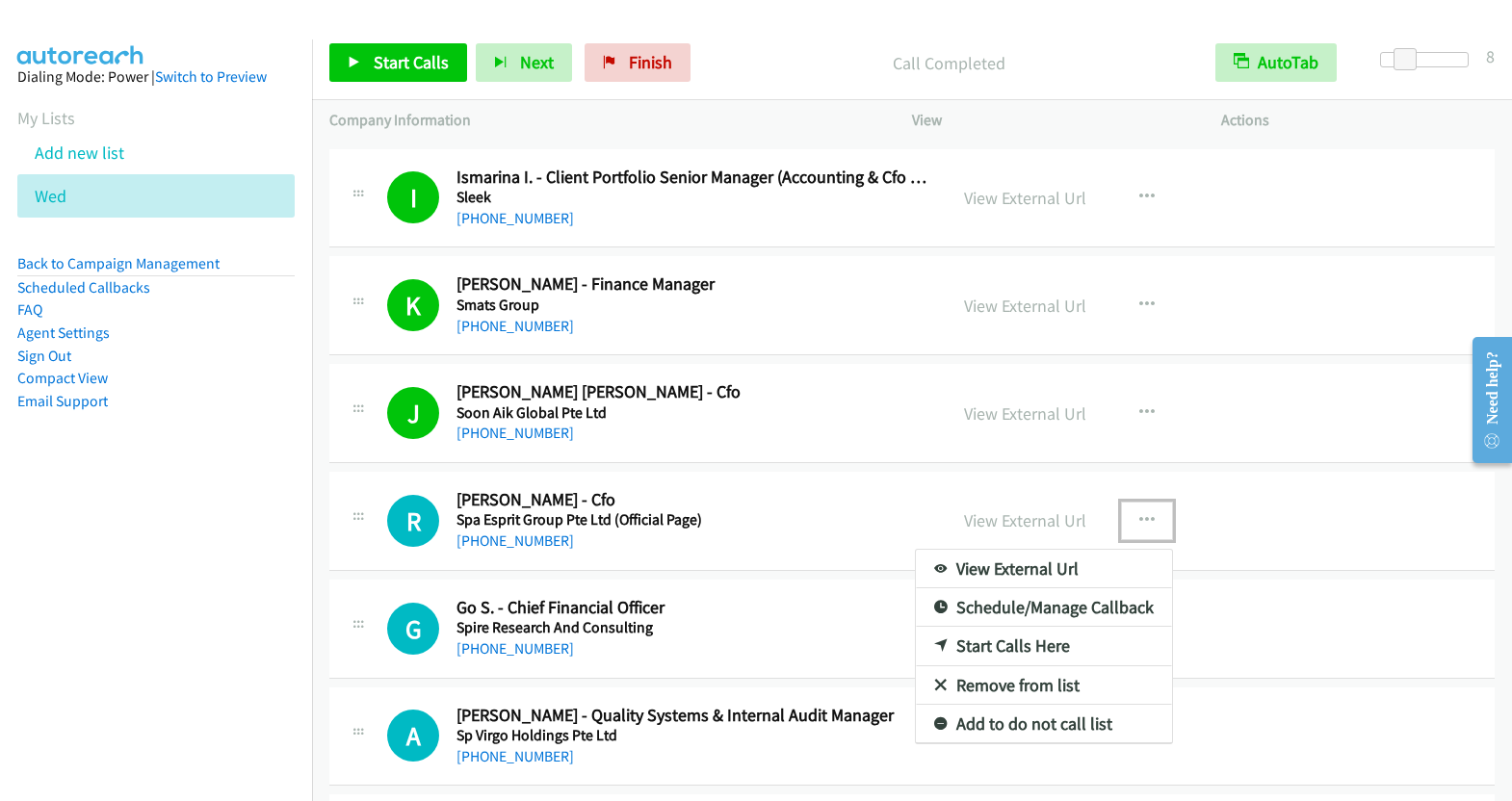
click at [1028, 627] on link "Start Calls Here" at bounding box center [1043, 646] width 256 height 39
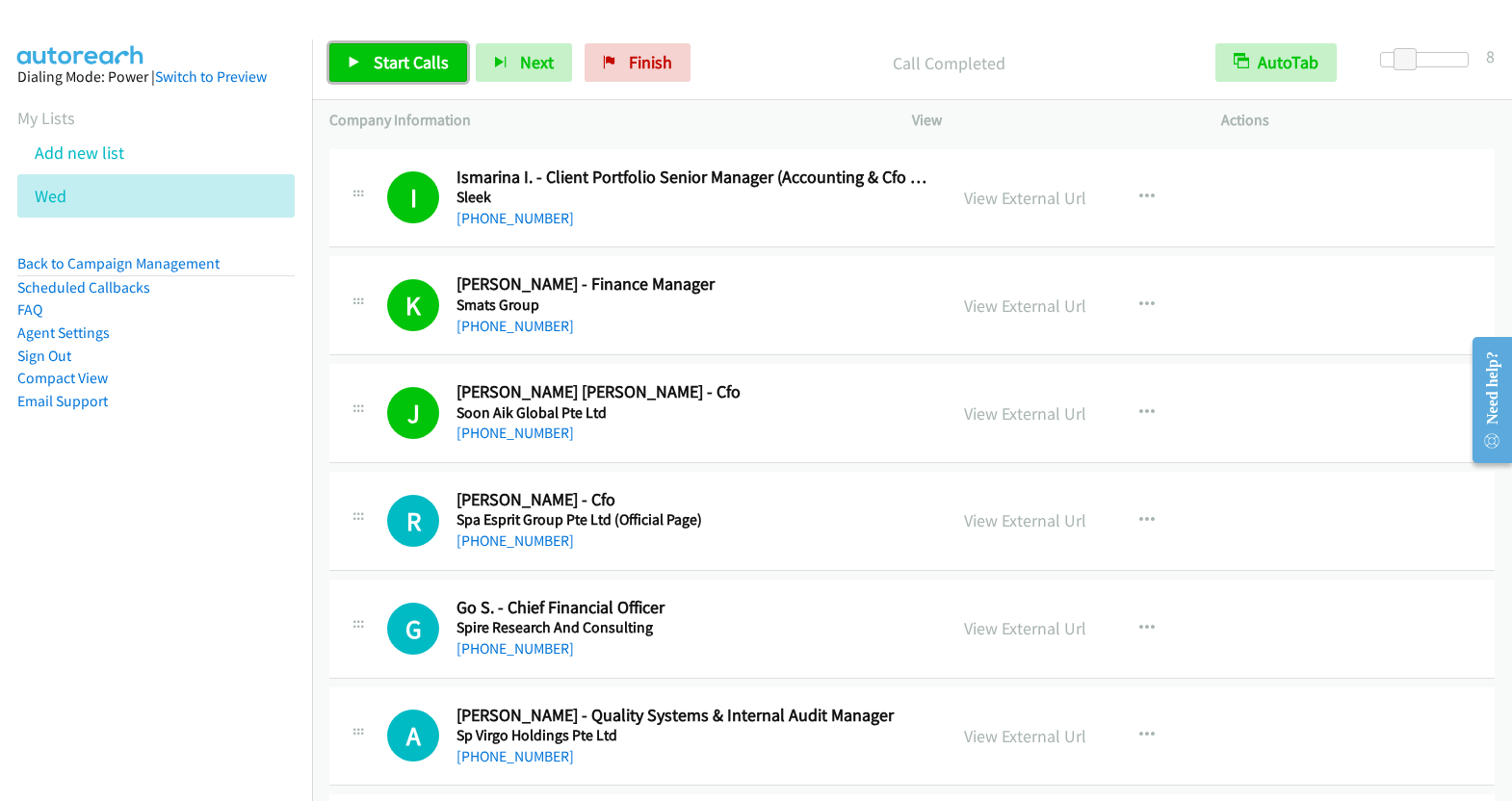
click at [413, 44] on link "Start Calls" at bounding box center [398, 62] width 137 height 39
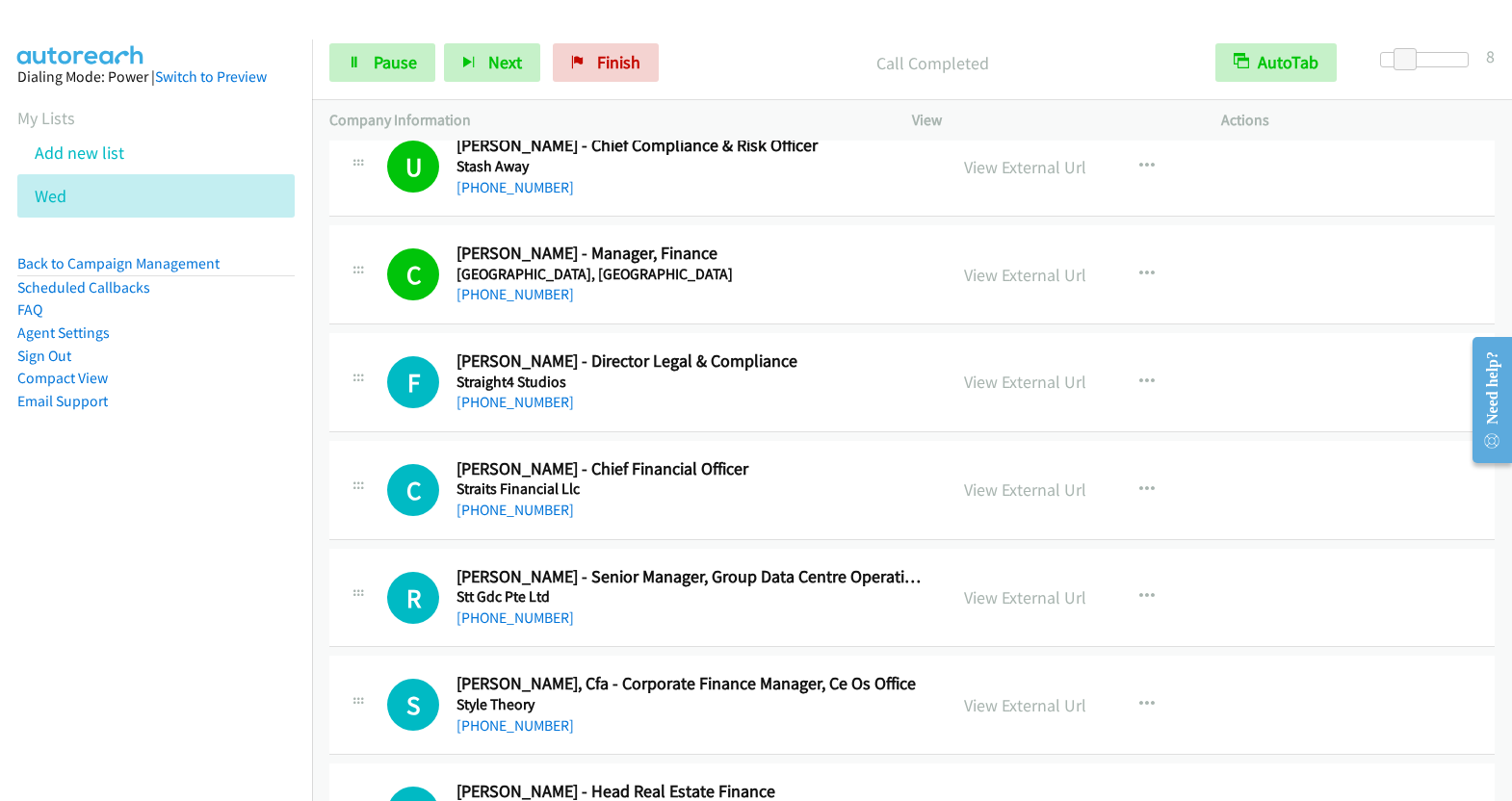
scroll to position [16176, 0]
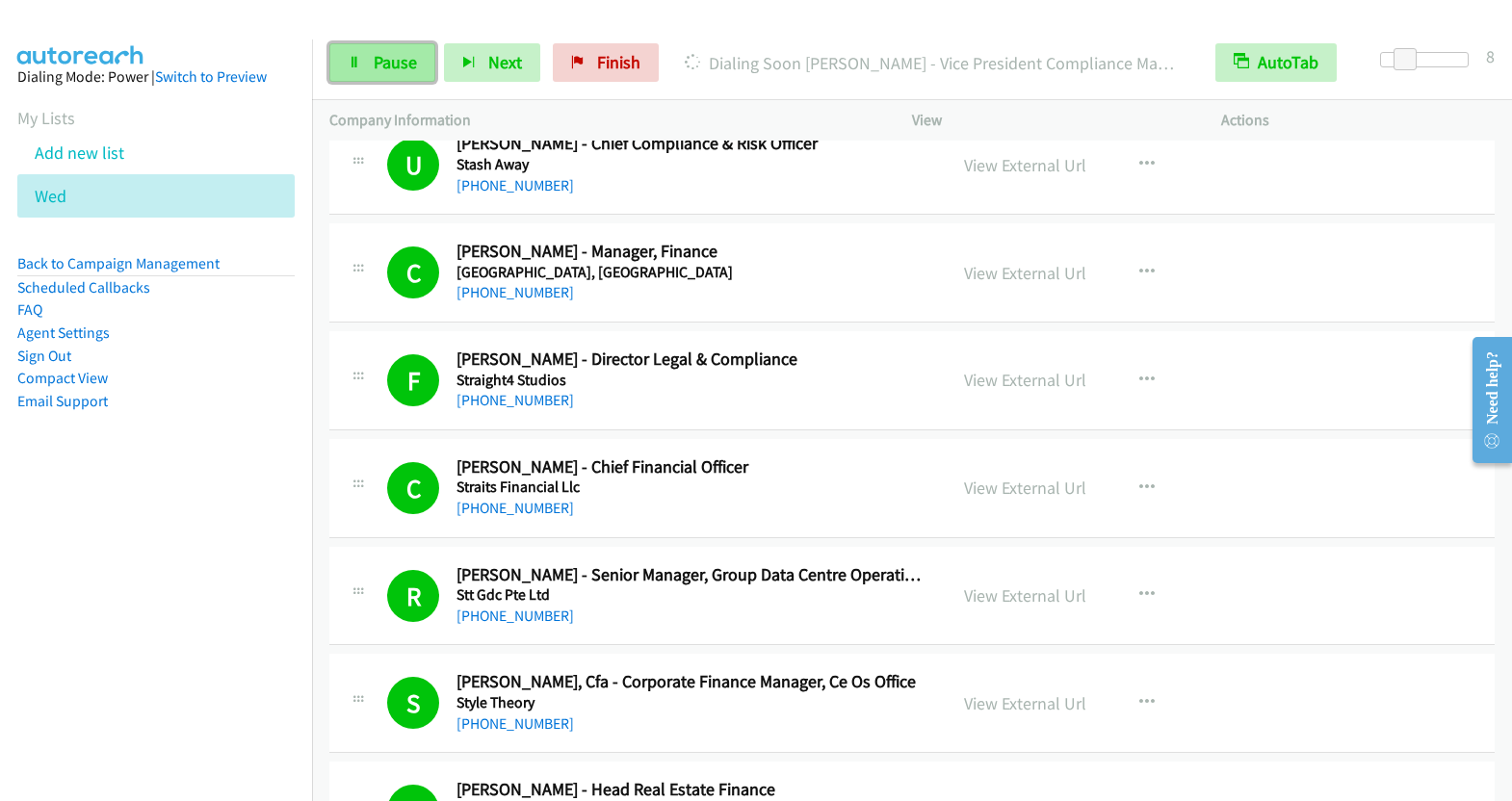
click at [377, 56] on span "Pause" at bounding box center [396, 62] width 44 height 22
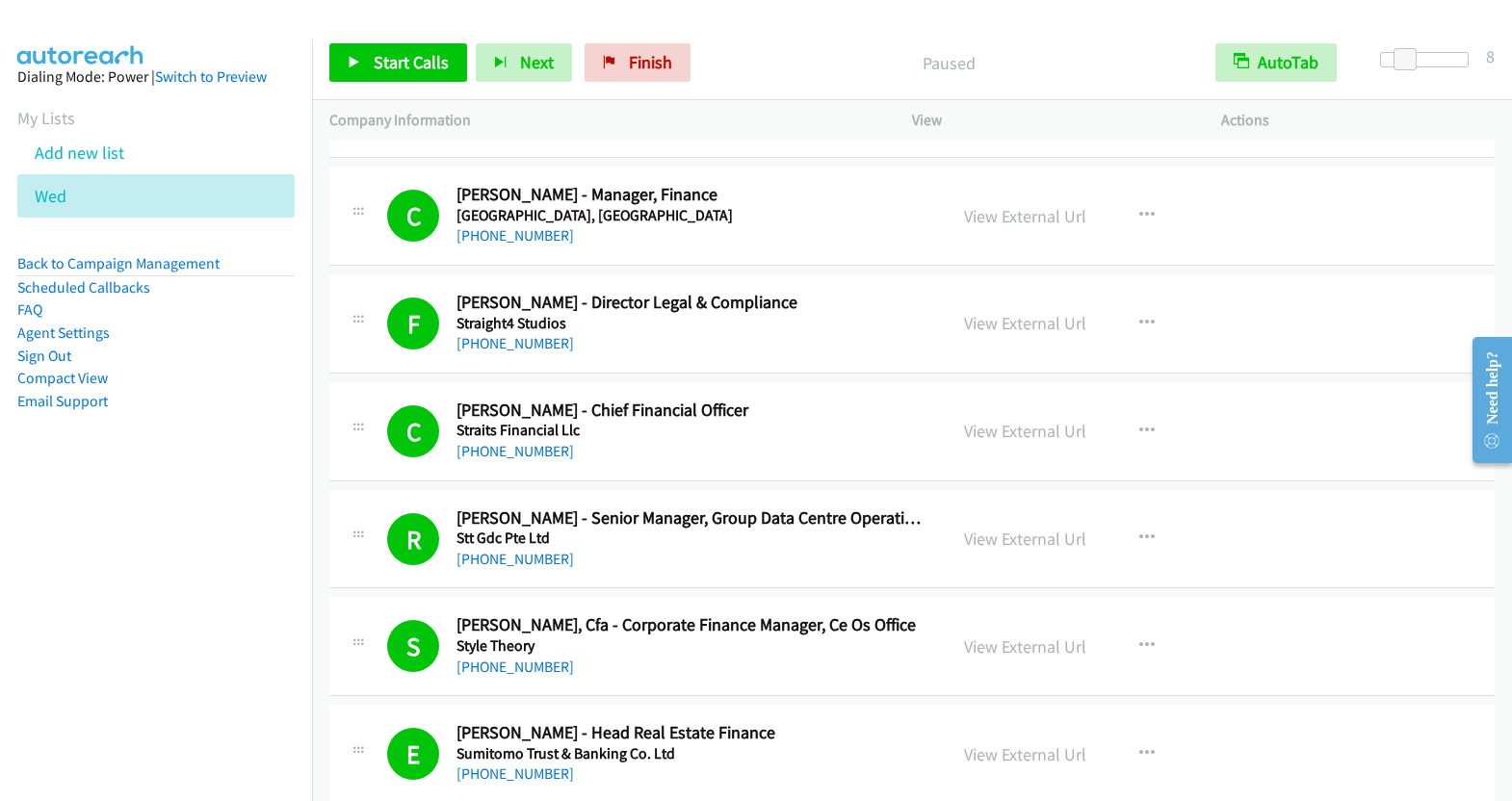
scroll to position [16332, 0]
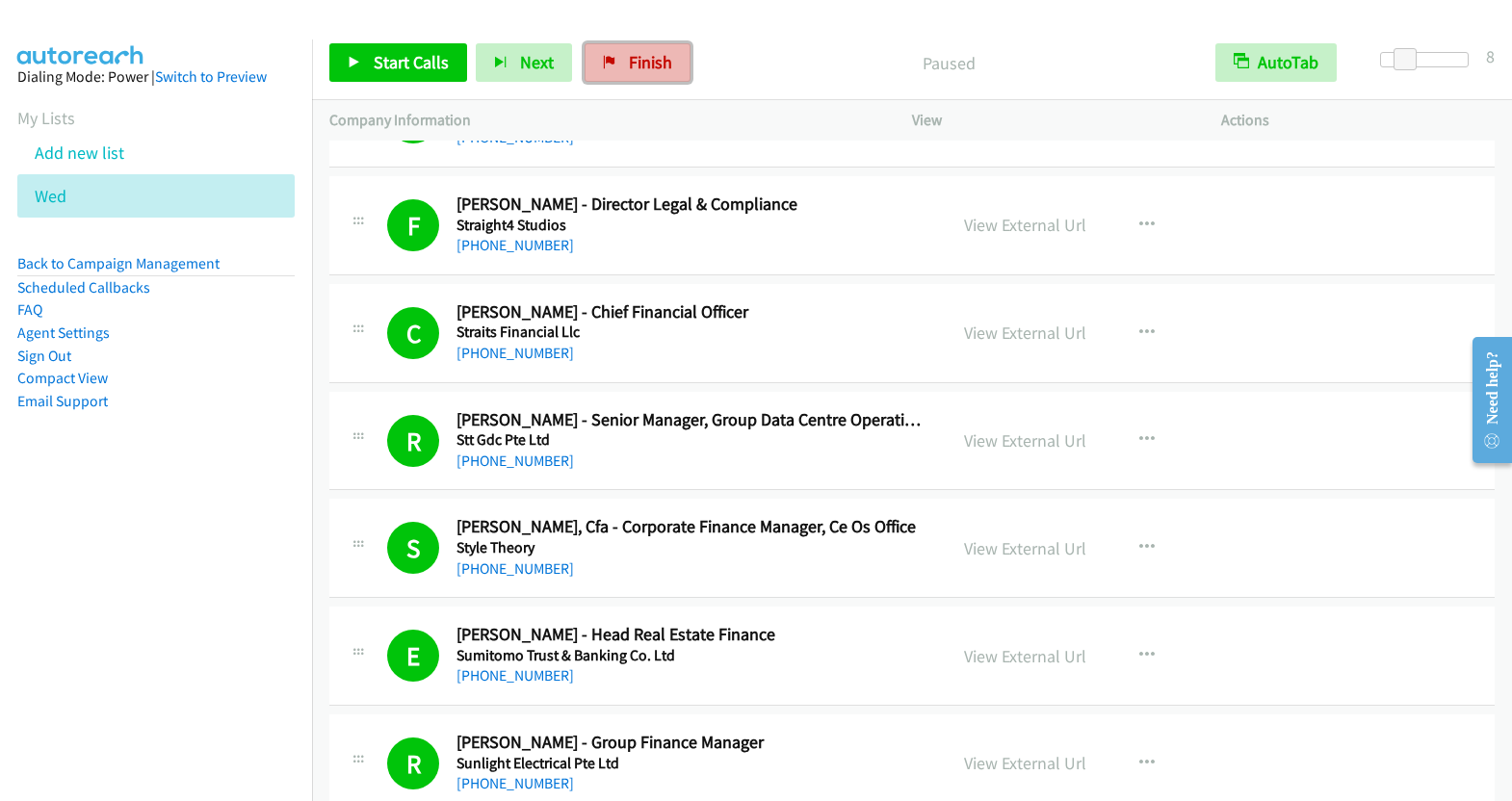
click at [629, 70] on span "Finish" at bounding box center [651, 62] width 44 height 22
